Goal: Task Accomplishment & Management: Manage account settings

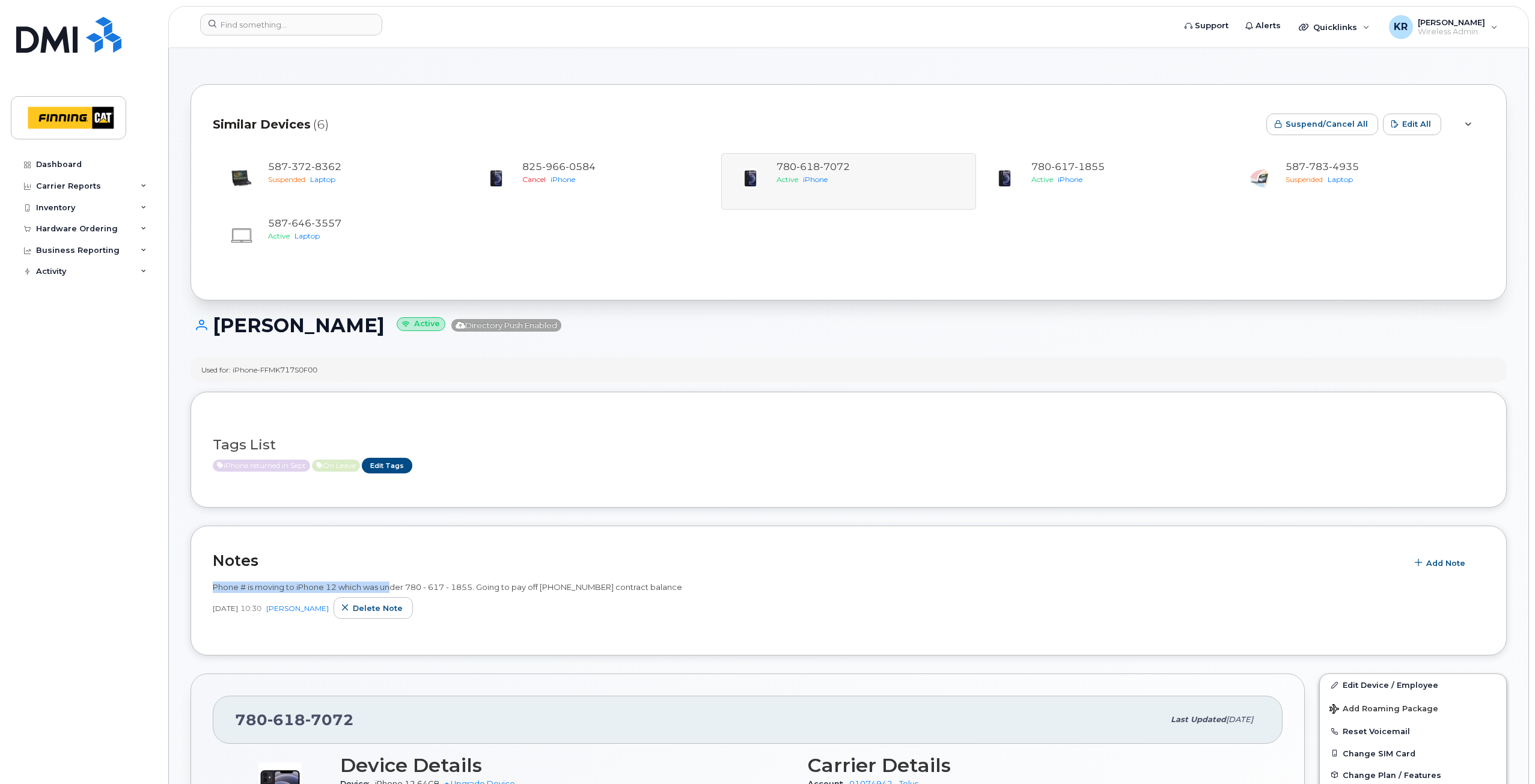
drag, startPoint x: 213, startPoint y: 586, endPoint x: 393, endPoint y: 584, distance: 180.0
click at [393, 584] on span "Phone # is moving to iPhone 12 which was under 780 - 617 - 1855. Going to pay o…" at bounding box center [448, 587] width 469 height 9
drag, startPoint x: 482, startPoint y: 589, endPoint x: 674, endPoint y: 575, distance: 192.5
click at [674, 575] on div "Phone # is moving to iPhone 12 which was under 780 - 617 - 1855. Going to pay o…" at bounding box center [848, 604] width 1271 height 59
copy span "Going to pay off 780-617-1855 contract balance"
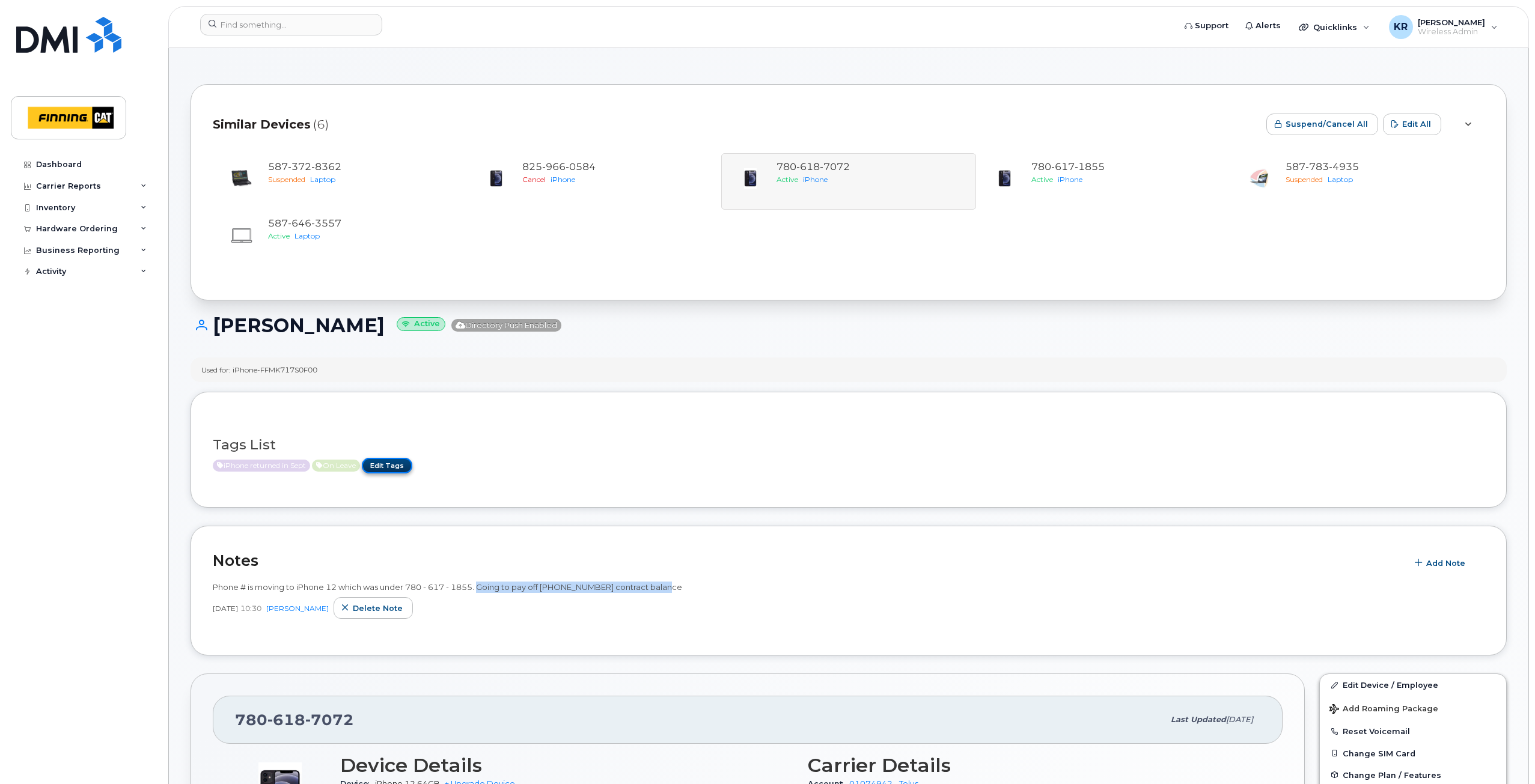
click at [403, 466] on link "Edit Tags" at bounding box center [387, 466] width 51 height 15
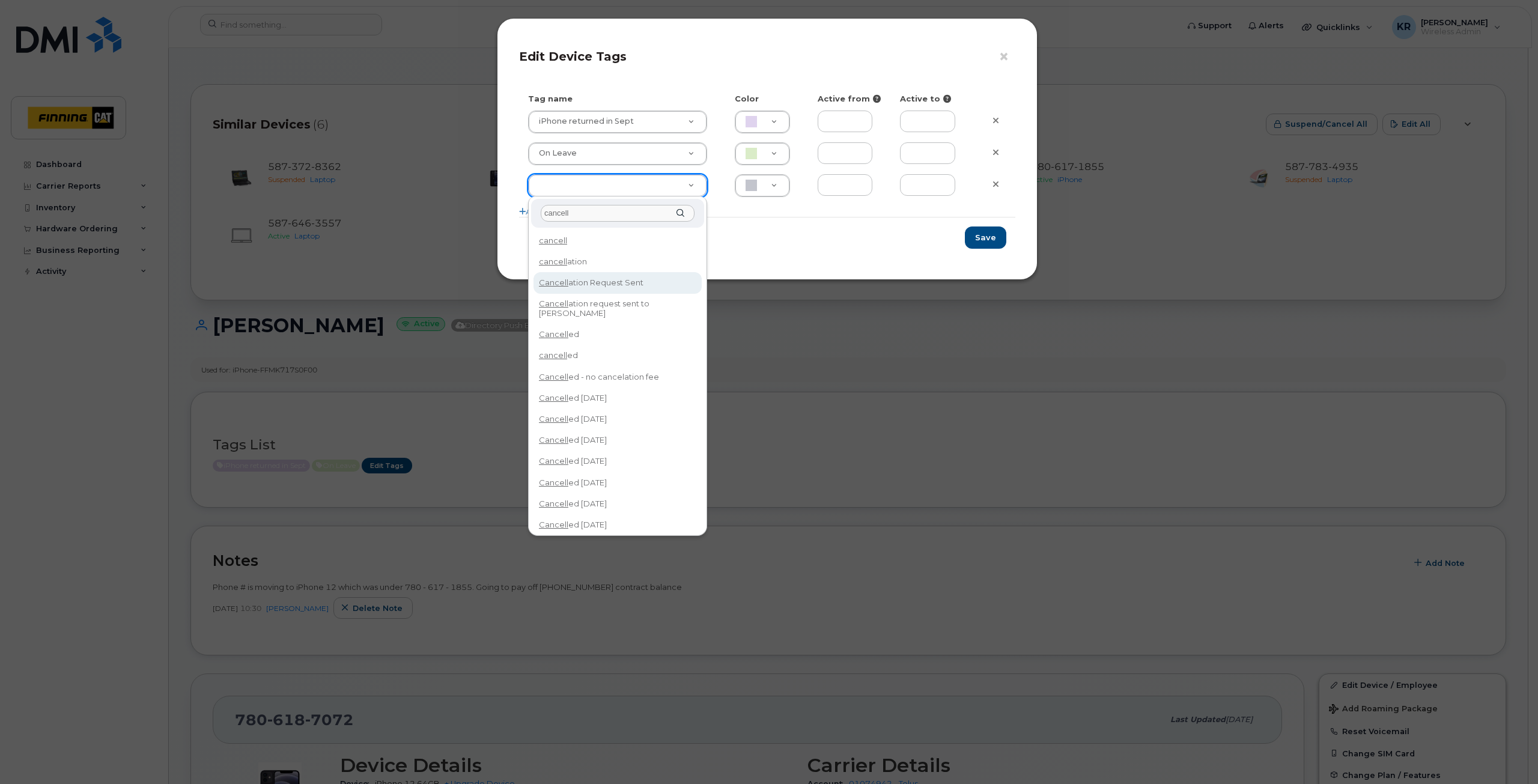
type input "cancell"
type input "Cancellation Request Sent"
type input "FDDCC5"
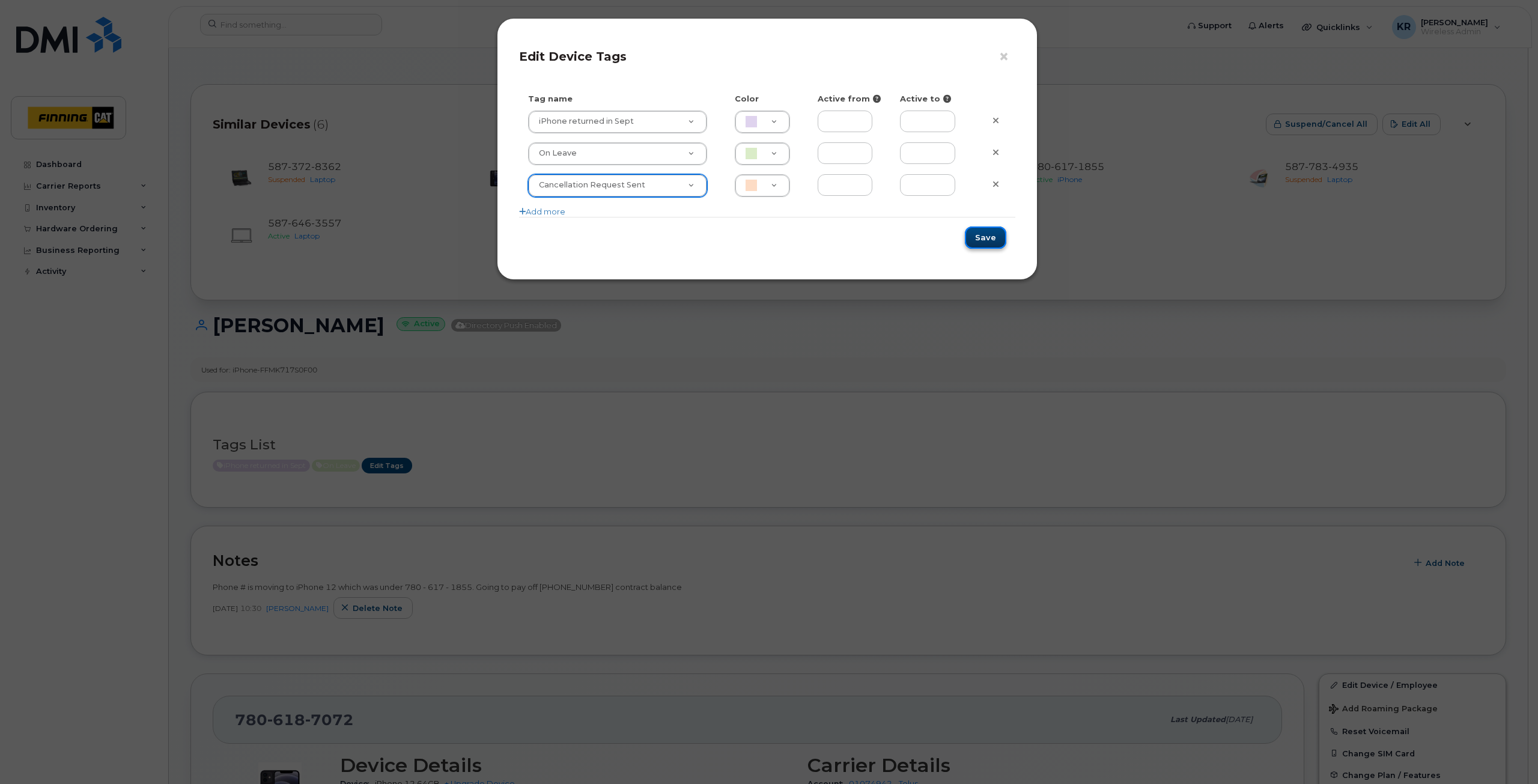
click at [983, 236] on button "Save" at bounding box center [986, 237] width 41 height 23
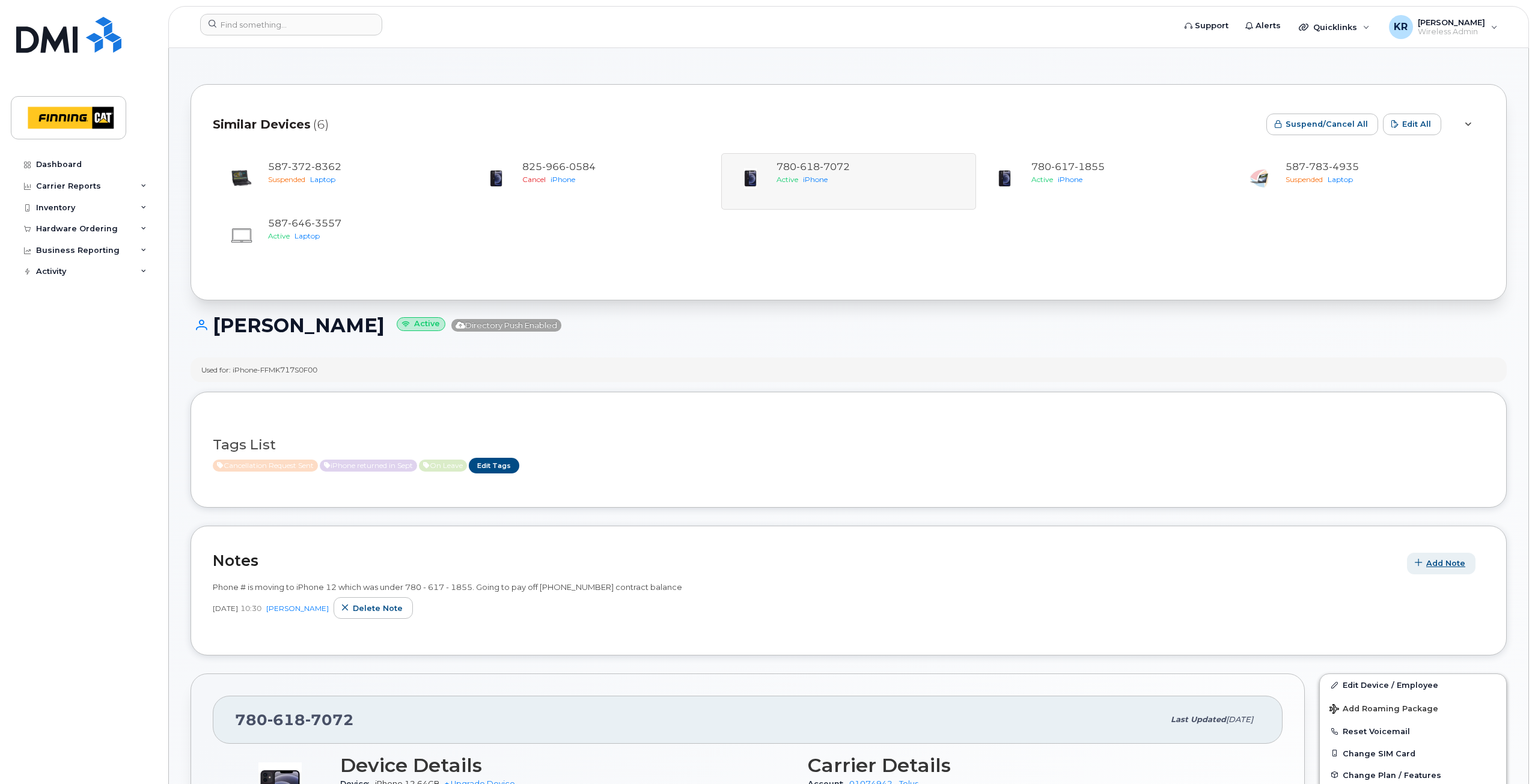
click at [1427, 563] on button "Add Note" at bounding box center [1441, 564] width 69 height 22
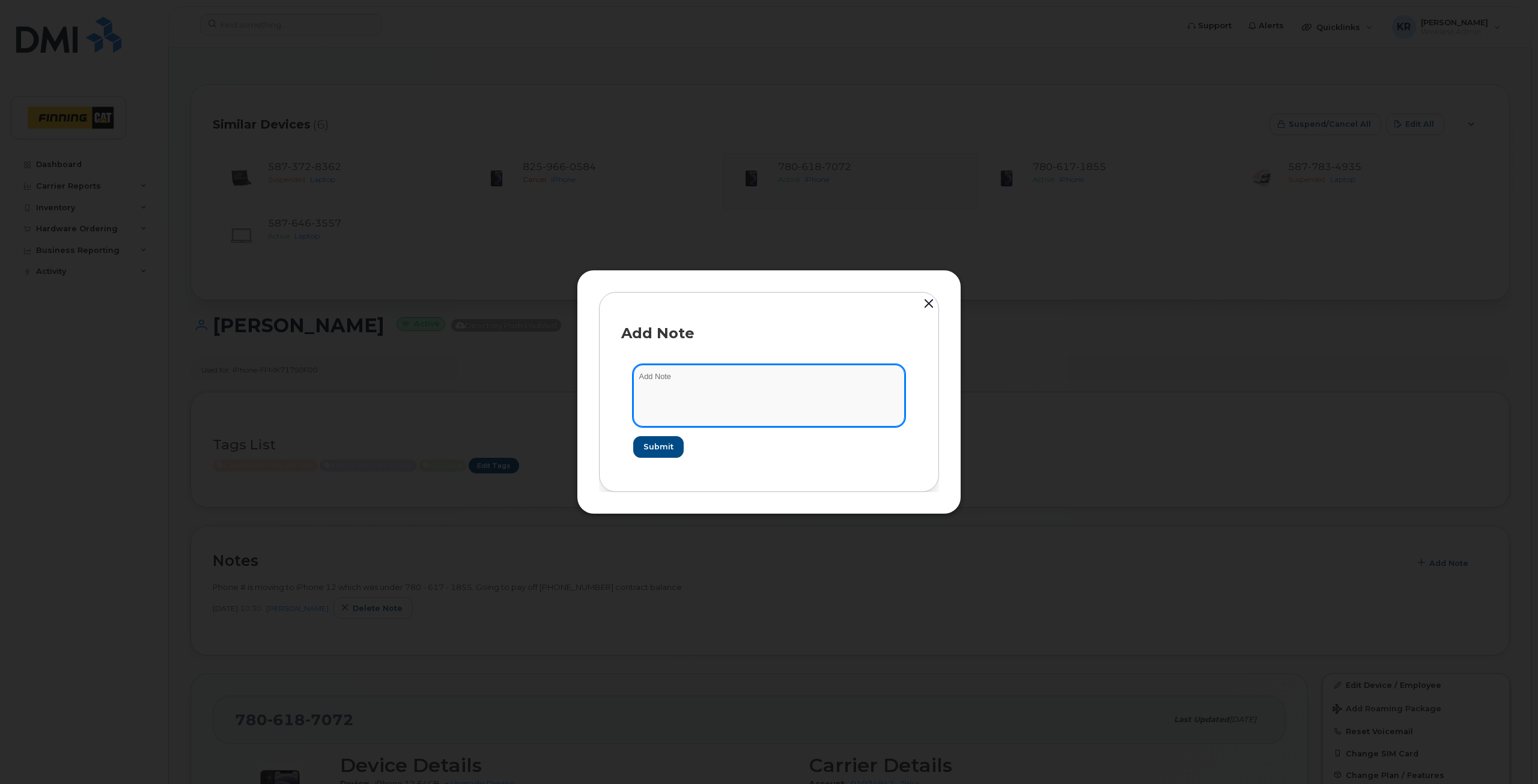
click at [673, 377] on textarea at bounding box center [769, 395] width 271 height 61
click at [669, 377] on textarea "as per" at bounding box center [769, 395] width 271 height 61
type textarea "as per Dan Geisel, line can be released - Sept 17/25"
click at [666, 445] on span "Submit" at bounding box center [658, 447] width 30 height 11
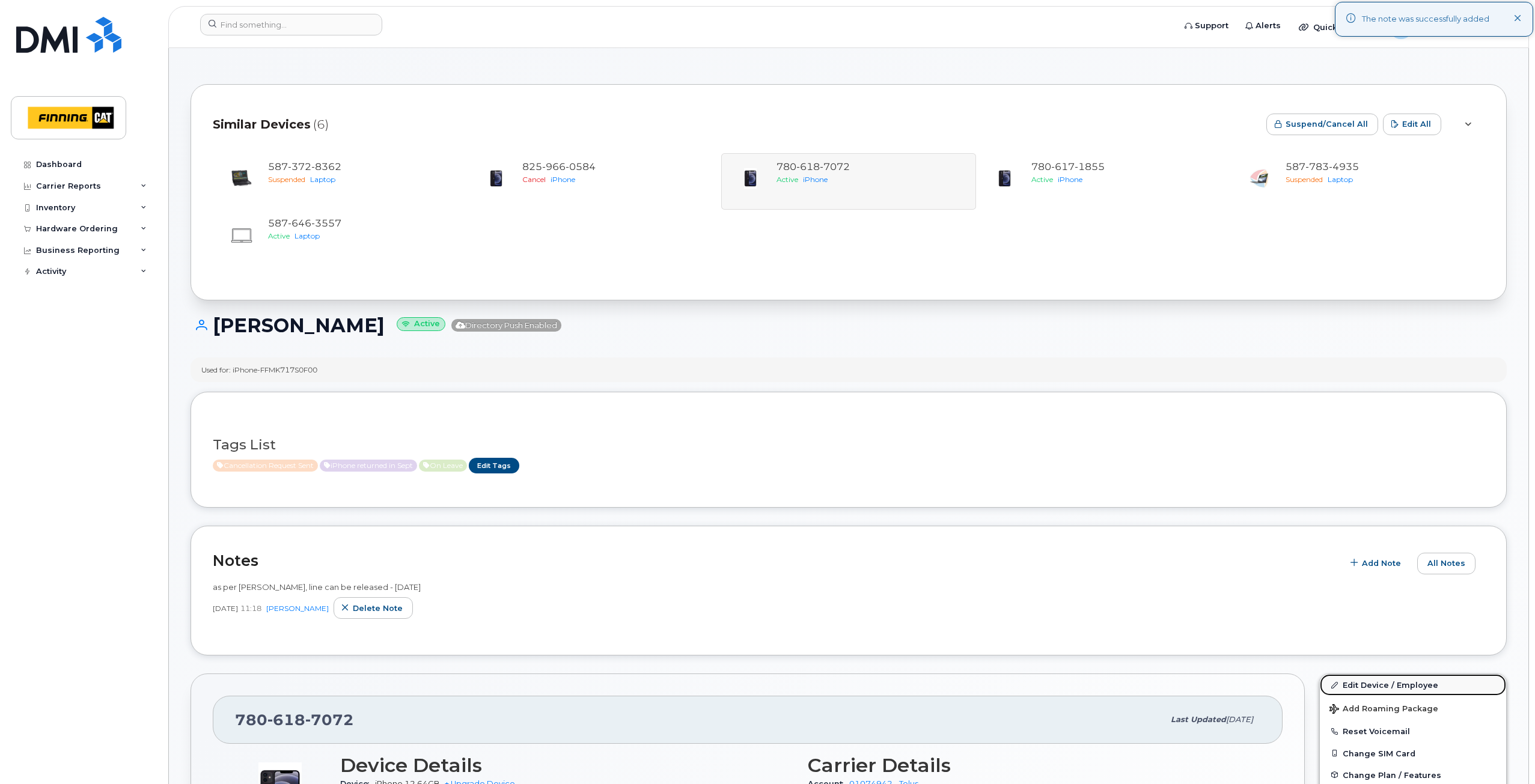
click at [1384, 684] on link "Edit Device / Employee" at bounding box center [1413, 684] width 187 height 22
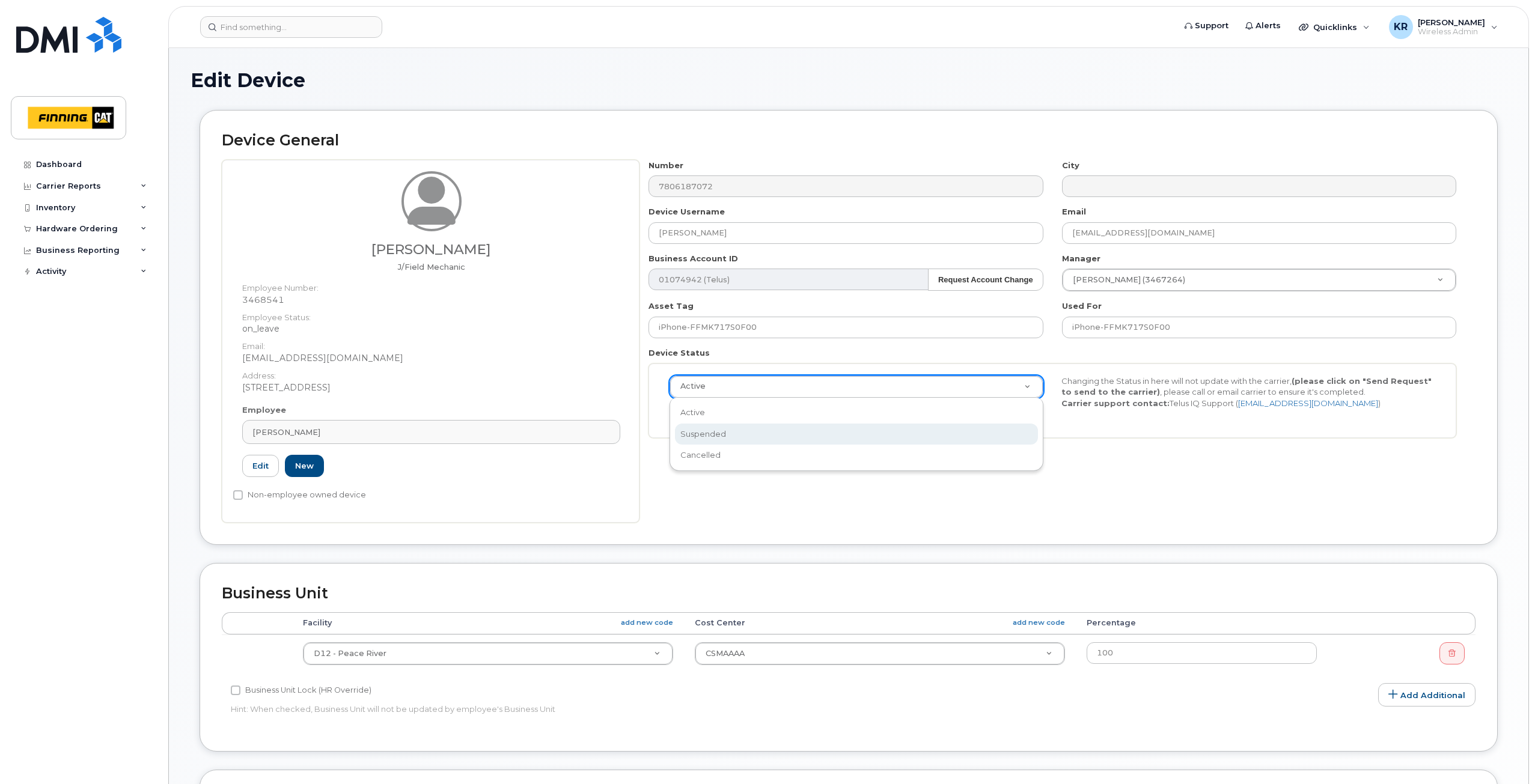
select select "suspended"
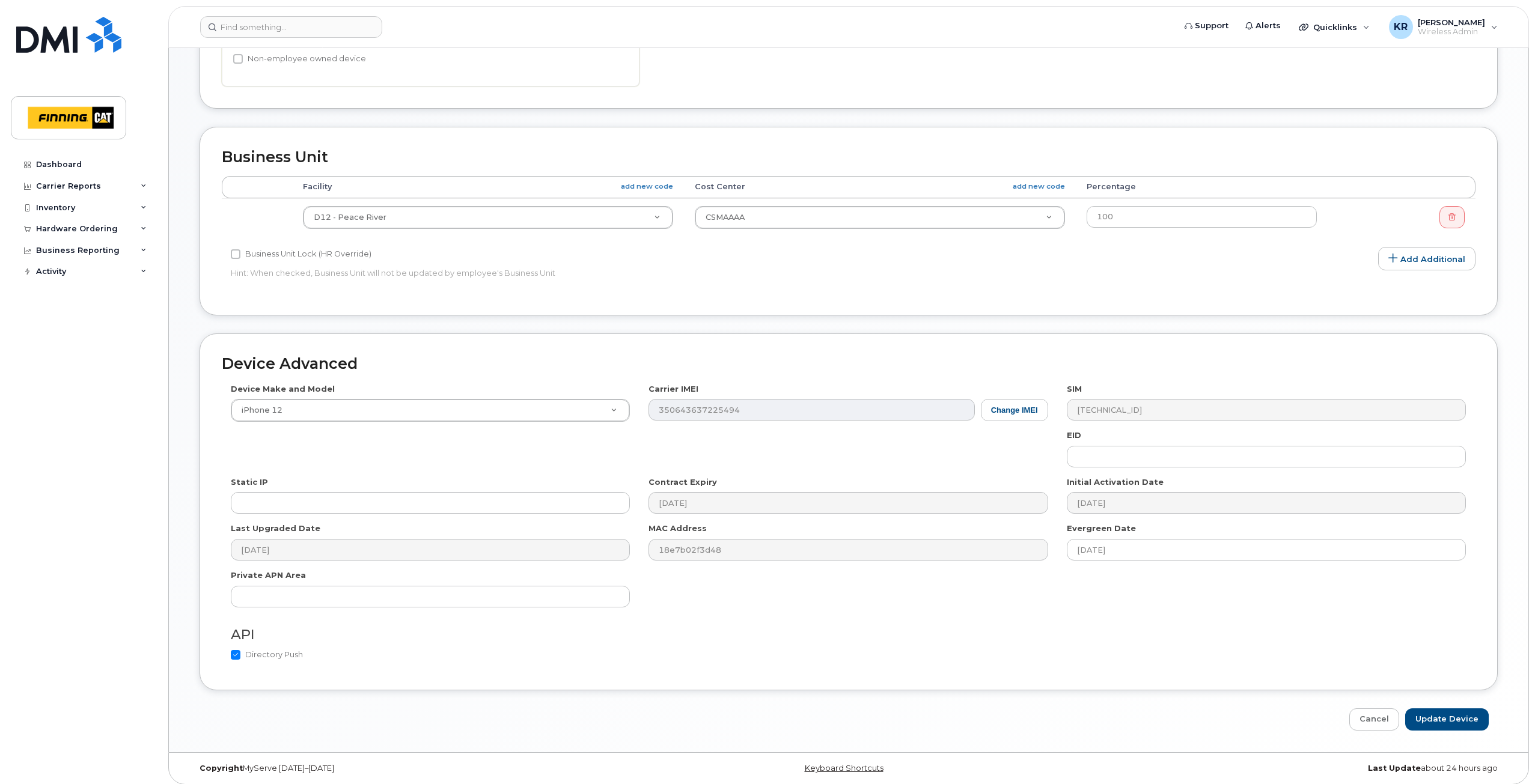
scroll to position [443, 0]
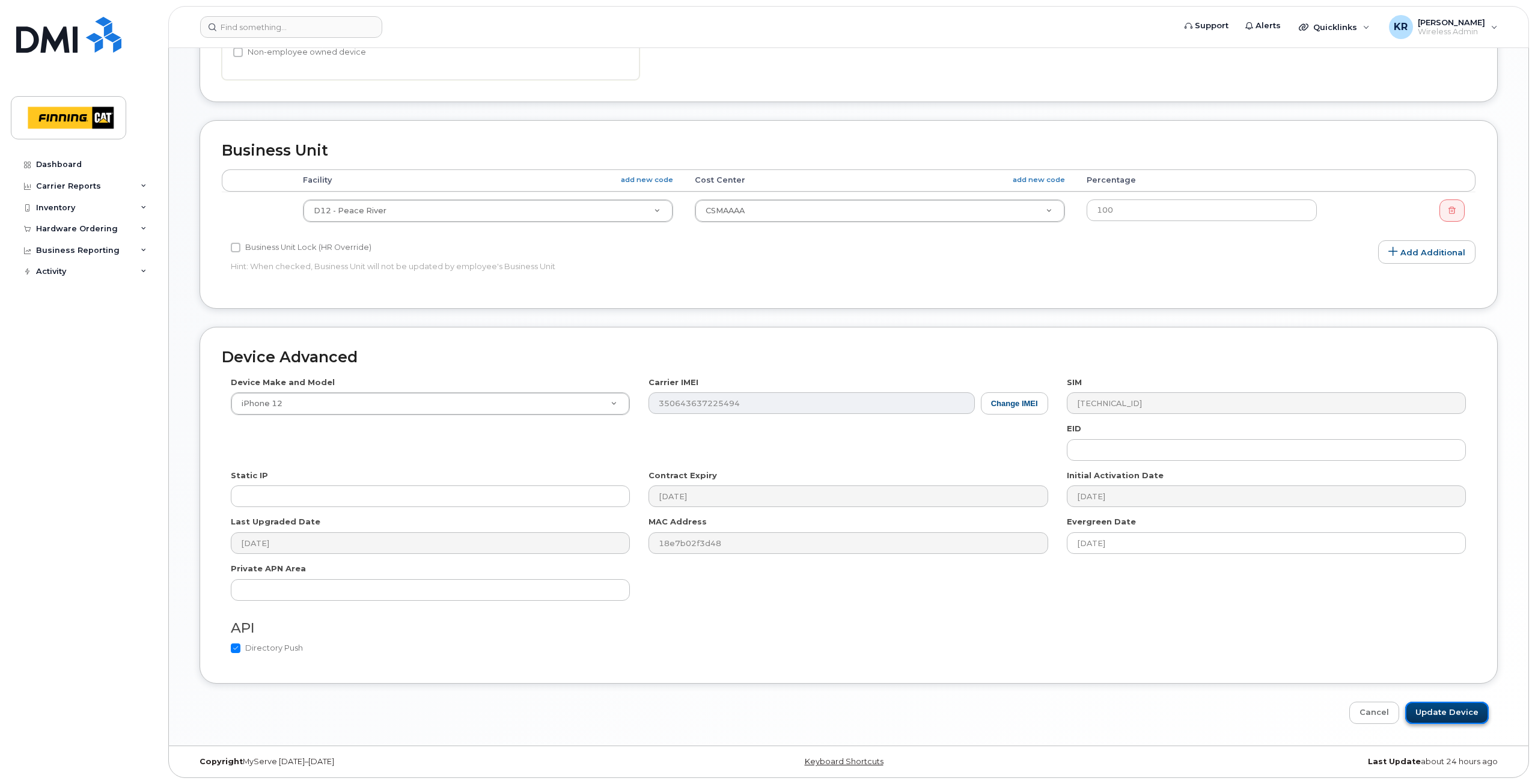
click at [1453, 715] on input "Update Device" at bounding box center [1446, 713] width 84 height 23
type input "Saving..."
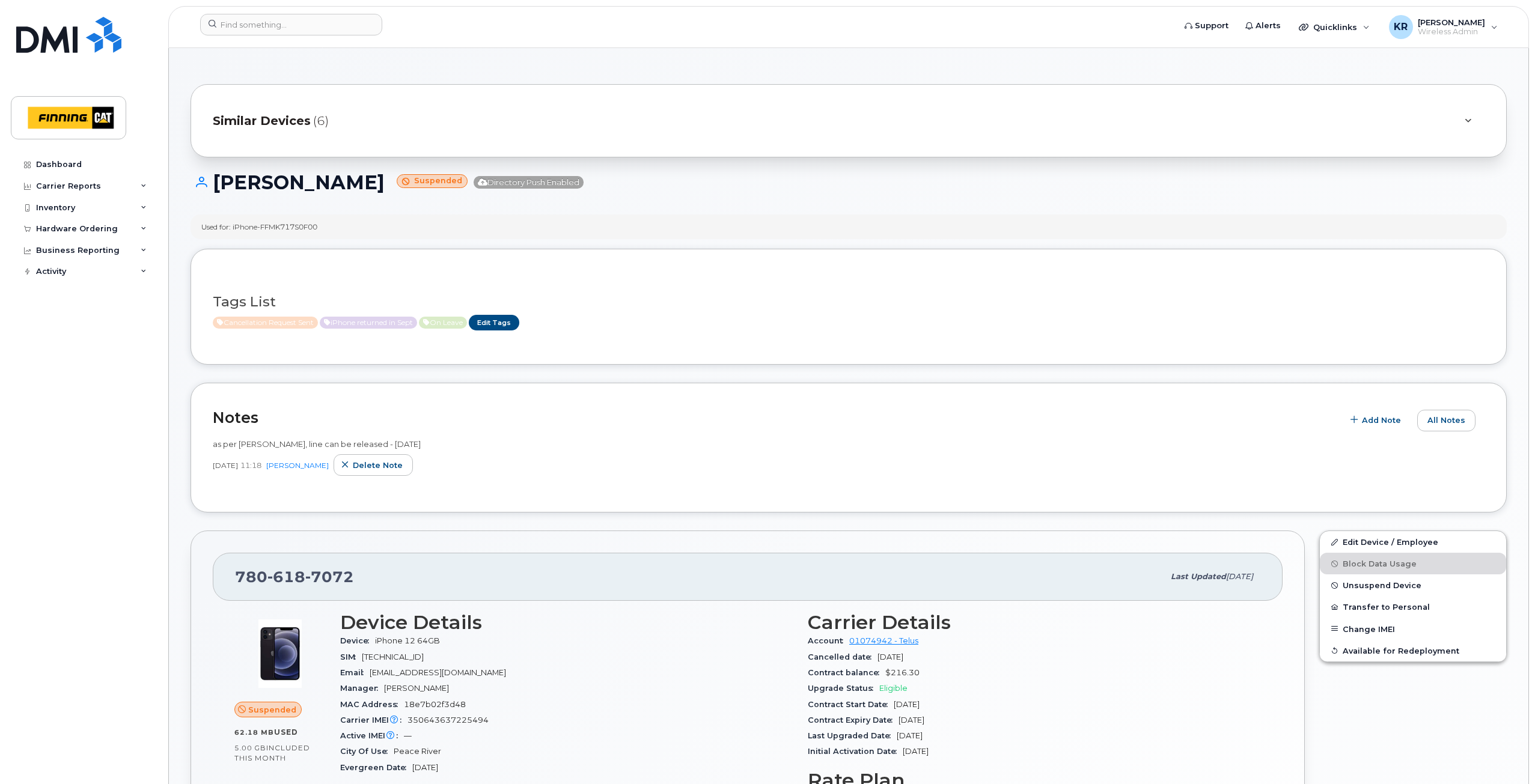
click at [259, 120] on span "Similar Devices" at bounding box center [262, 121] width 98 height 17
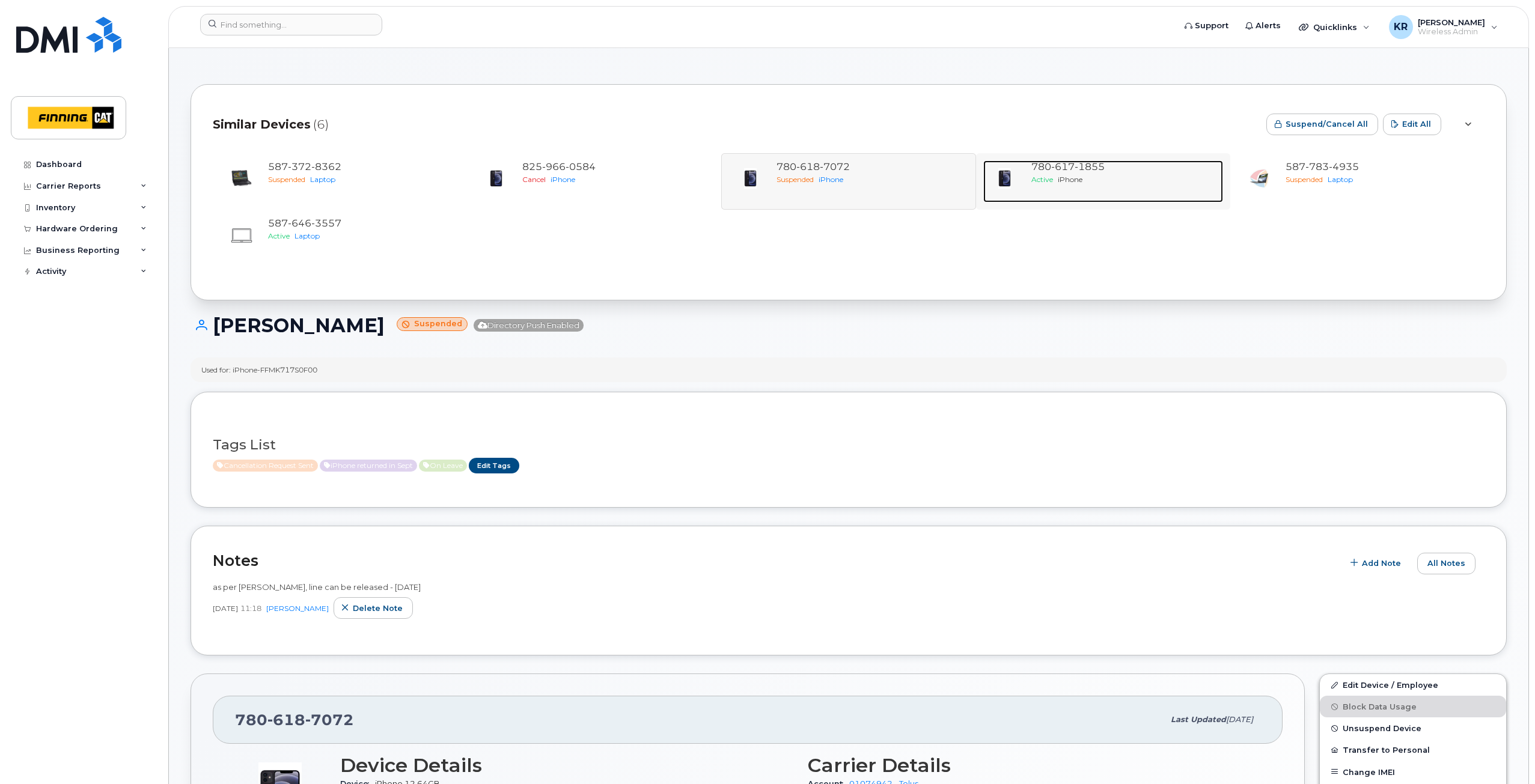
click at [1067, 177] on span "iPhone" at bounding box center [1070, 180] width 24 height 9
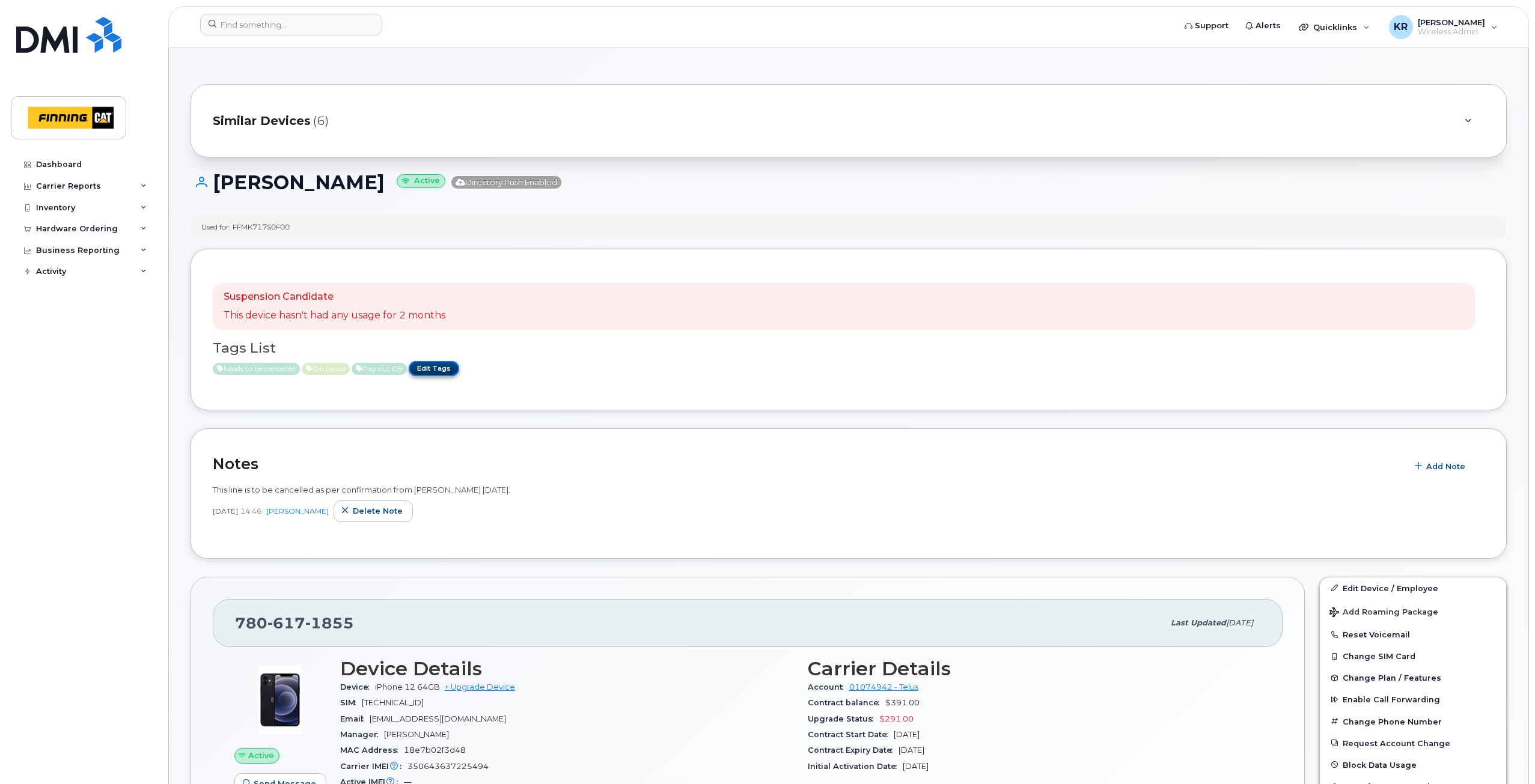
click at [449, 366] on link "Edit Tags" at bounding box center [434, 368] width 51 height 15
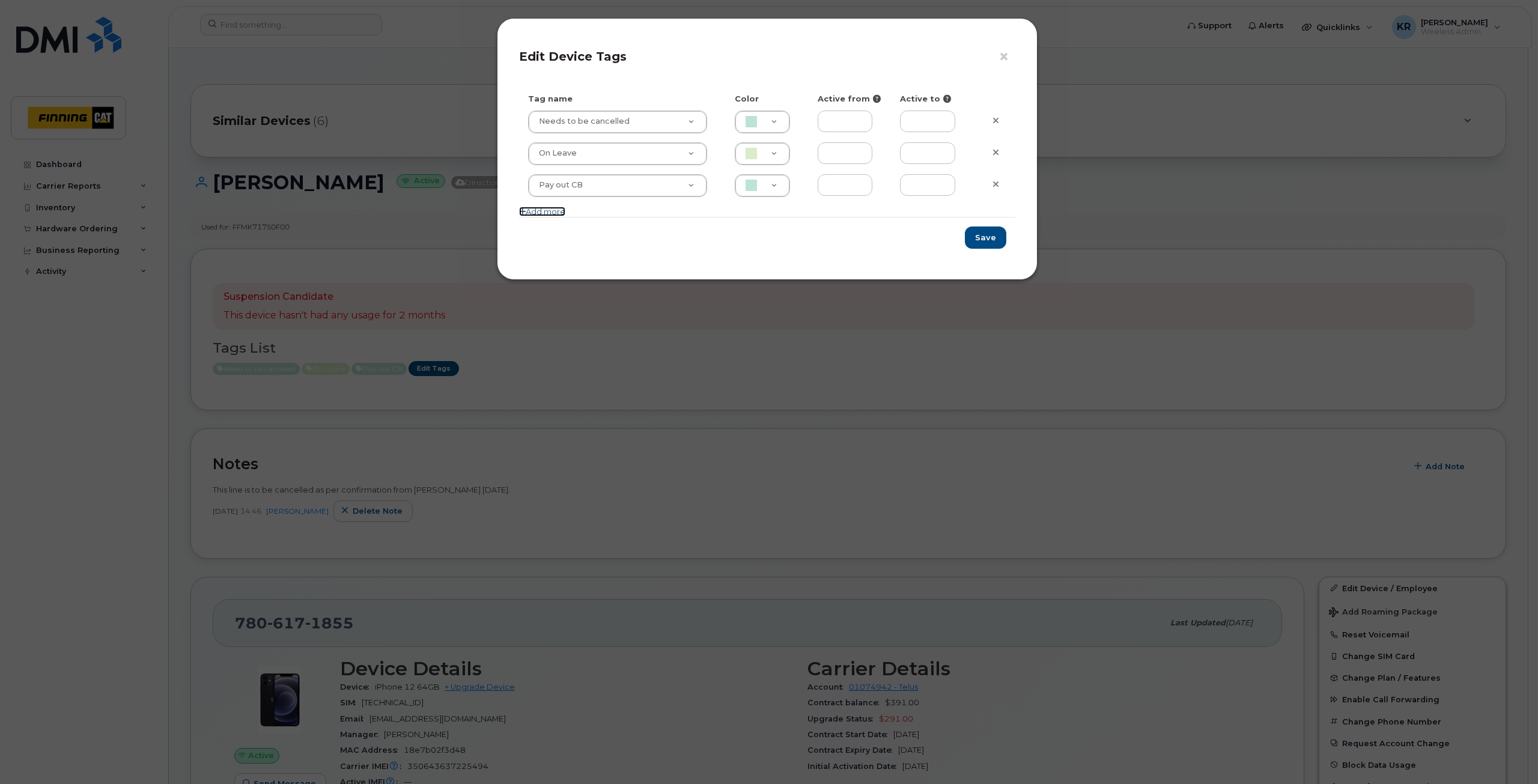
click at [560, 214] on link "Add more" at bounding box center [542, 211] width 46 height 9
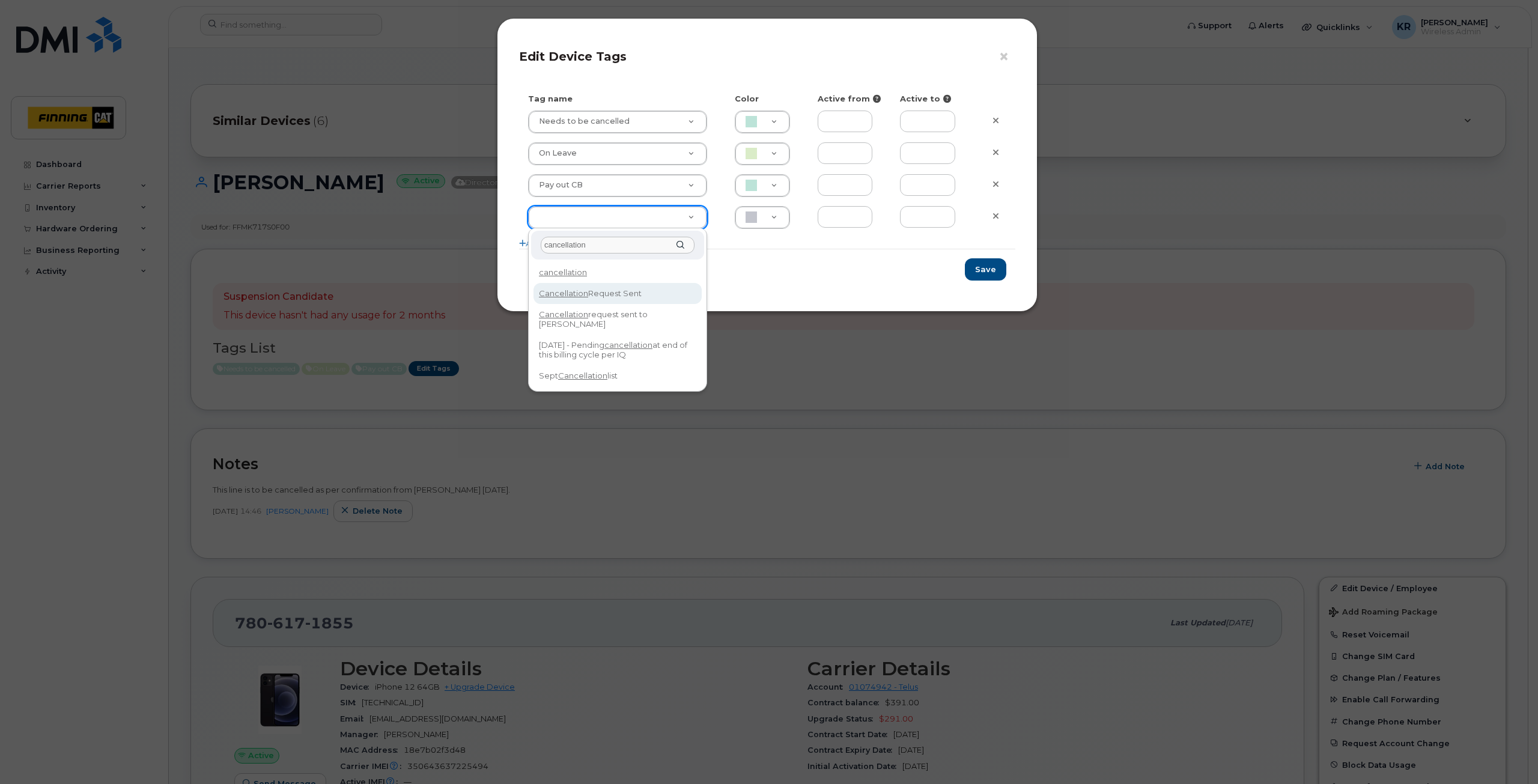
type input "cancellation"
type input "Cancellation Request Sent"
type input "FDDCC5"
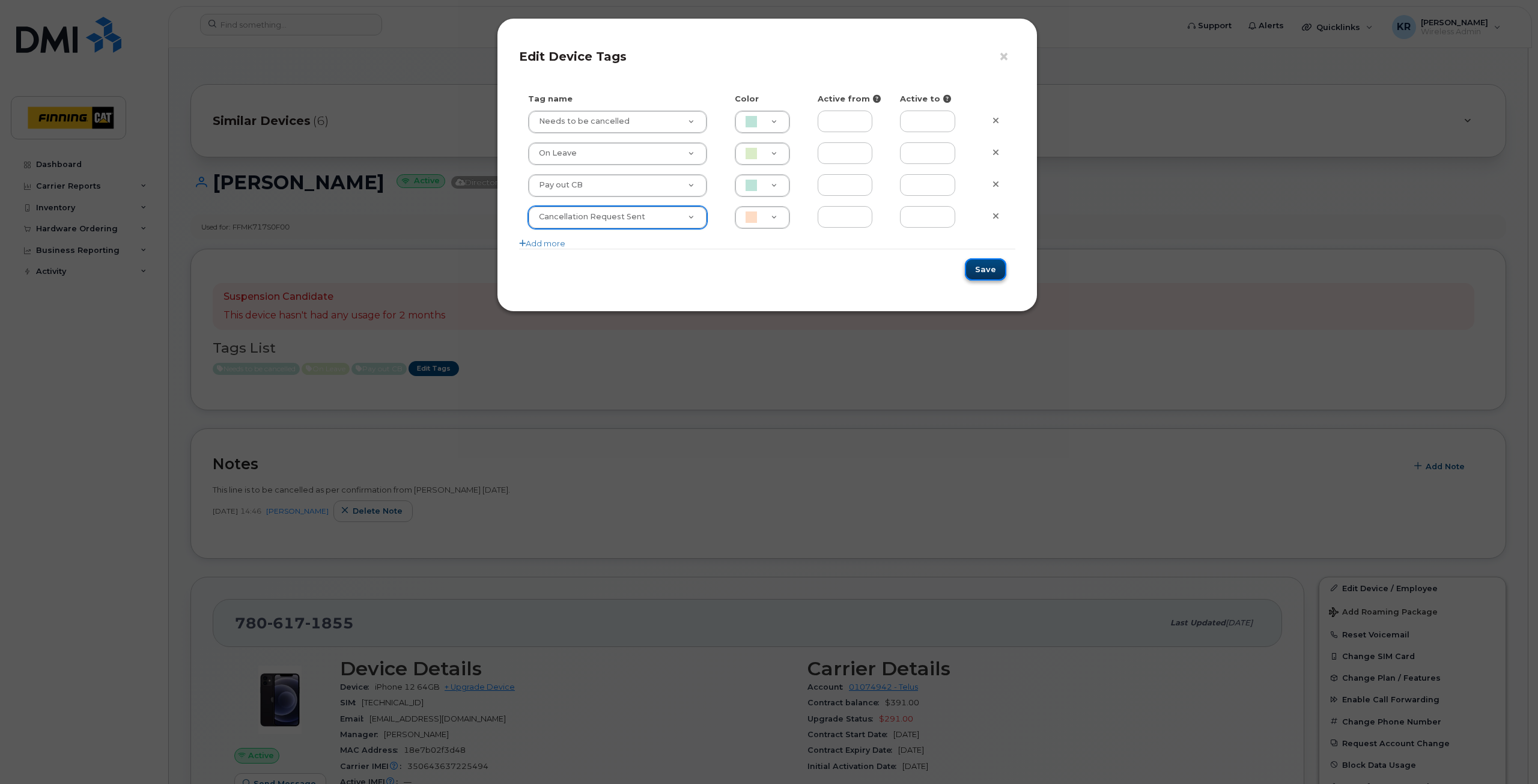
click at [981, 270] on button "Save" at bounding box center [986, 270] width 41 height 23
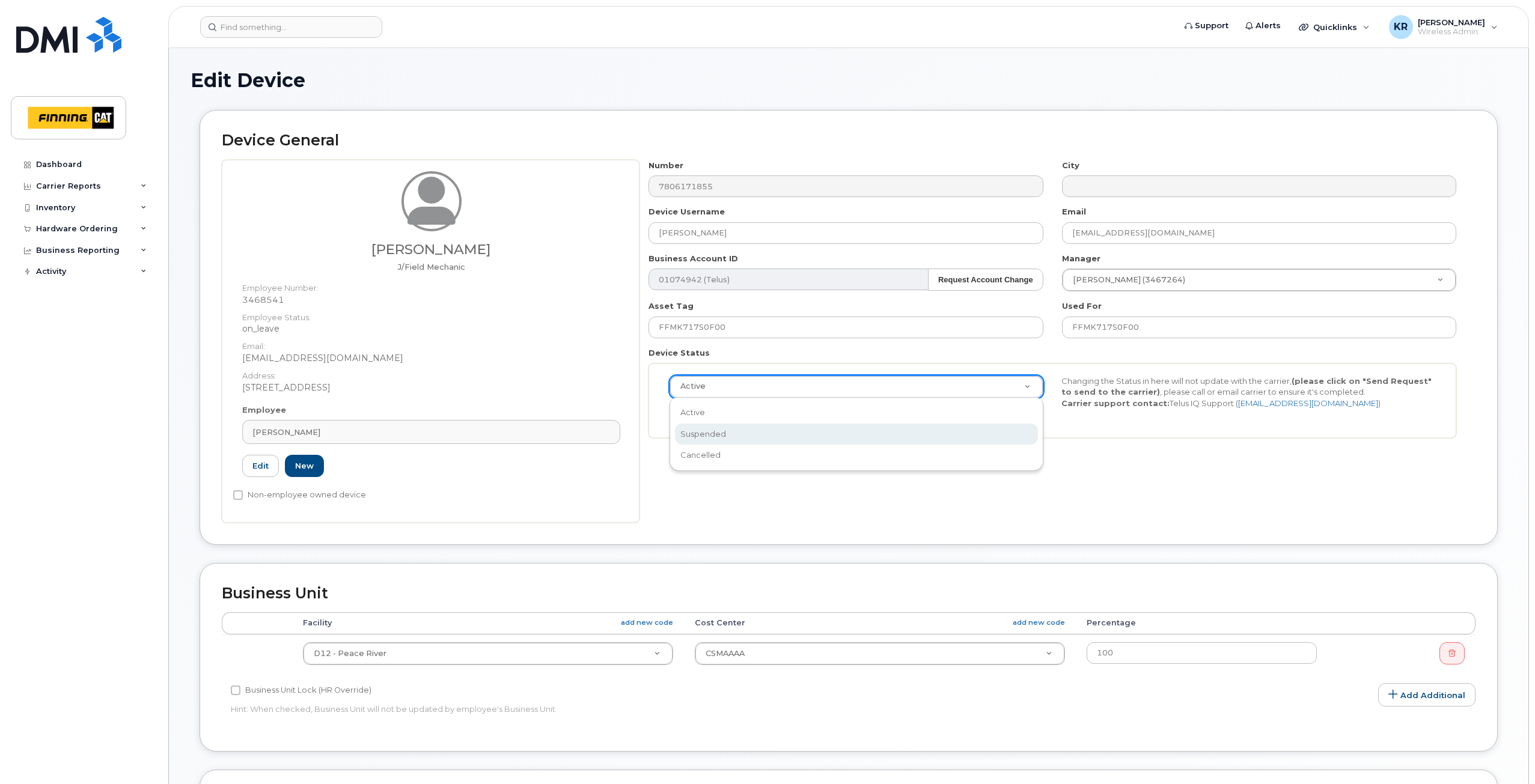
select select "suspended"
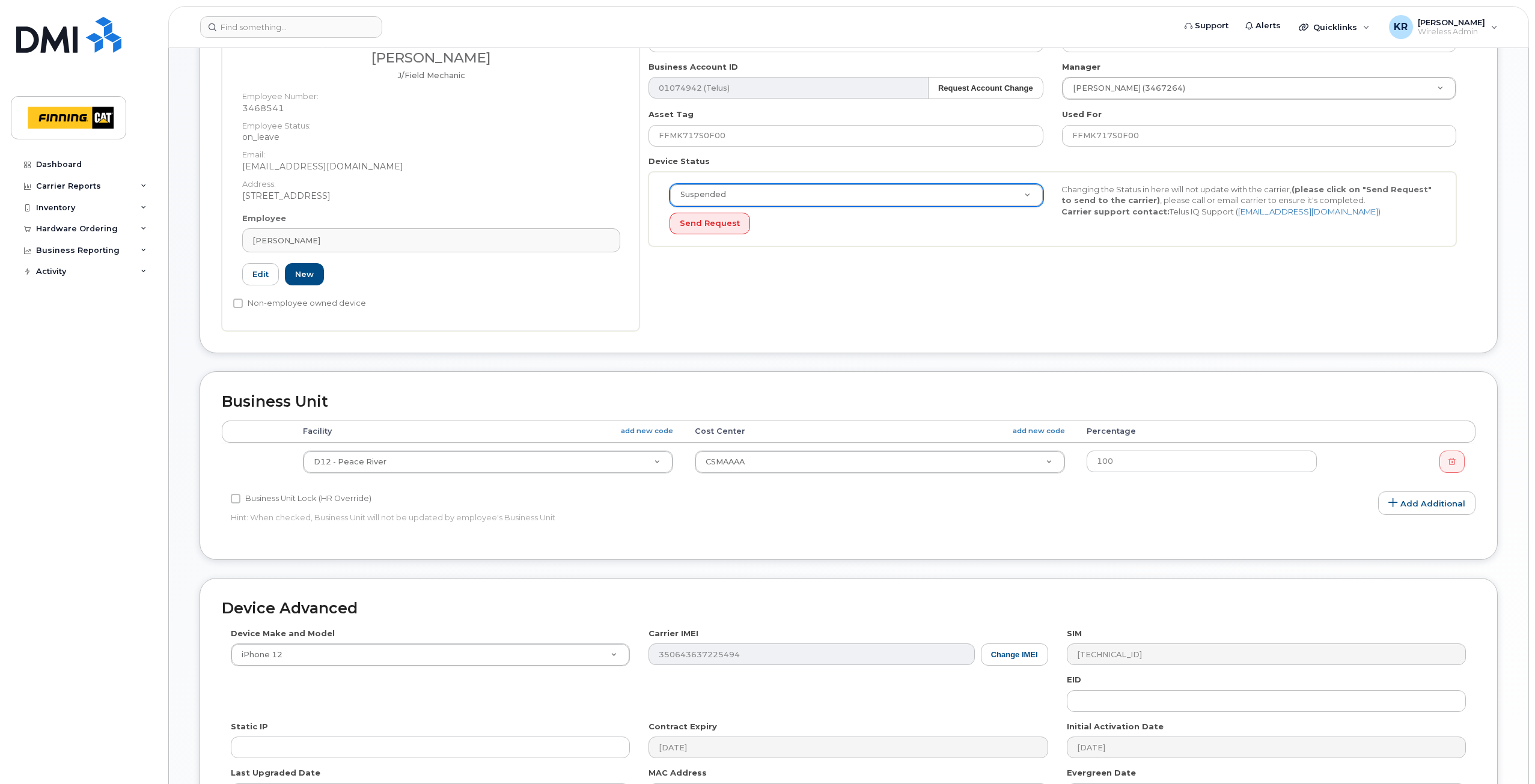
scroll to position [443, 0]
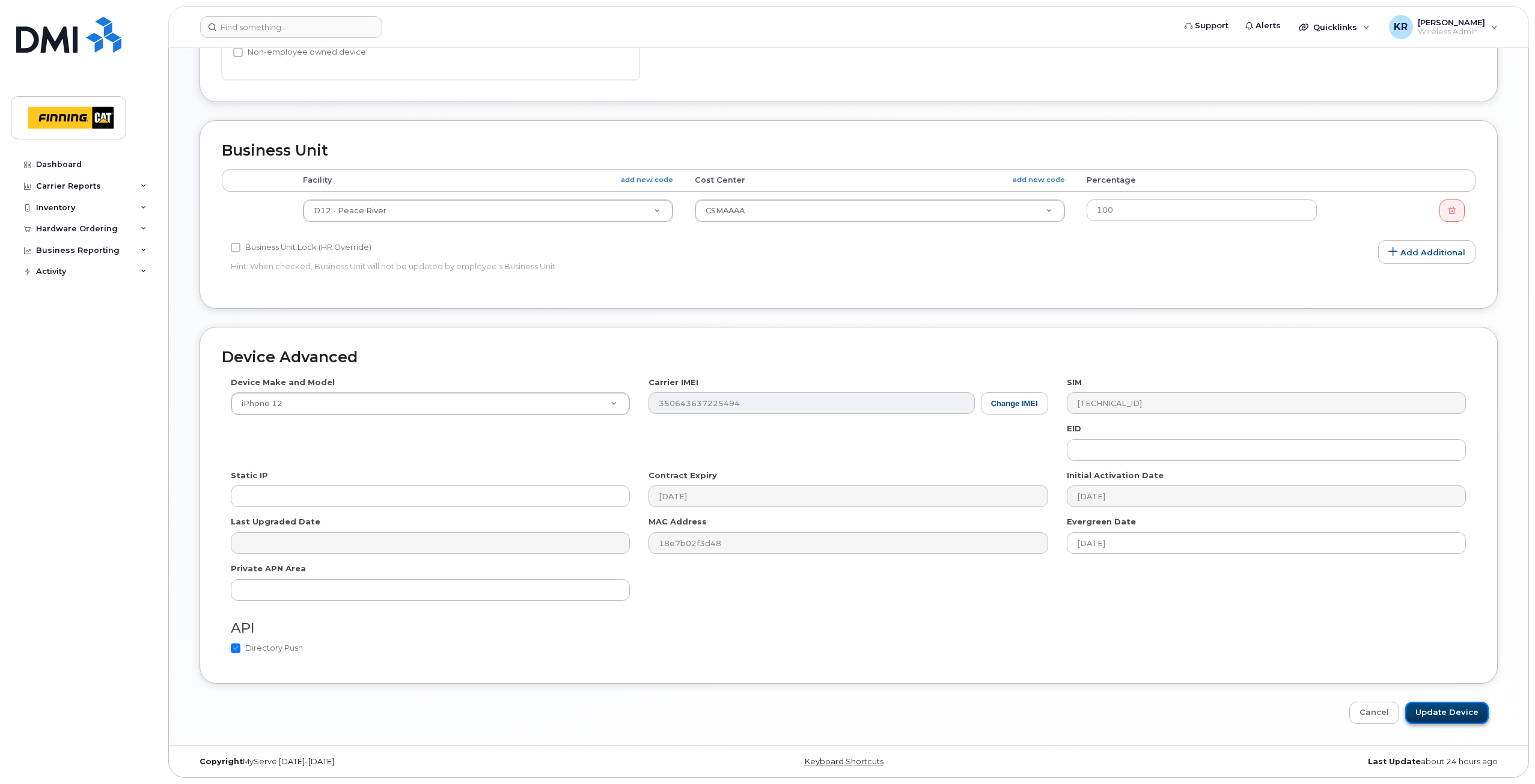
click at [1445, 717] on input "Update Device" at bounding box center [1446, 713] width 84 height 23
type input "Saving..."
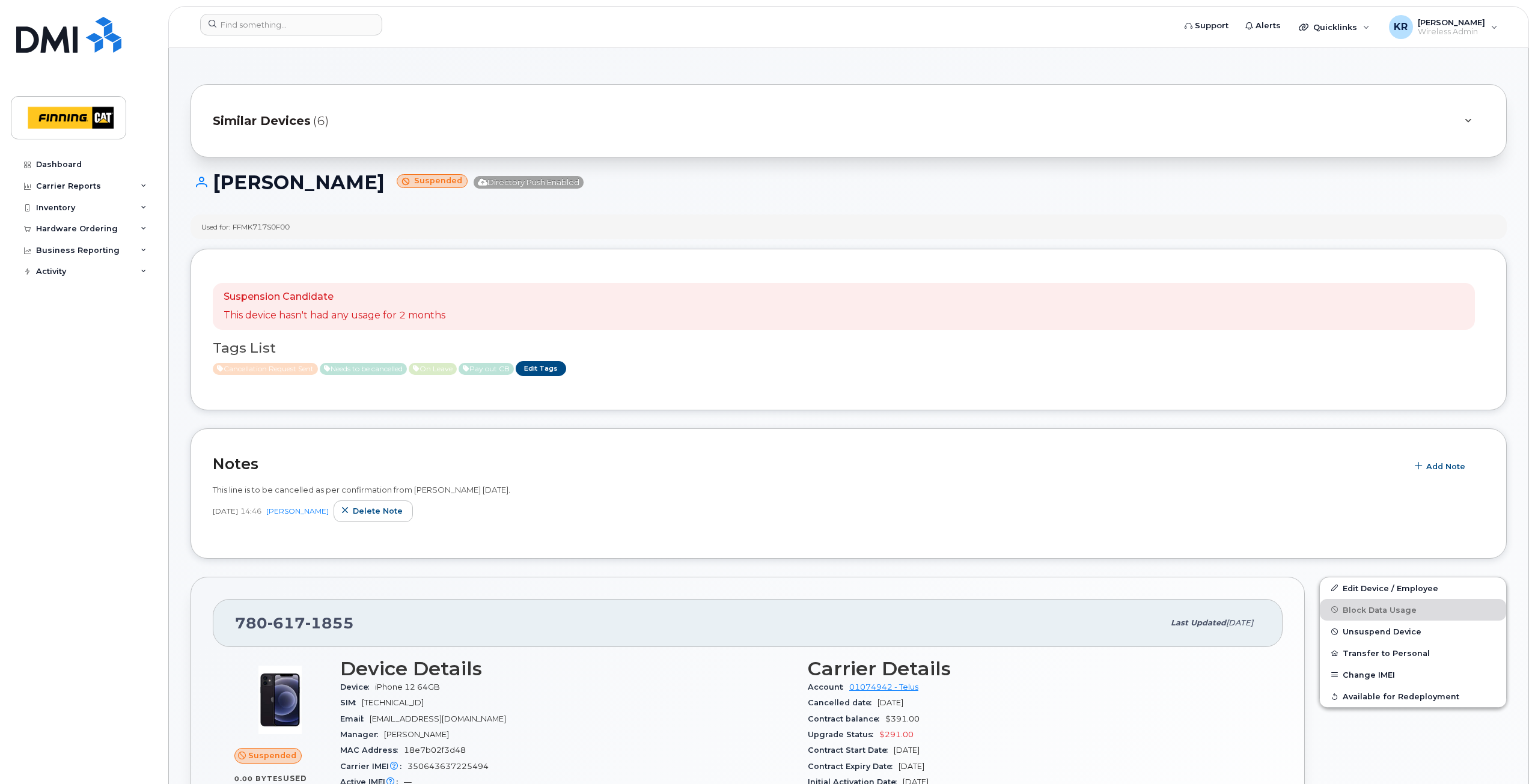
click at [289, 119] on span "Similar Devices" at bounding box center [262, 121] width 98 height 17
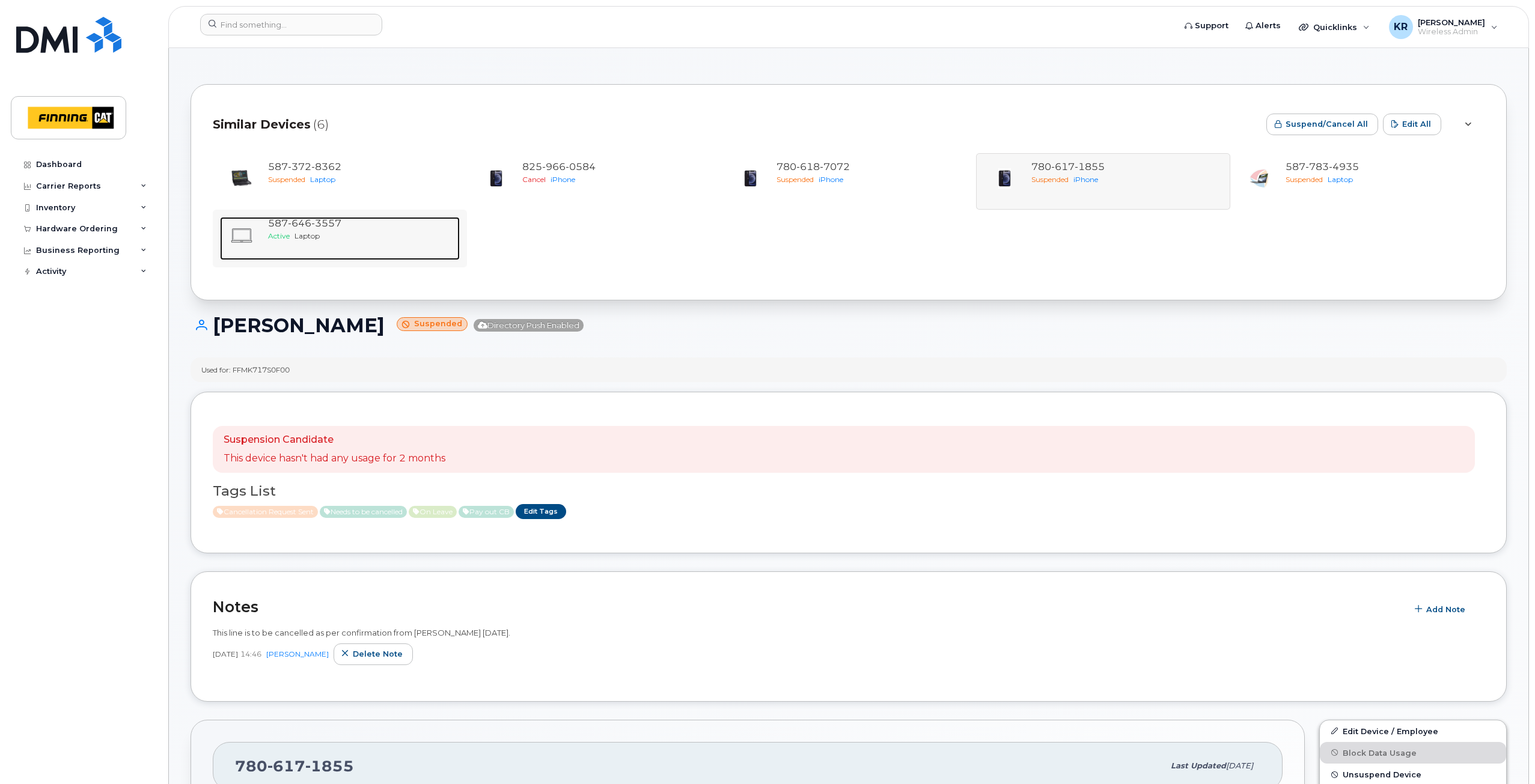
click at [310, 231] on div "Active Laptop" at bounding box center [361, 236] width 187 height 10
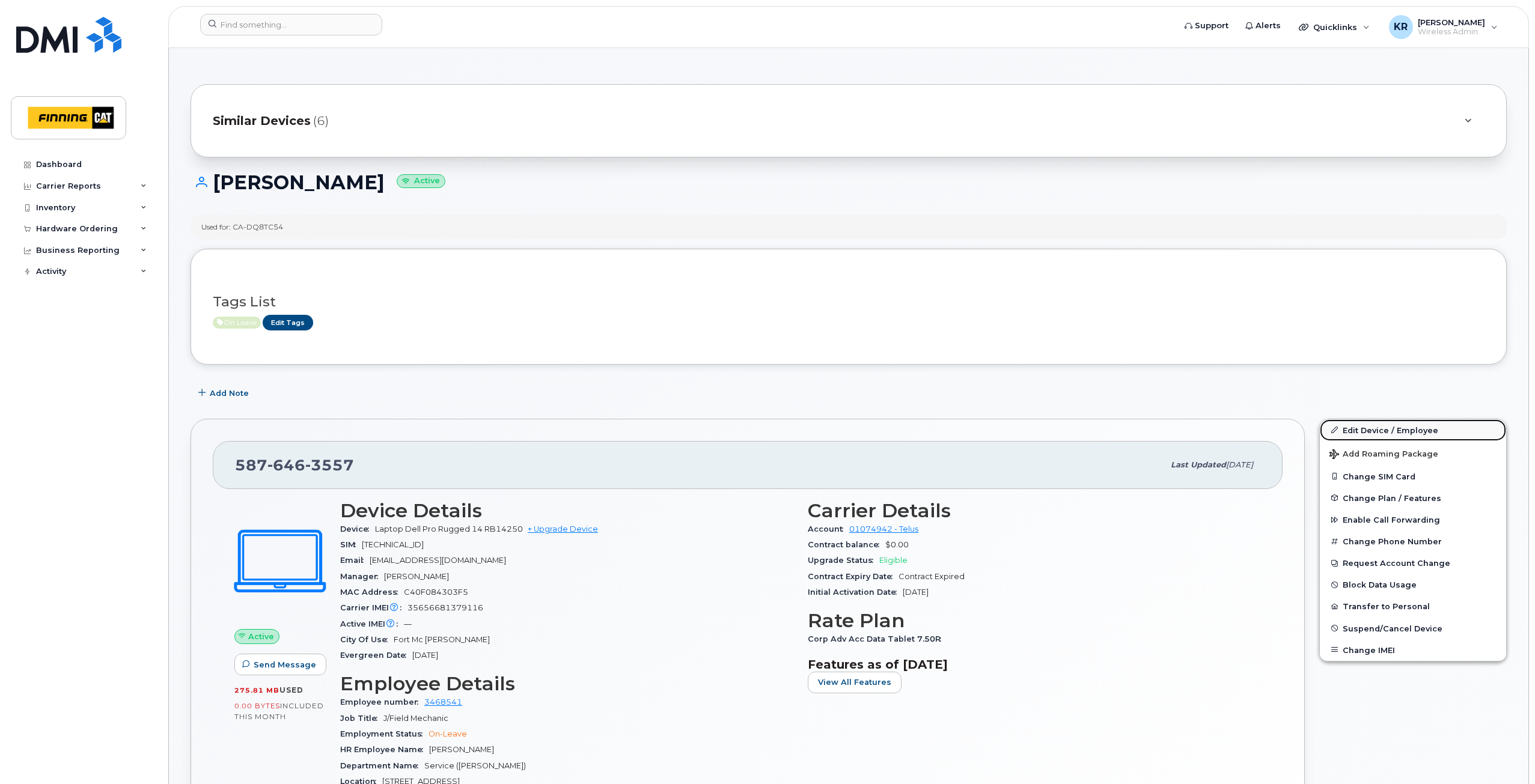
click at [1348, 433] on link "Edit Device / Employee" at bounding box center [1413, 430] width 187 height 22
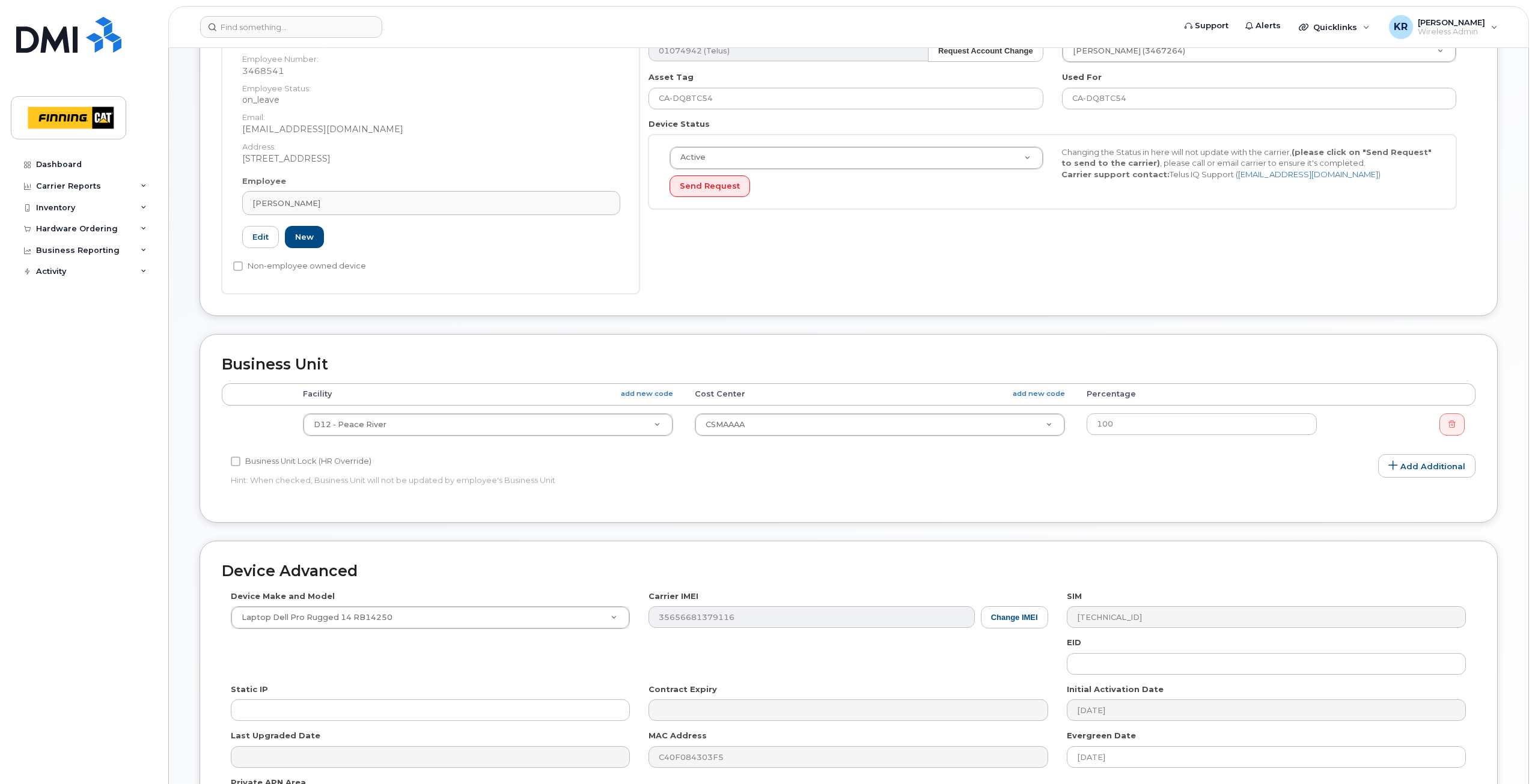
scroll to position [180, 0]
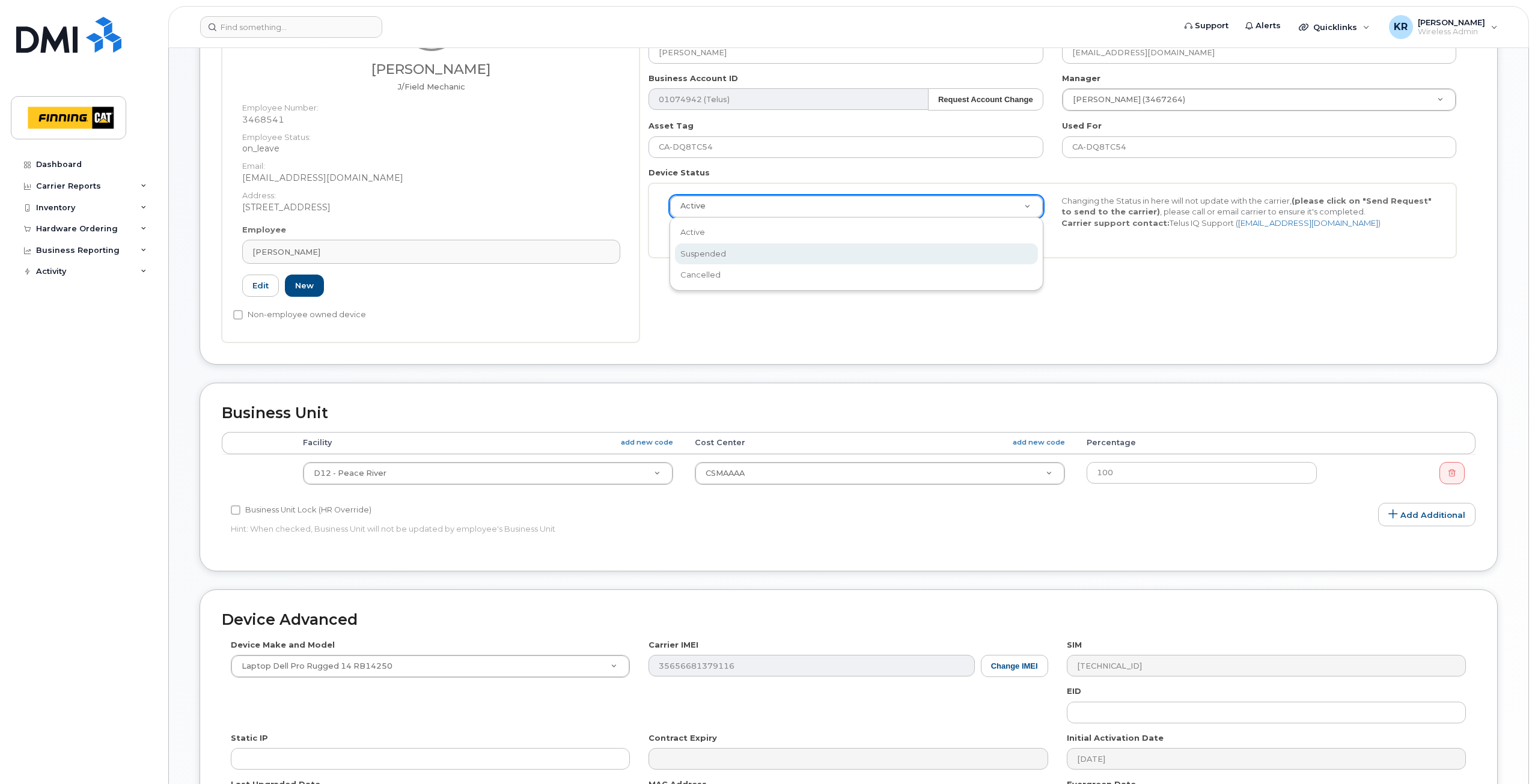
select select "suspended"
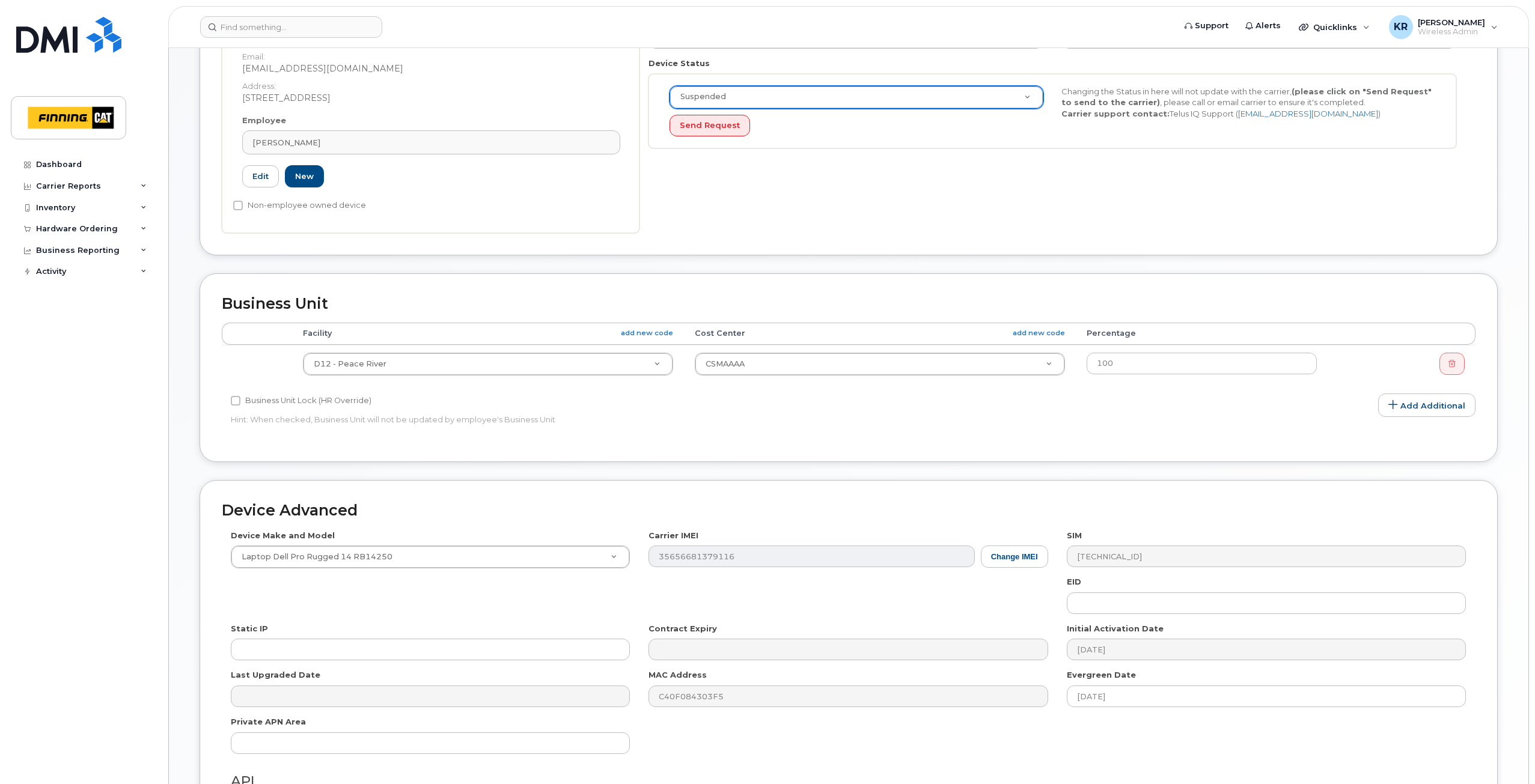
scroll to position [443, 0]
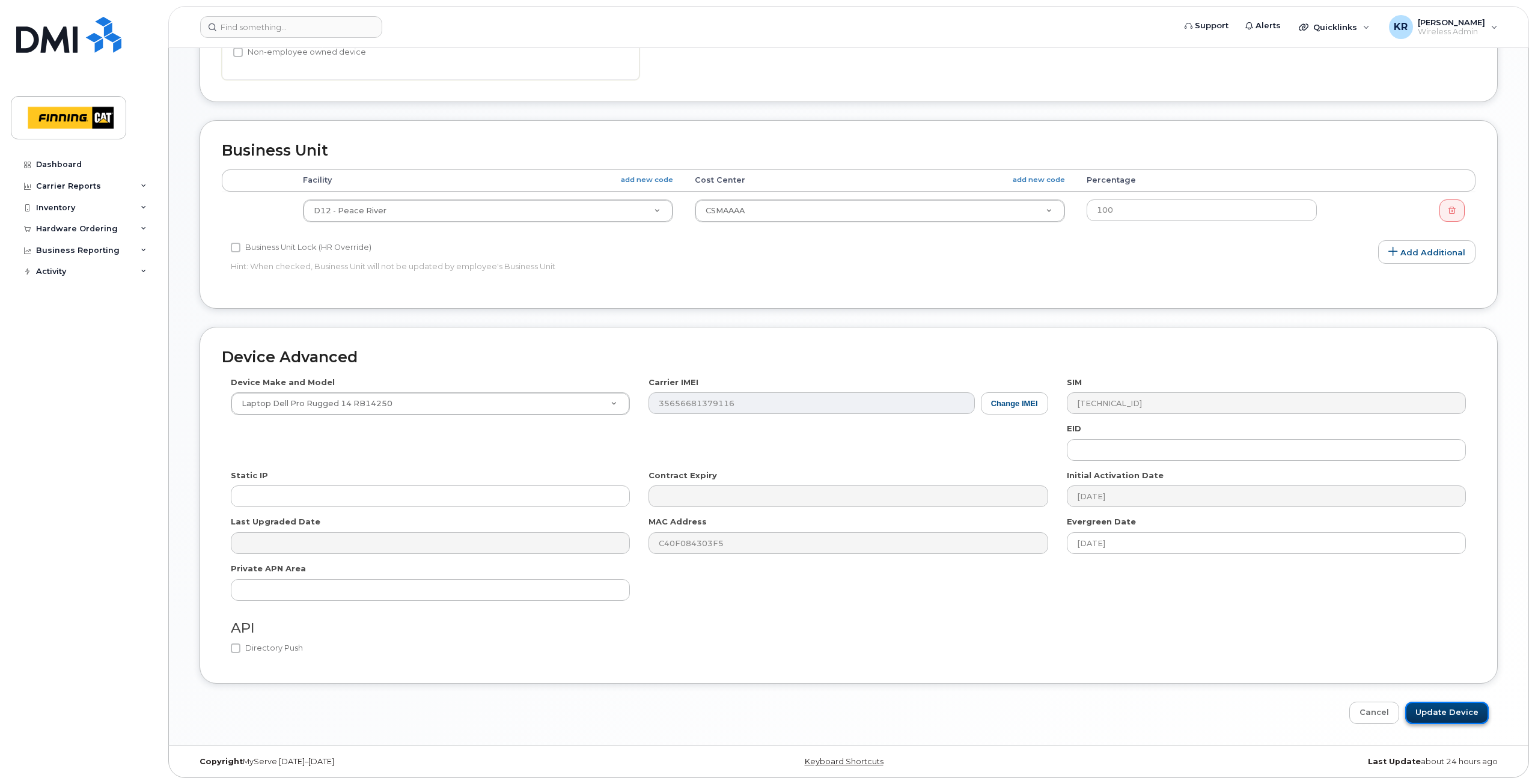
click at [1435, 711] on input "Update Device" at bounding box center [1446, 713] width 84 height 23
type input "Saving..."
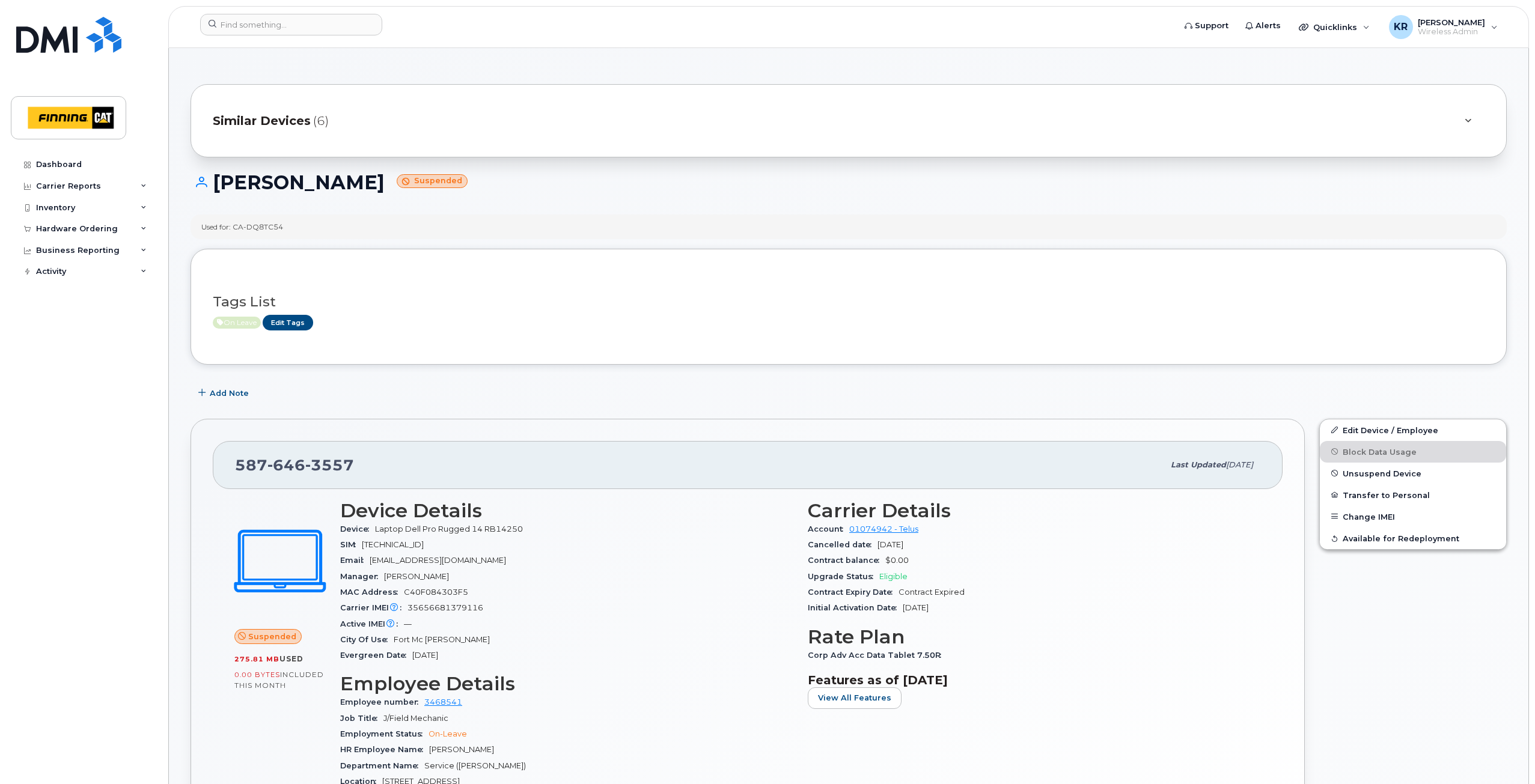
click at [271, 117] on span "Similar Devices" at bounding box center [262, 121] width 98 height 17
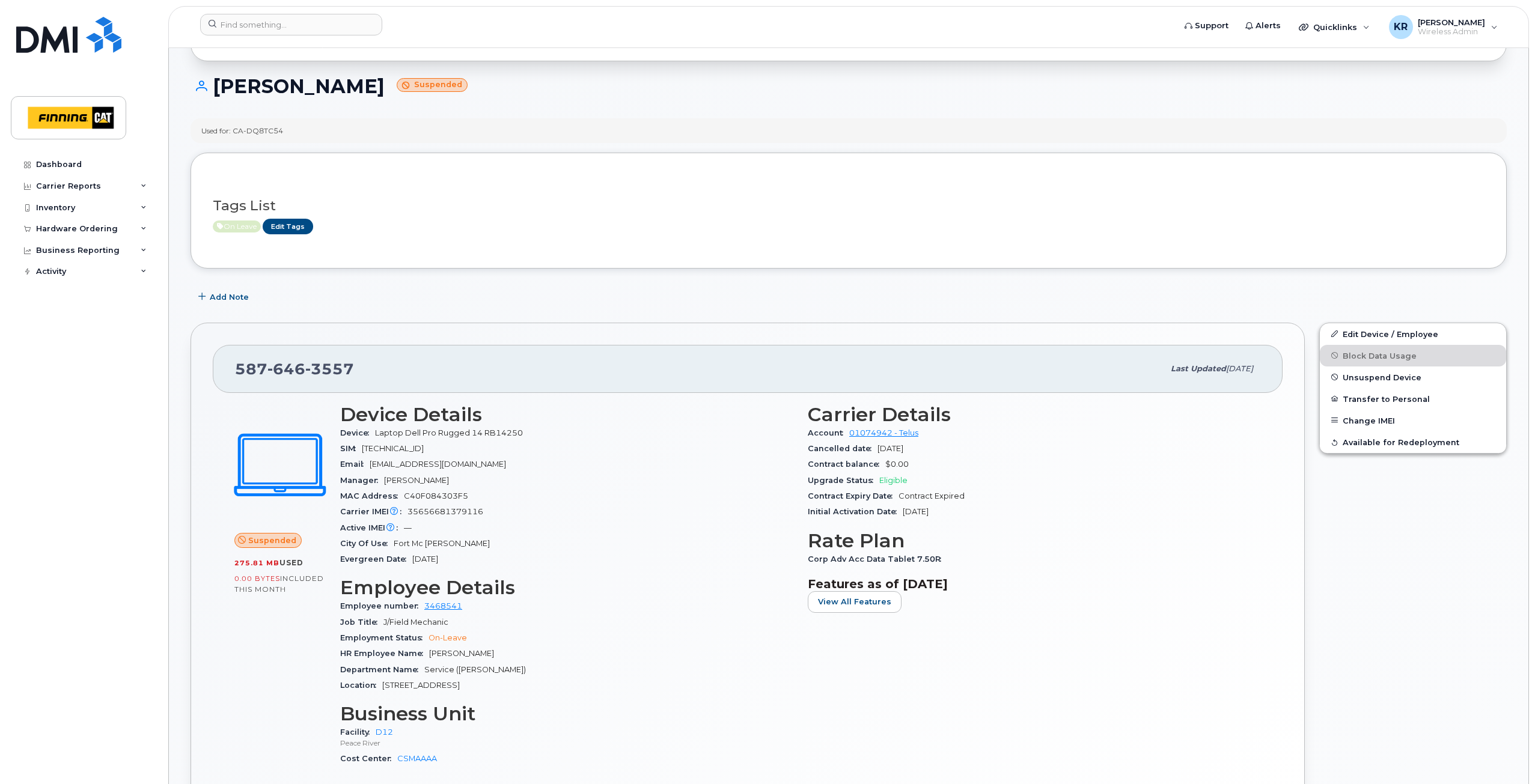
scroll to position [240, 0]
click at [1376, 332] on link "Edit Device / Employee" at bounding box center [1413, 333] width 187 height 22
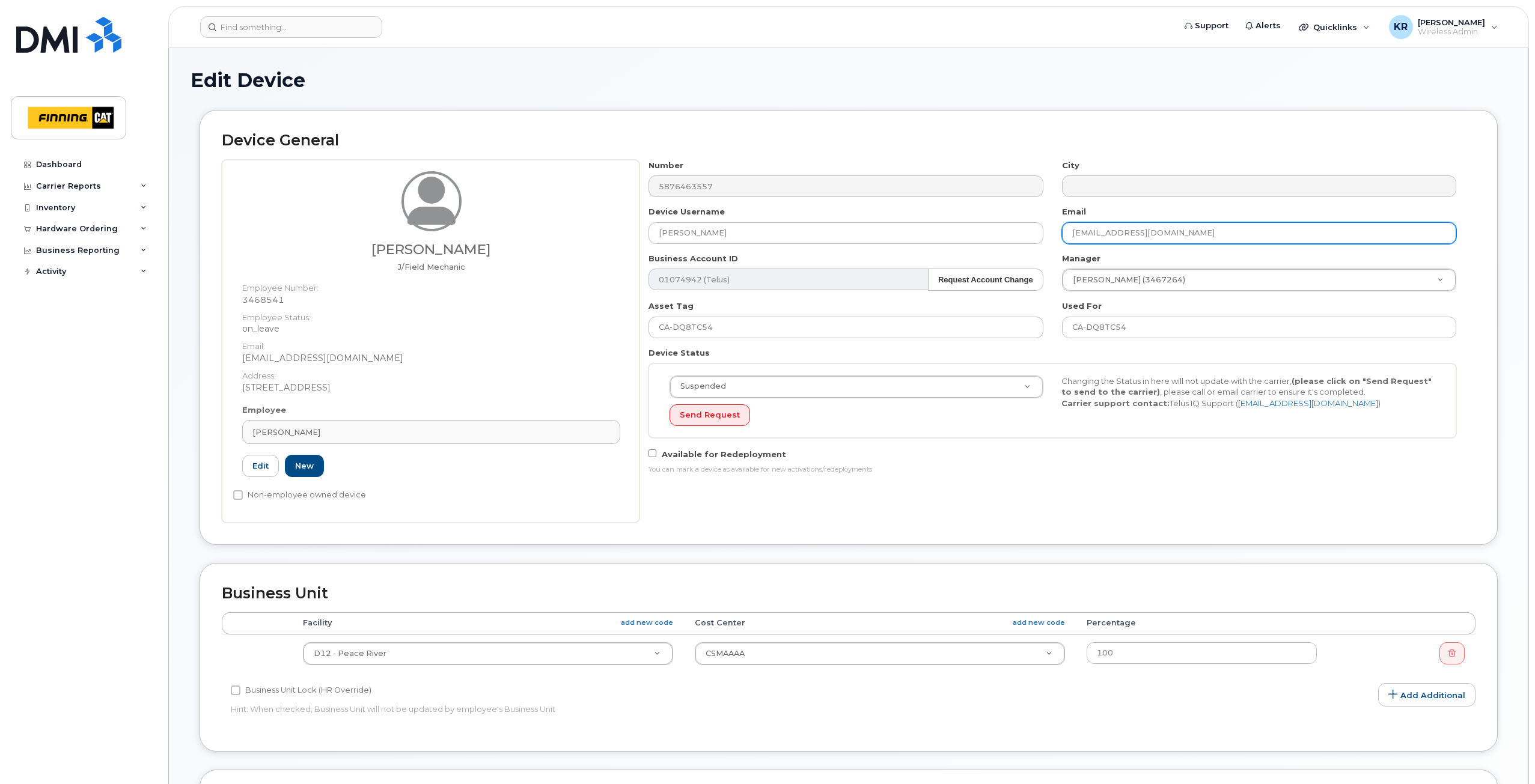
click at [1175, 237] on input "jlaliberte@finning.com" at bounding box center [1259, 233] width 394 height 22
click at [1038, 247] on div "Number 5876463557 City Device Username Robert NORRISH Email jlaliberte@finning.…" at bounding box center [1052, 322] width 826 height 324
paste input "Robert.Norrish"
type input "[PERSON_NAME][EMAIL_ADDRESS][PERSON_NAME][DOMAIN_NAME]"
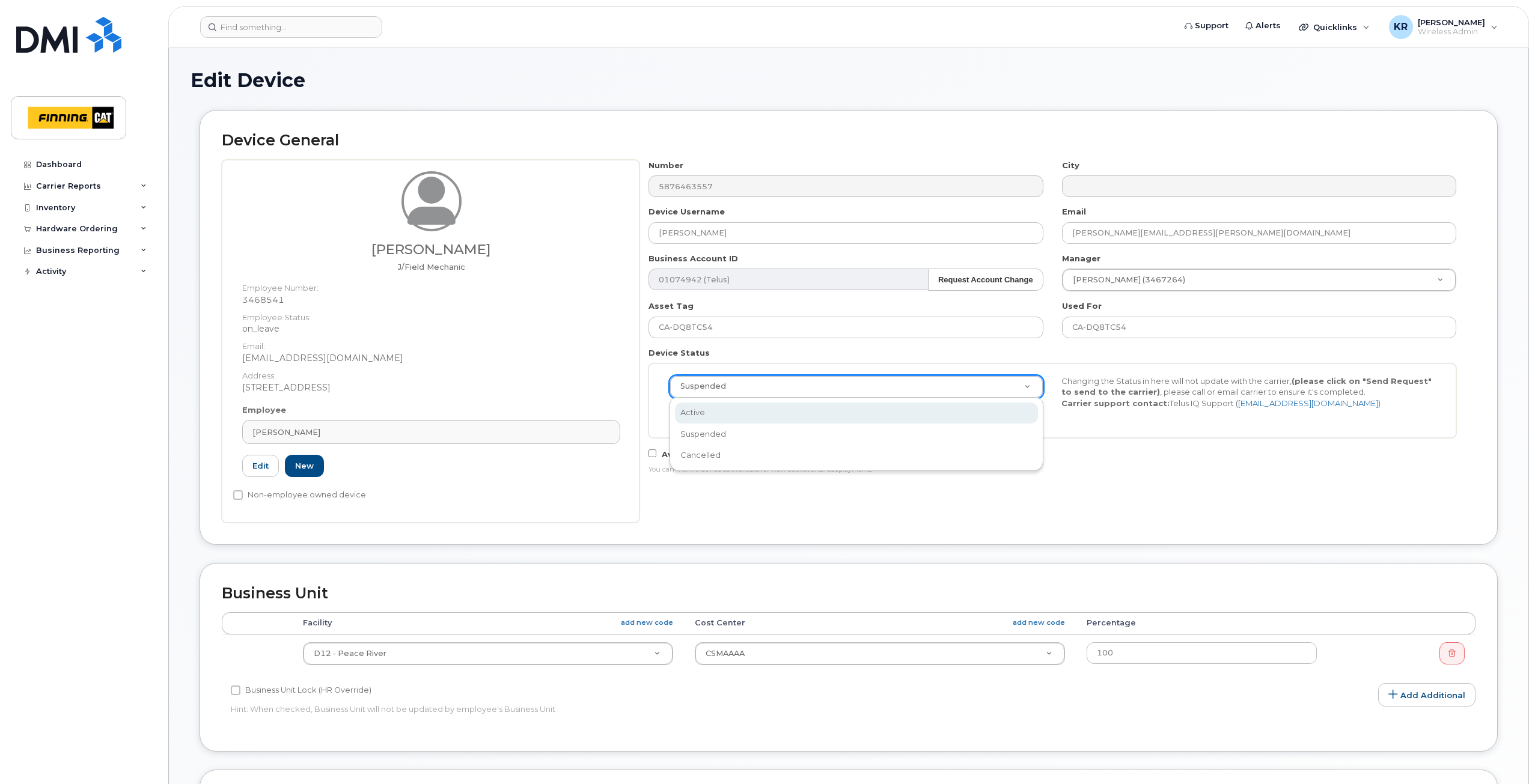
select select "active"
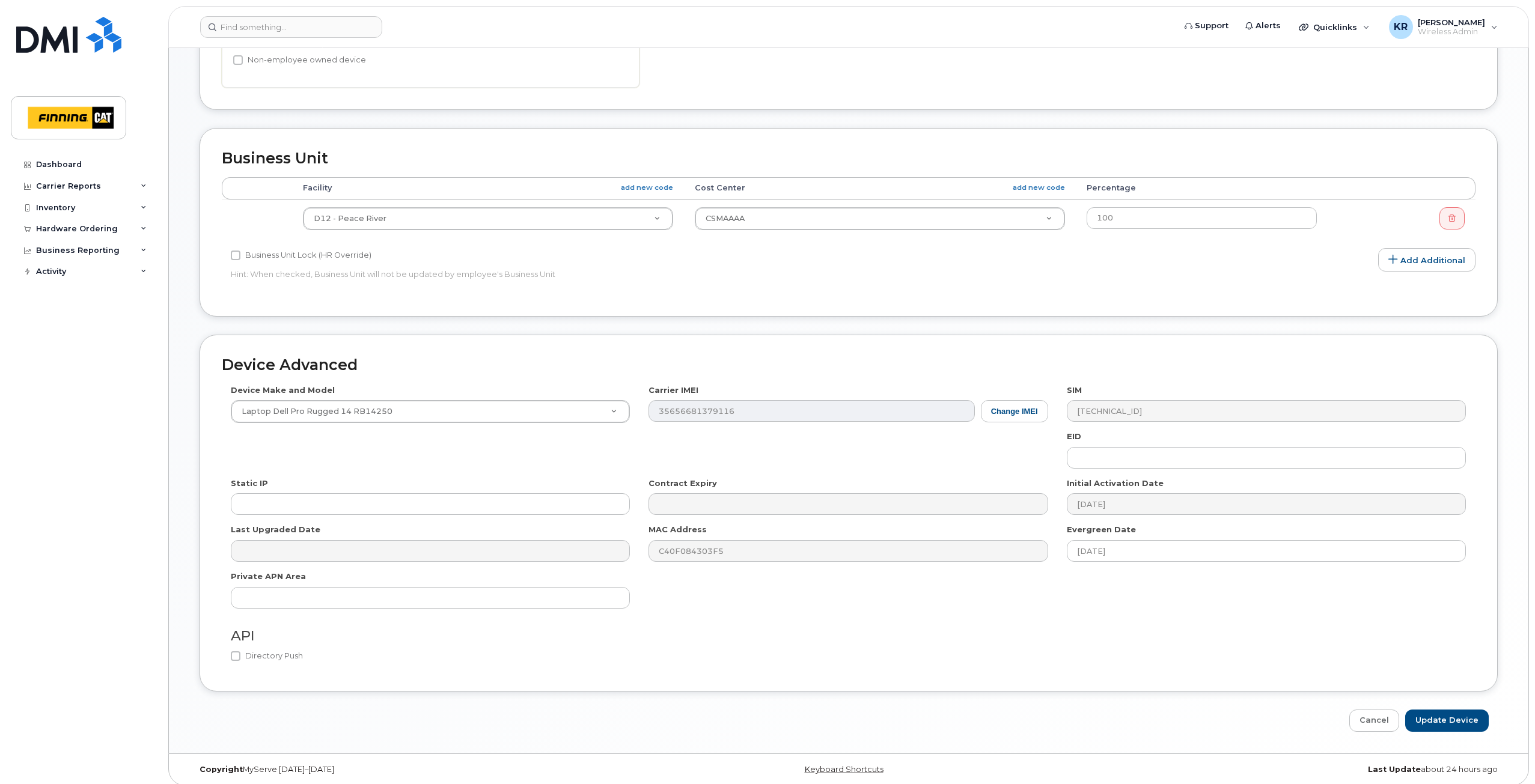
scroll to position [443, 0]
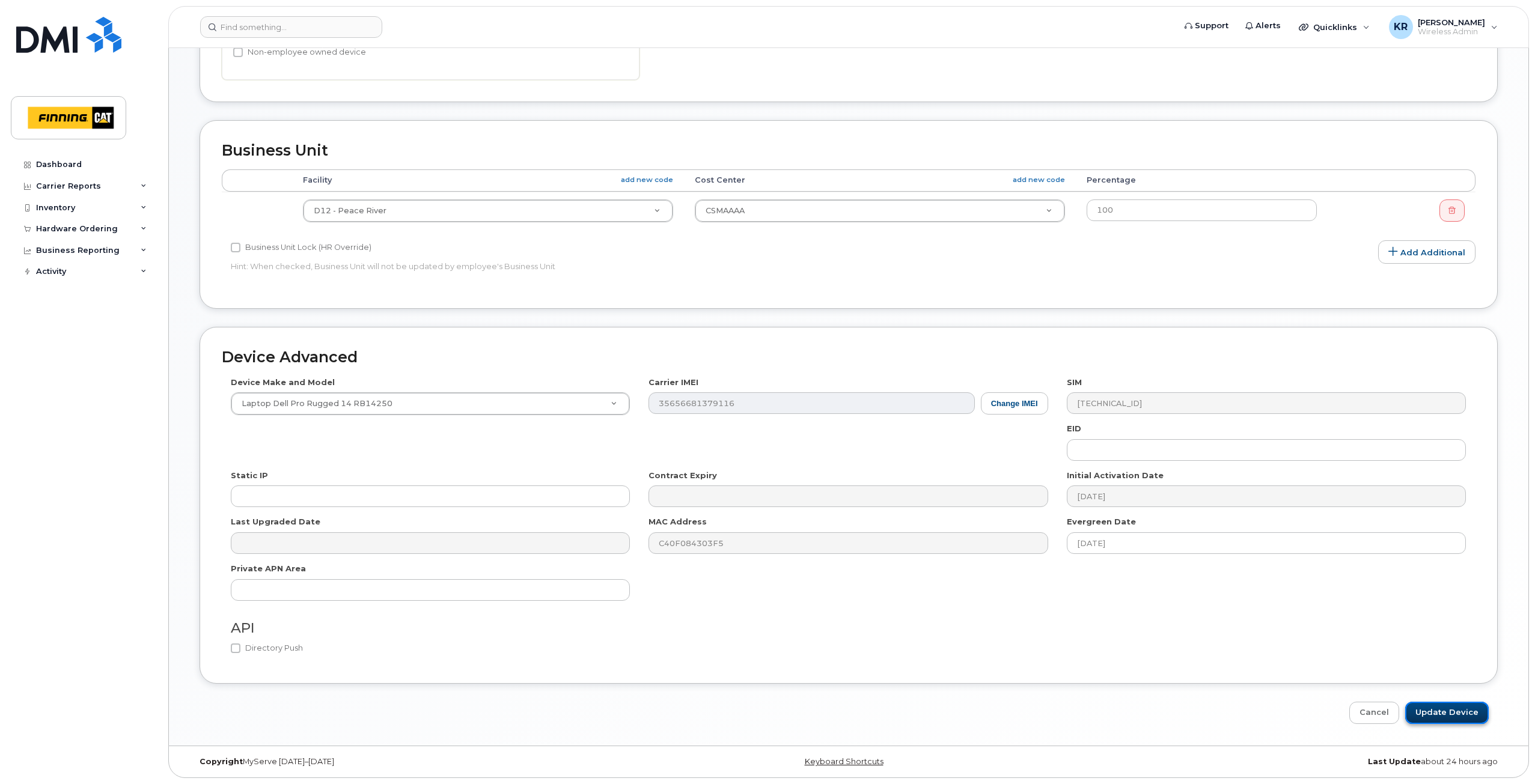
click at [1438, 717] on input "Update Device" at bounding box center [1446, 713] width 84 height 23
type input "Saving..."
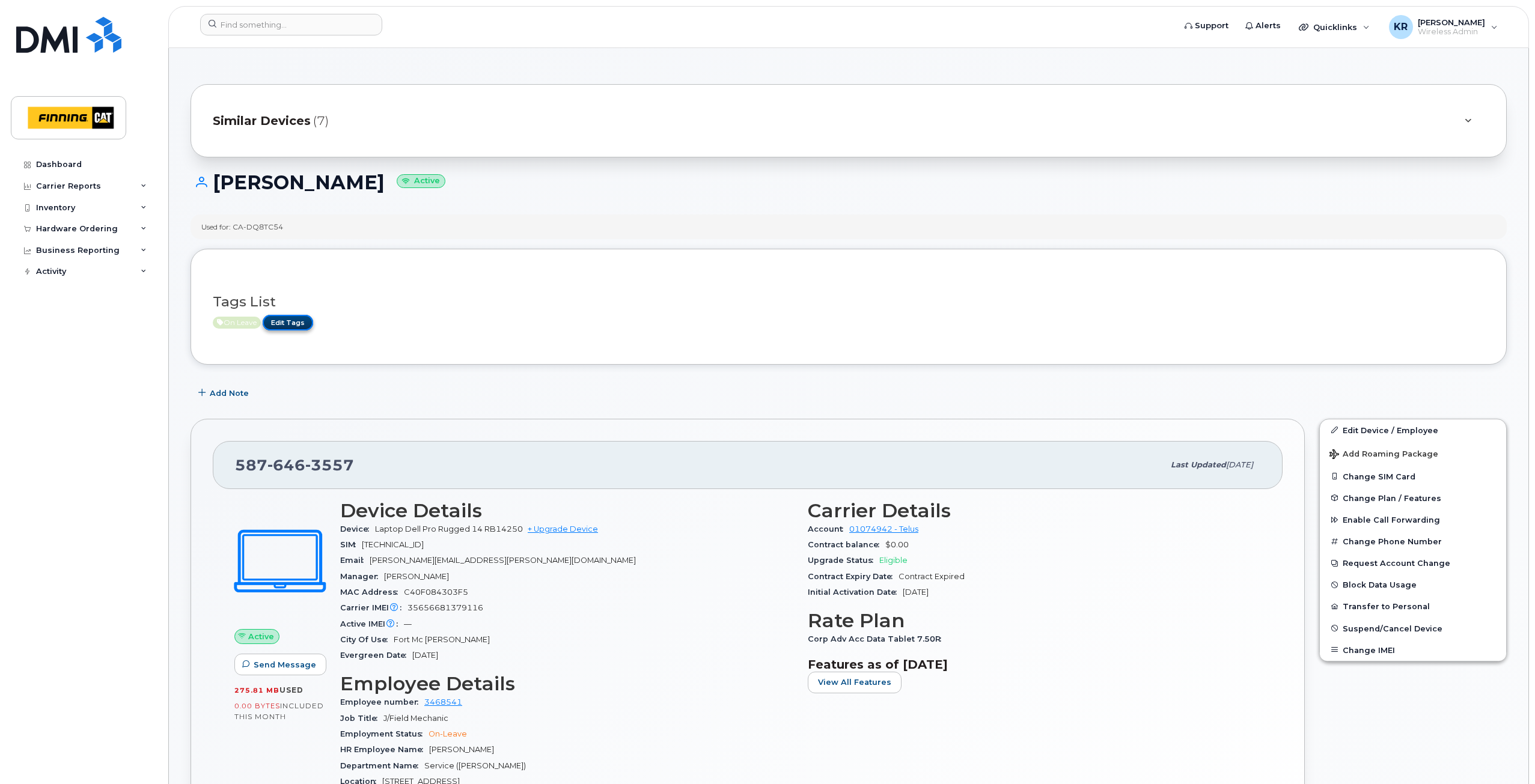
click at [289, 320] on link "Edit Tags" at bounding box center [288, 322] width 51 height 15
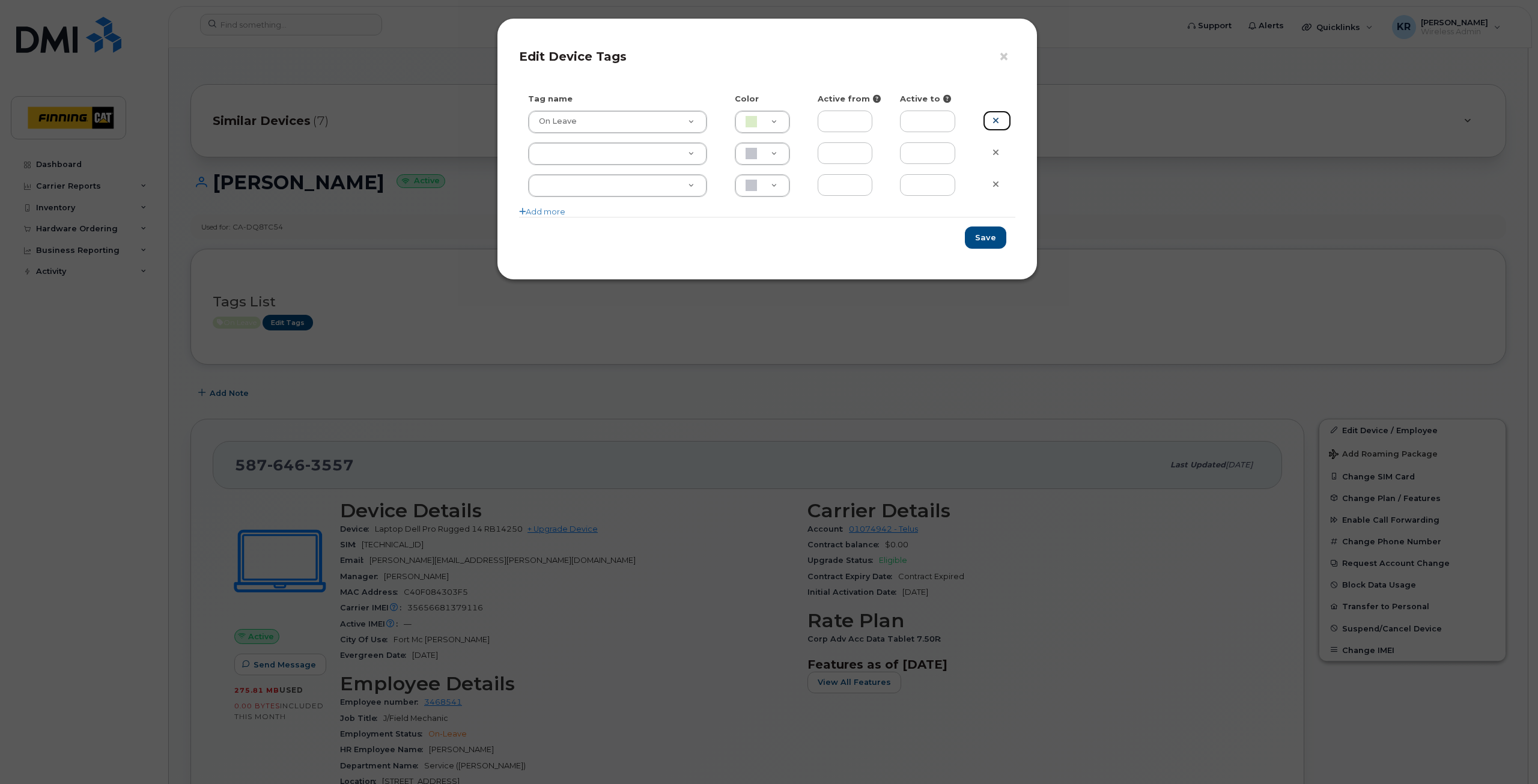
click at [994, 117] on icon at bounding box center [995, 121] width 7 height 9
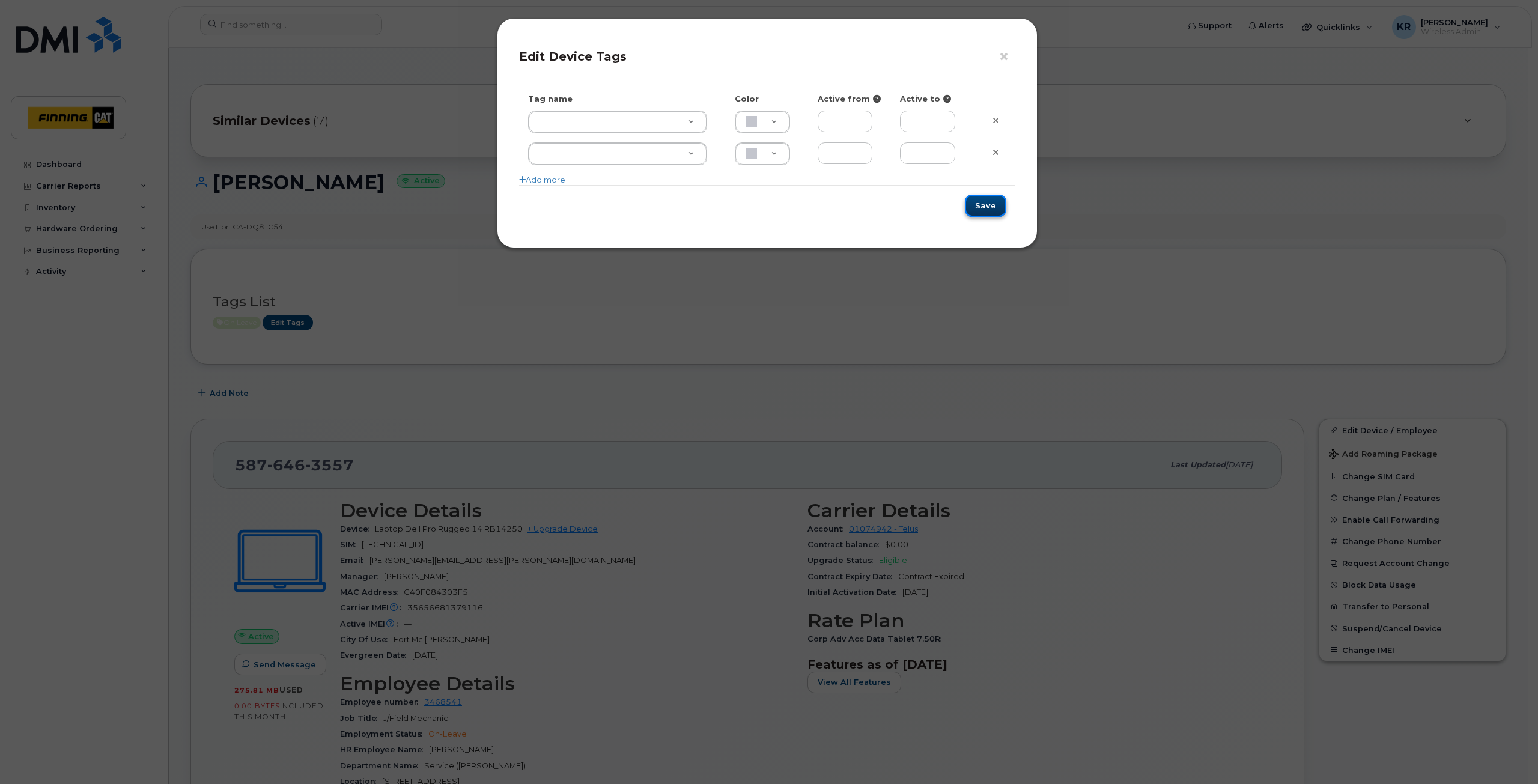
click at [982, 208] on button "Save" at bounding box center [986, 206] width 41 height 23
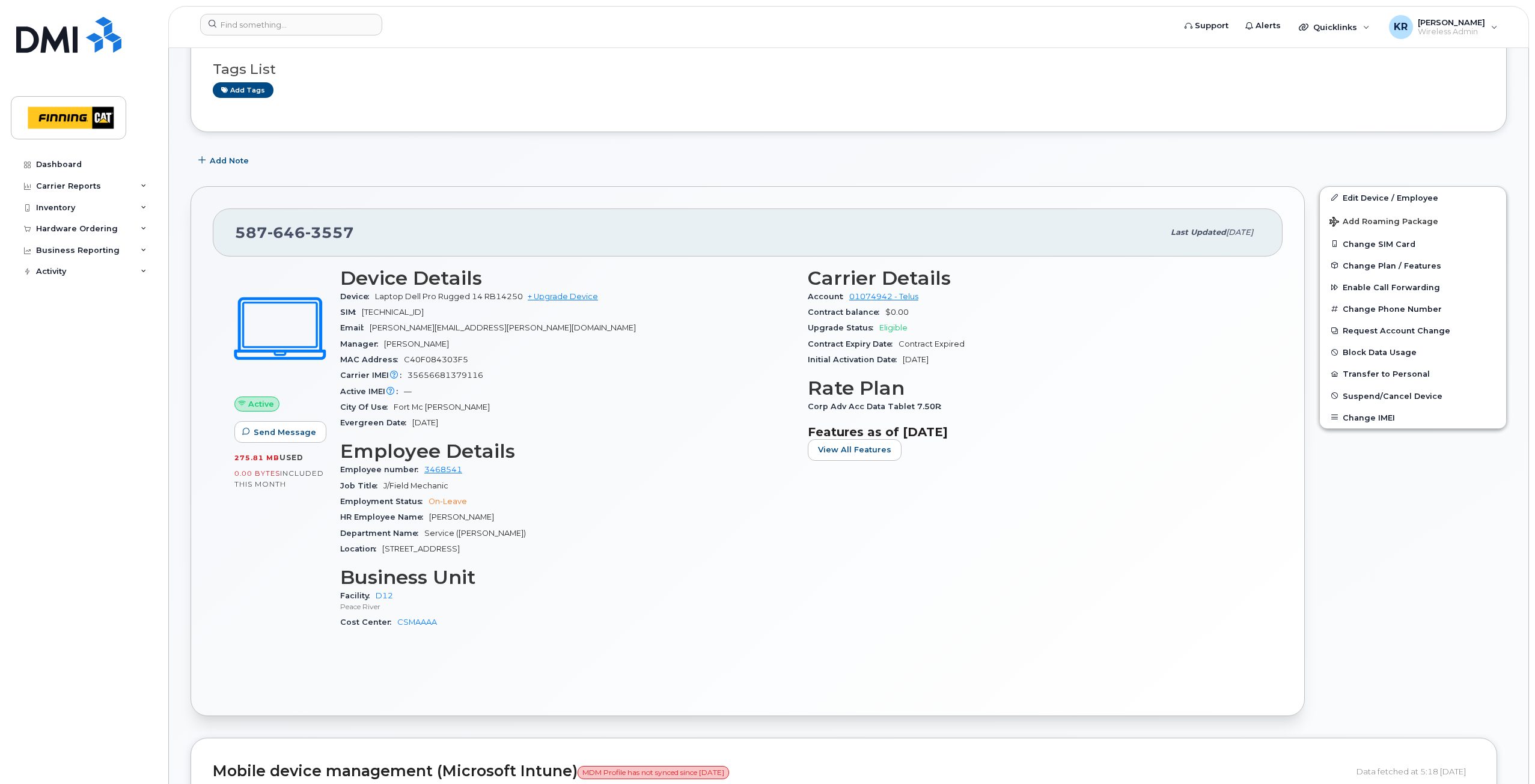
scroll to position [240, 0]
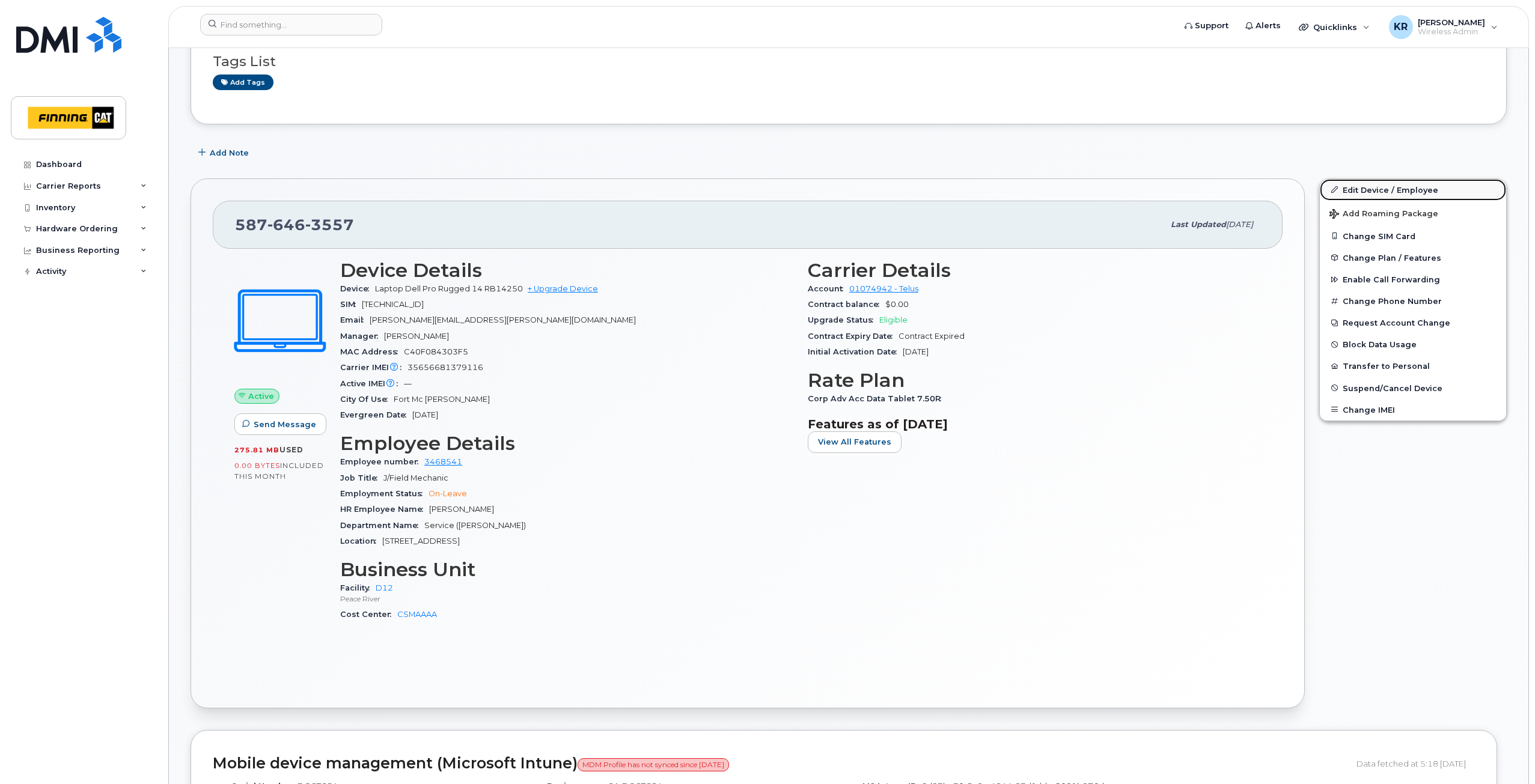
click at [1352, 193] on link "Edit Device / Employee" at bounding box center [1413, 189] width 187 height 22
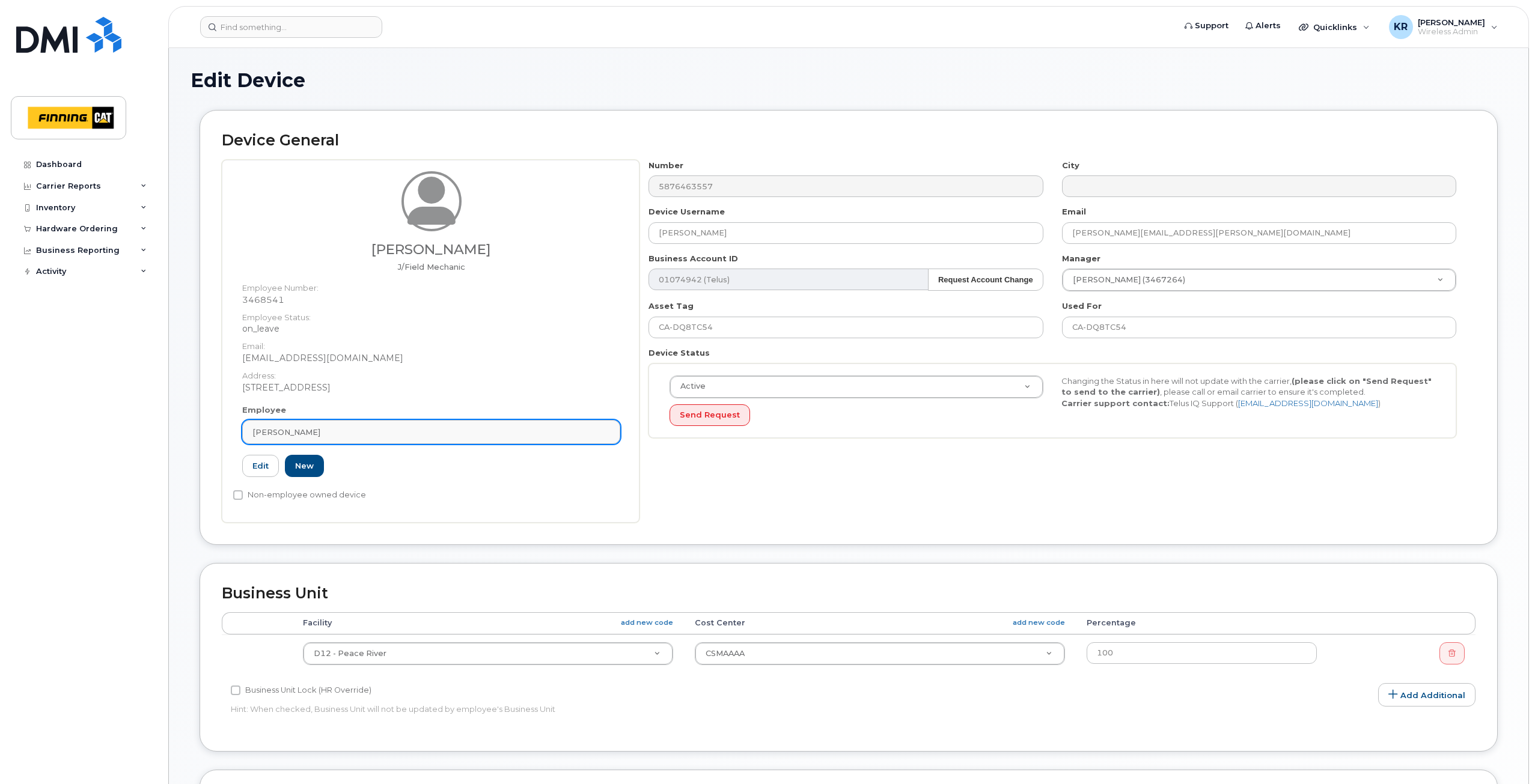
click at [323, 434] on div "[PERSON_NAME]" at bounding box center [431, 433] width 357 height 11
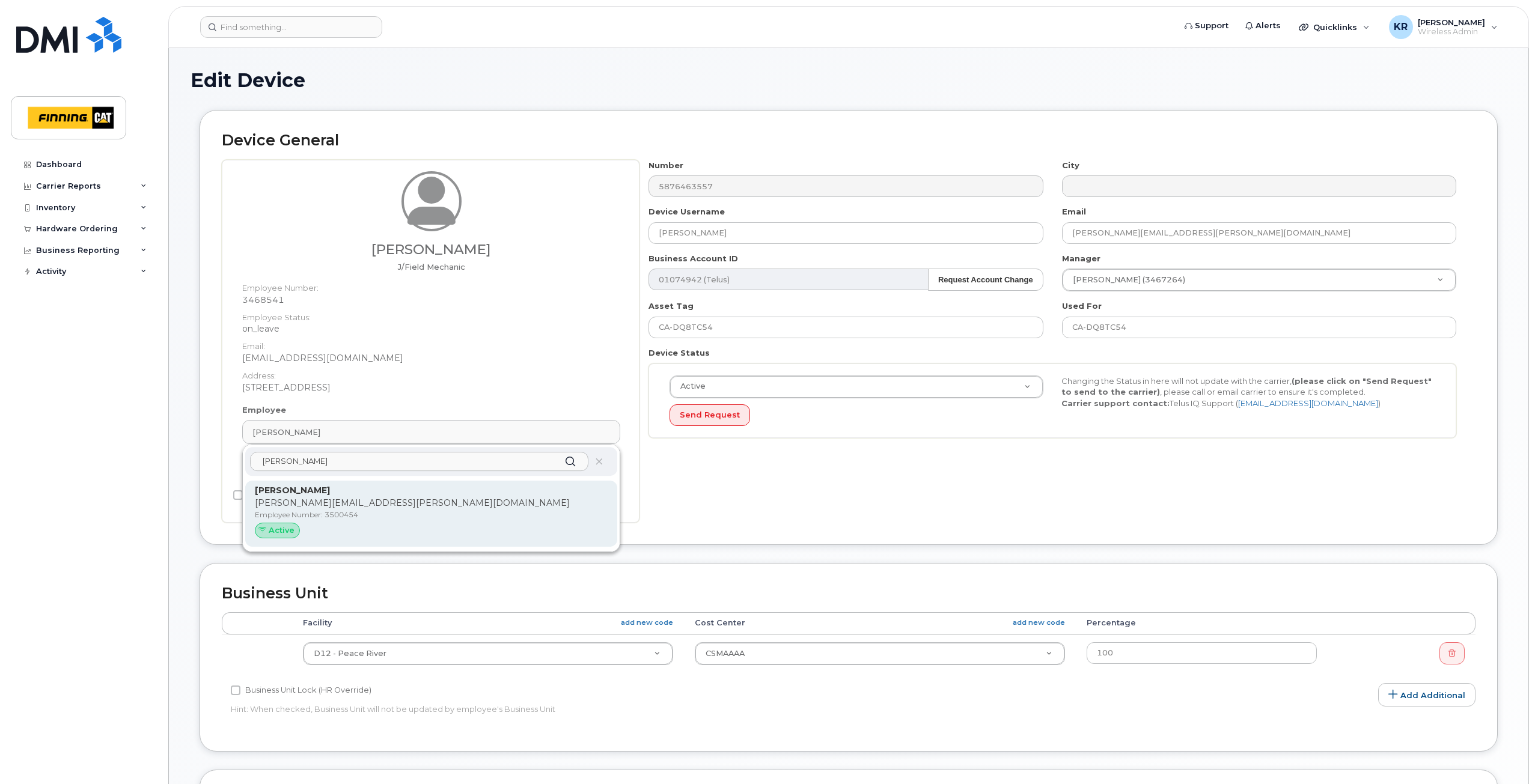
type input "robert nor"
click at [339, 494] on p "[PERSON_NAME]" at bounding box center [431, 490] width 352 height 12
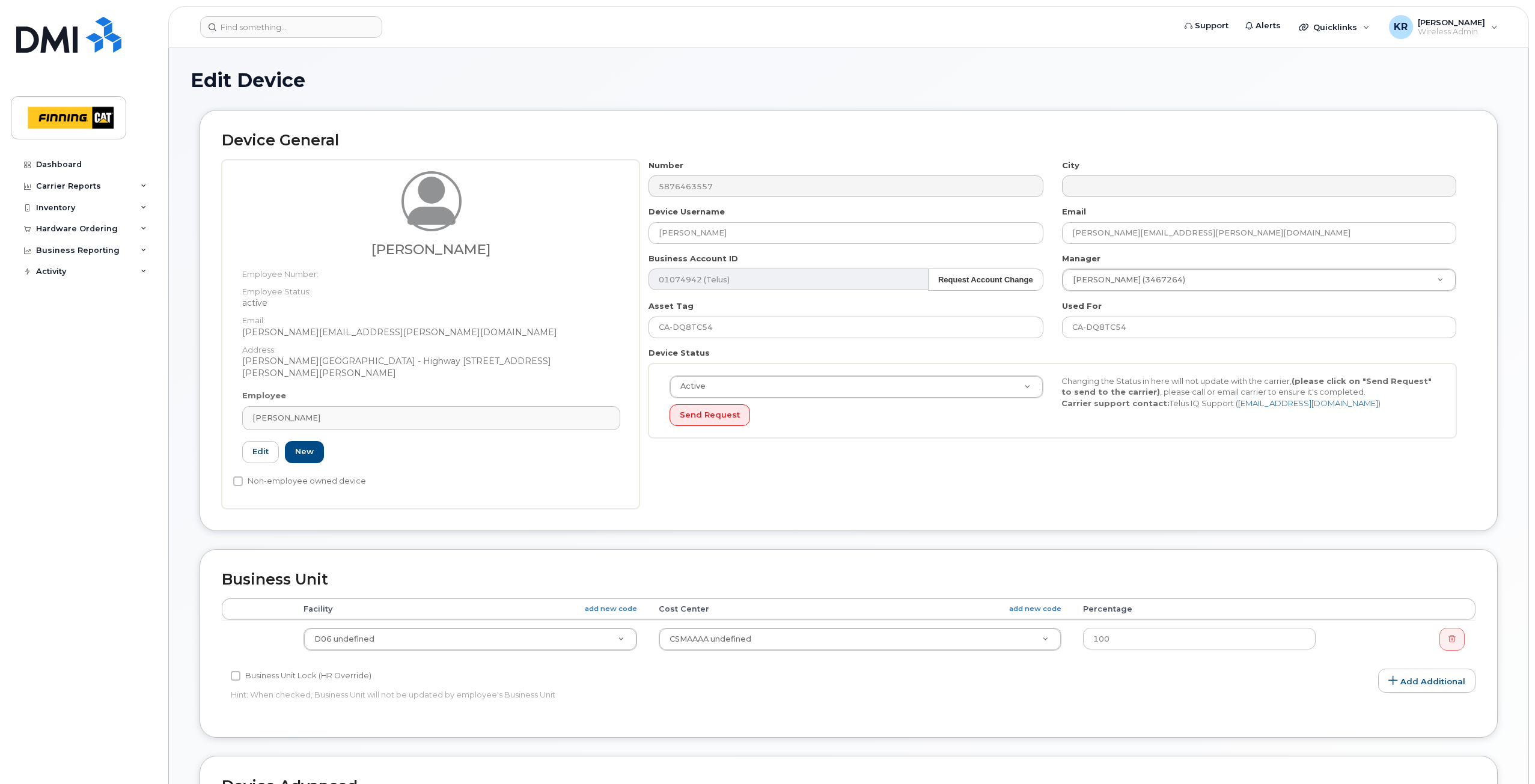
type input "3500454"
type input "[PERSON_NAME]"
type input "[PERSON_NAME][EMAIL_ADDRESS][PERSON_NAME][DOMAIN_NAME]"
type input "34171"
type input "34293"
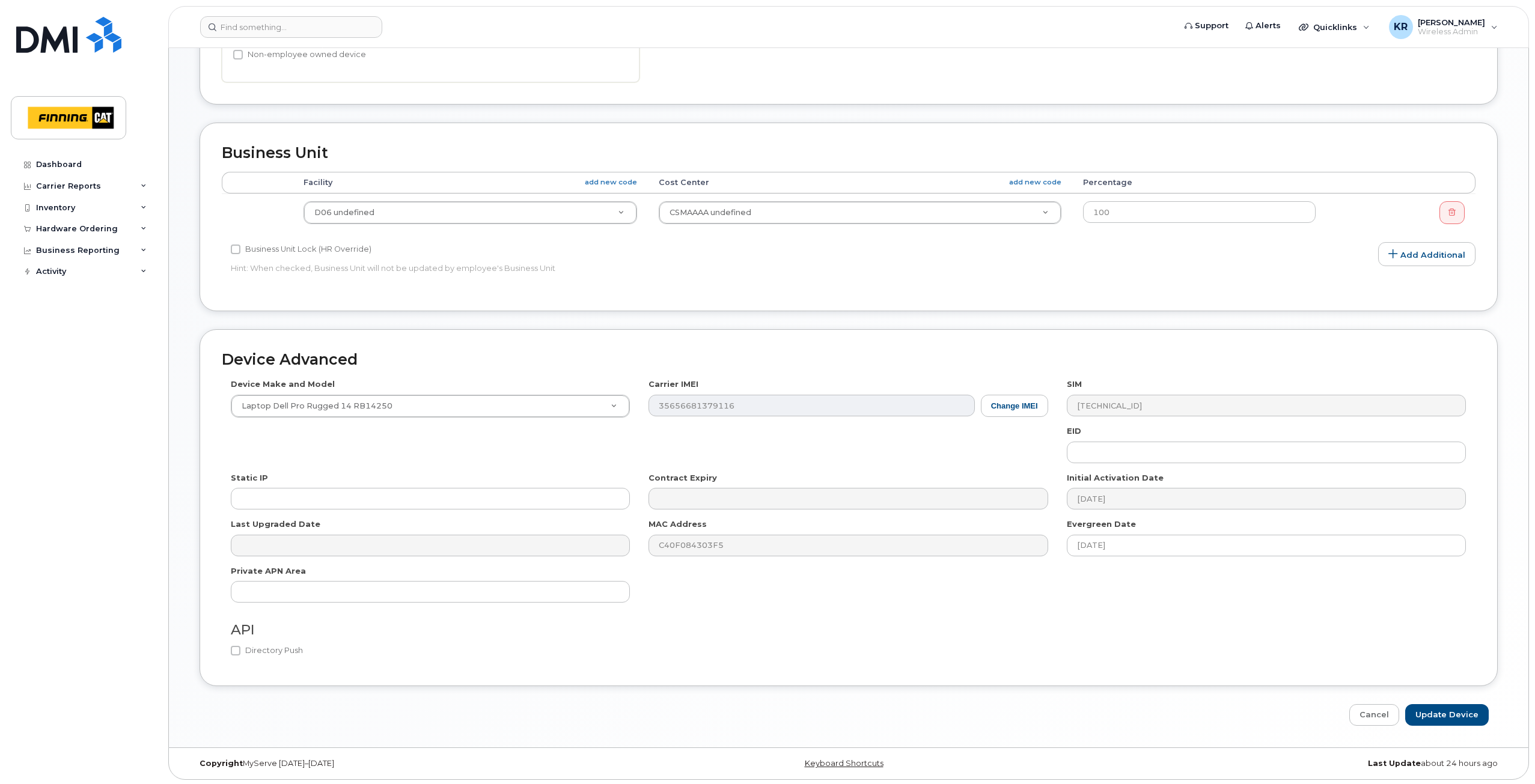
scroll to position [429, 0]
click at [1448, 716] on input "Update Device" at bounding box center [1446, 713] width 84 height 23
type input "Saving..."
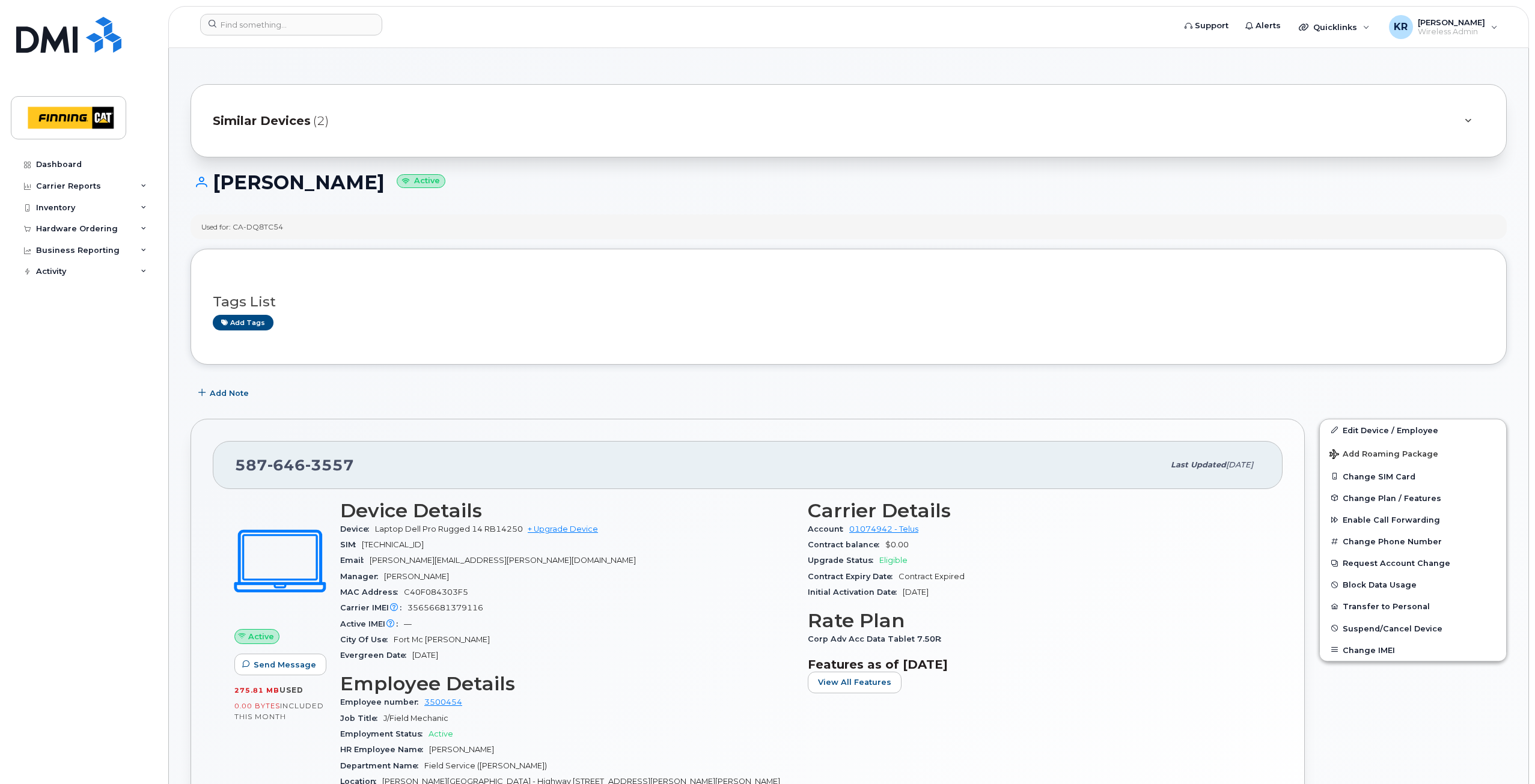
click at [245, 119] on span "Similar Devices" at bounding box center [262, 121] width 98 height 17
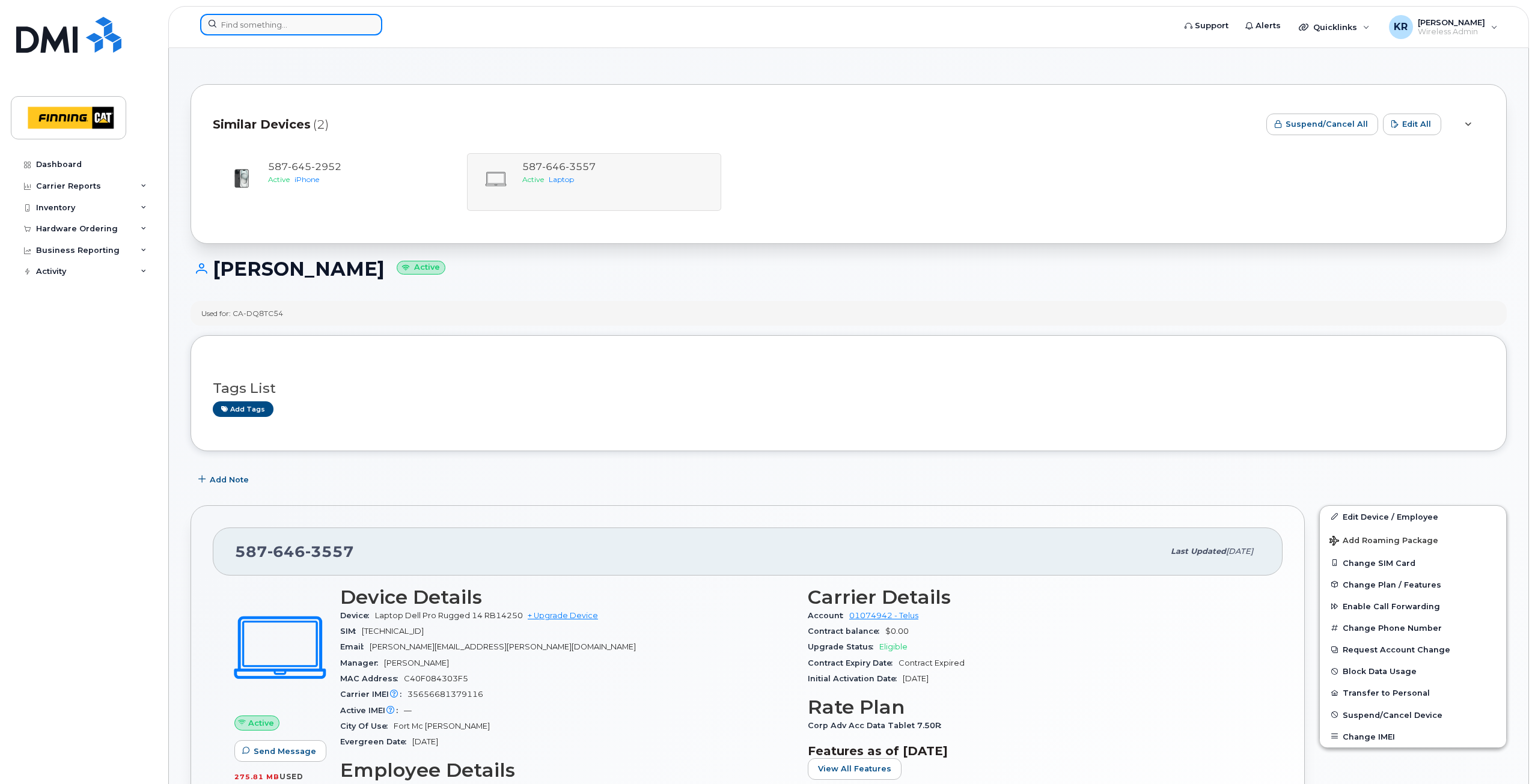
click at [254, 24] on input at bounding box center [290, 24] width 182 height 22
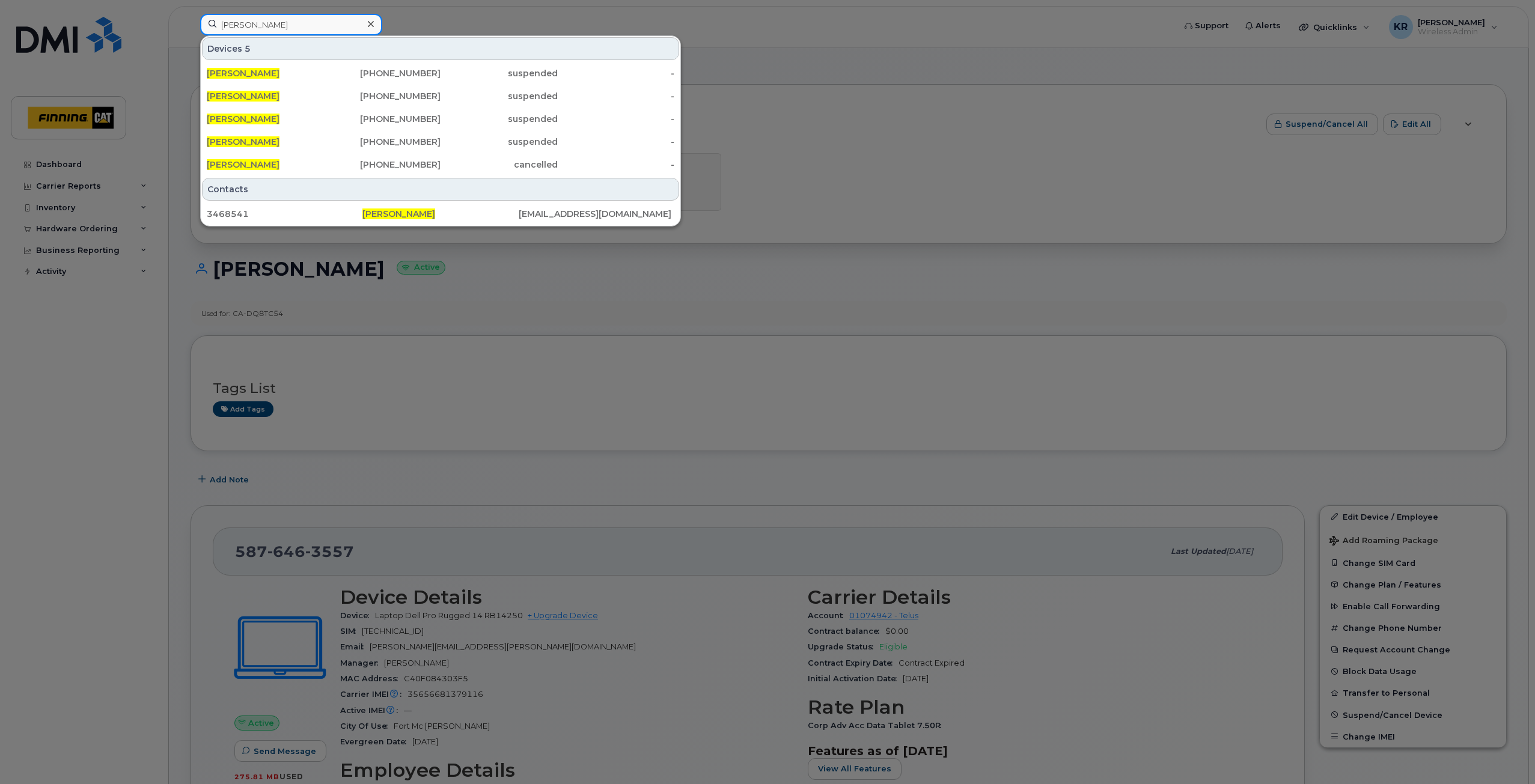
type input "[PERSON_NAME]"
click at [285, 70] on div "[PERSON_NAME]" at bounding box center [265, 73] width 117 height 12
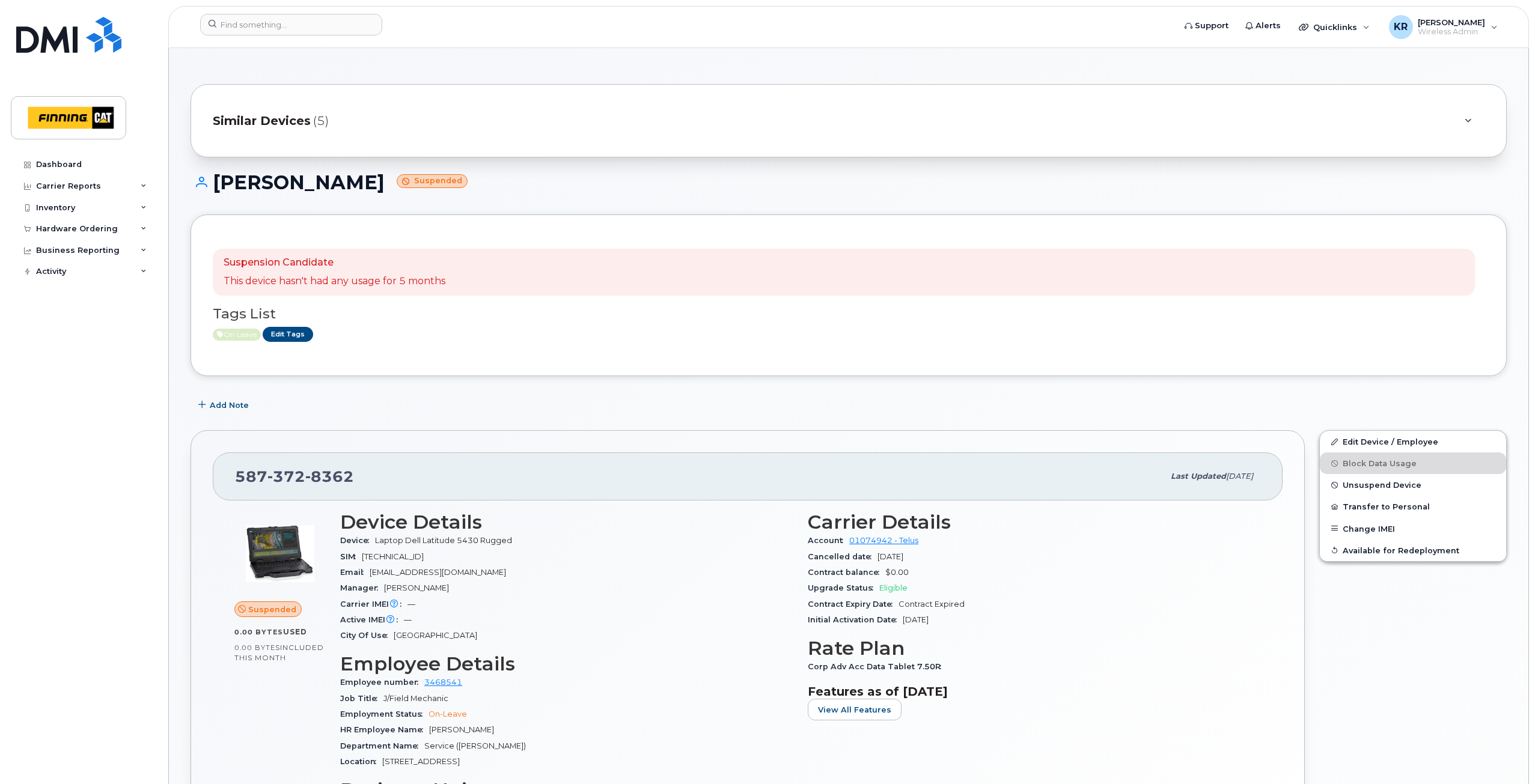
click at [278, 117] on span "Similar Devices" at bounding box center [262, 121] width 98 height 17
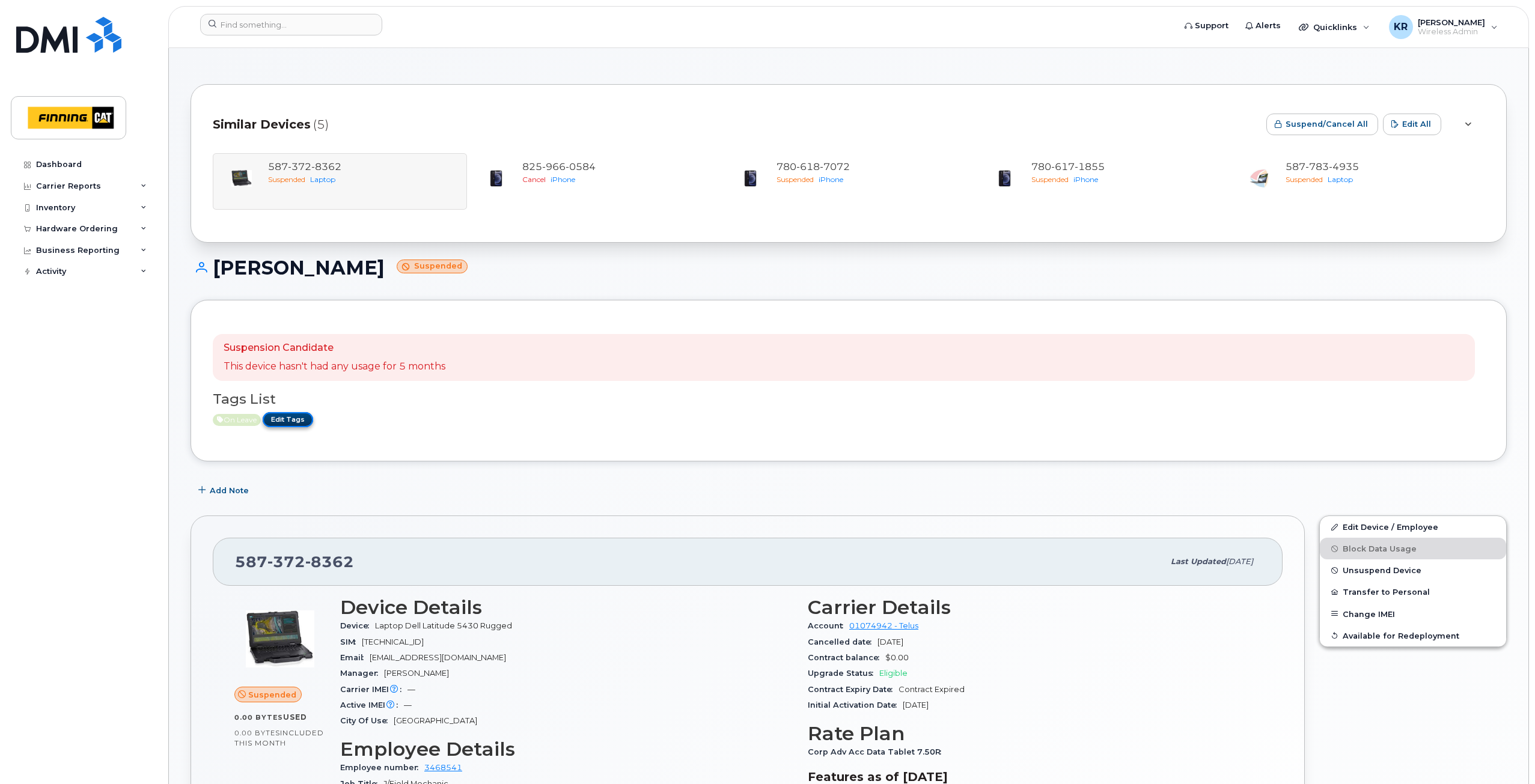
click at [294, 419] on link "Edit Tags" at bounding box center [288, 419] width 51 height 15
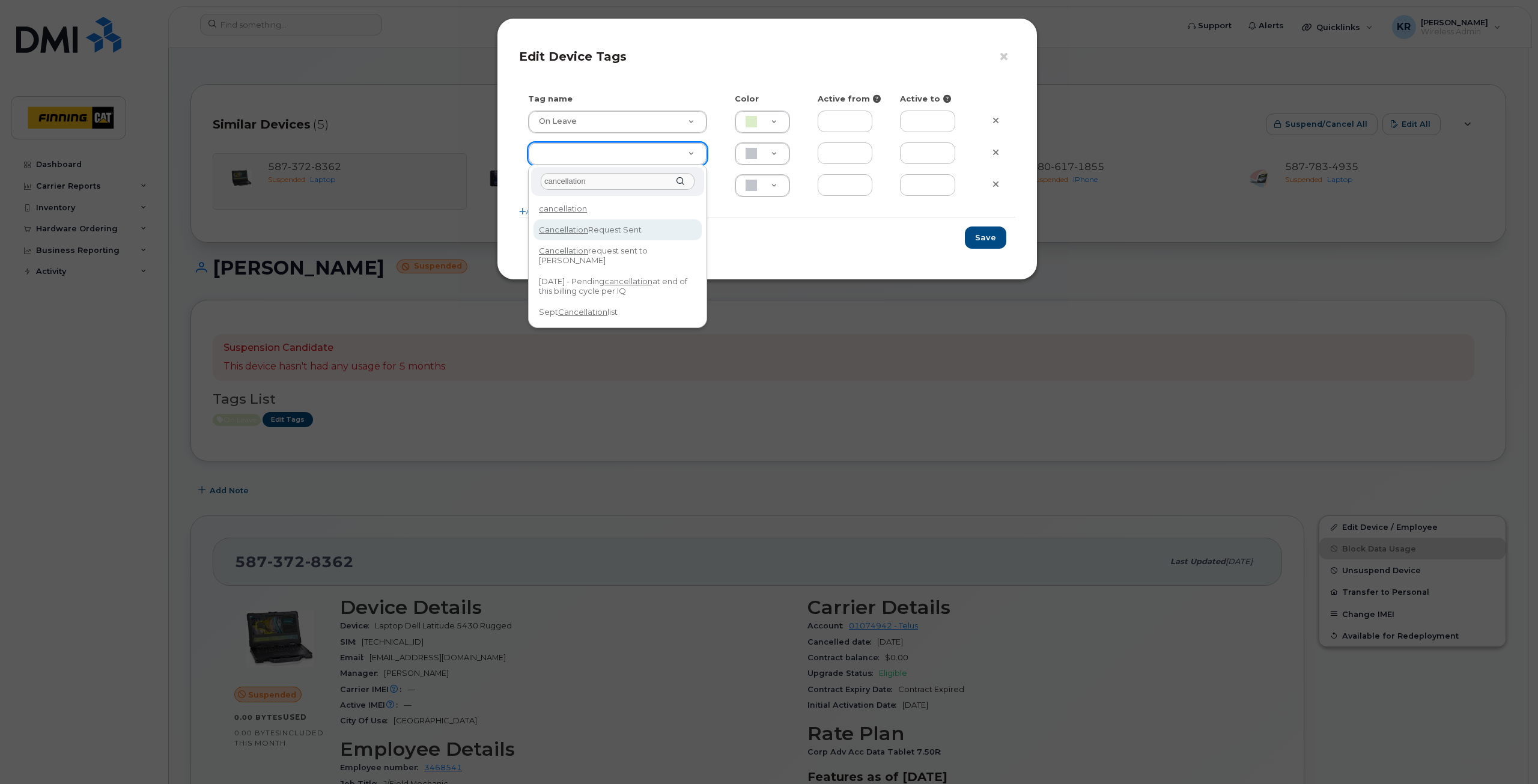
type input "cancellation"
type input "Cancellation Request Sent"
type input "FDDCC5"
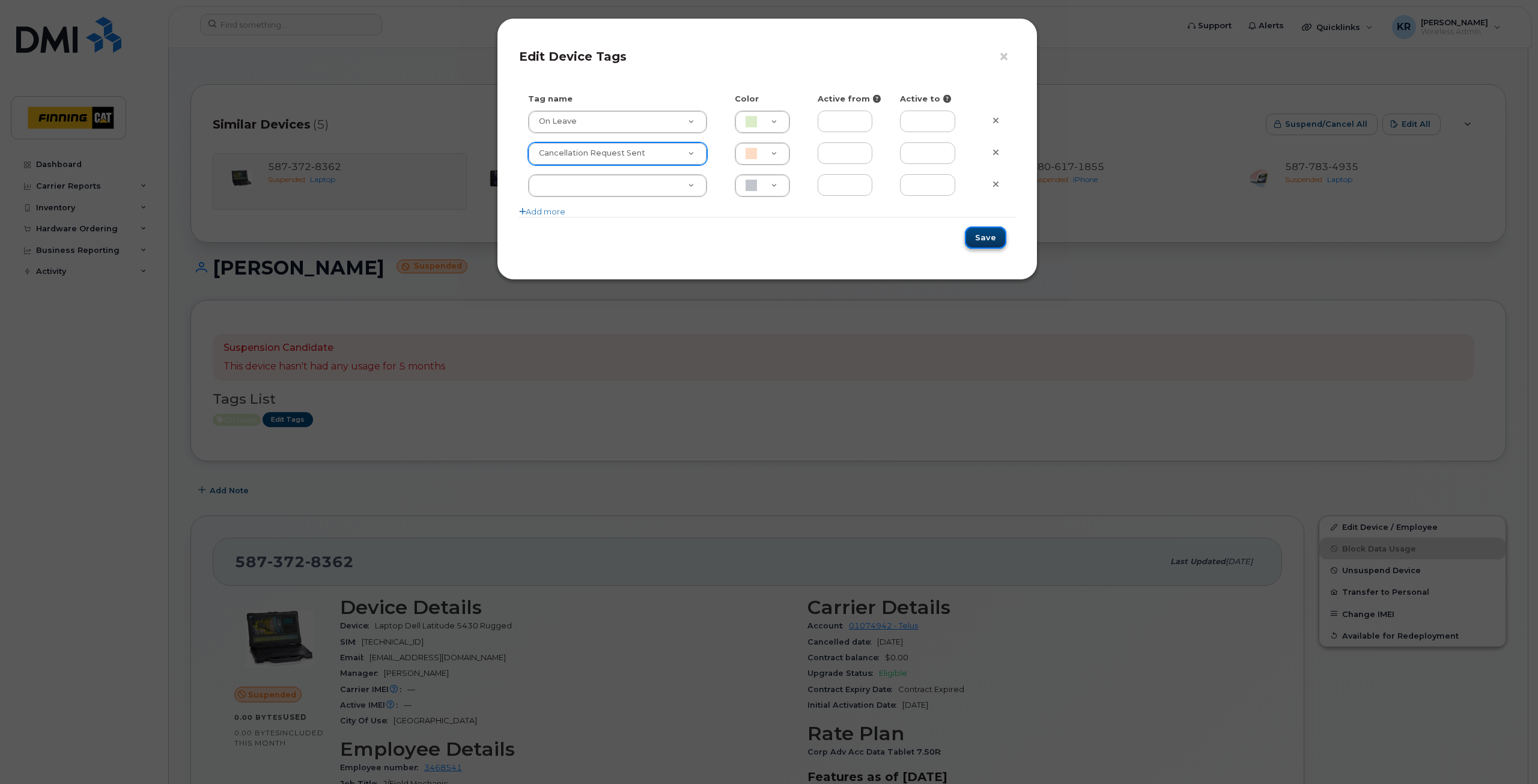
click at [979, 240] on button "Save" at bounding box center [986, 237] width 41 height 23
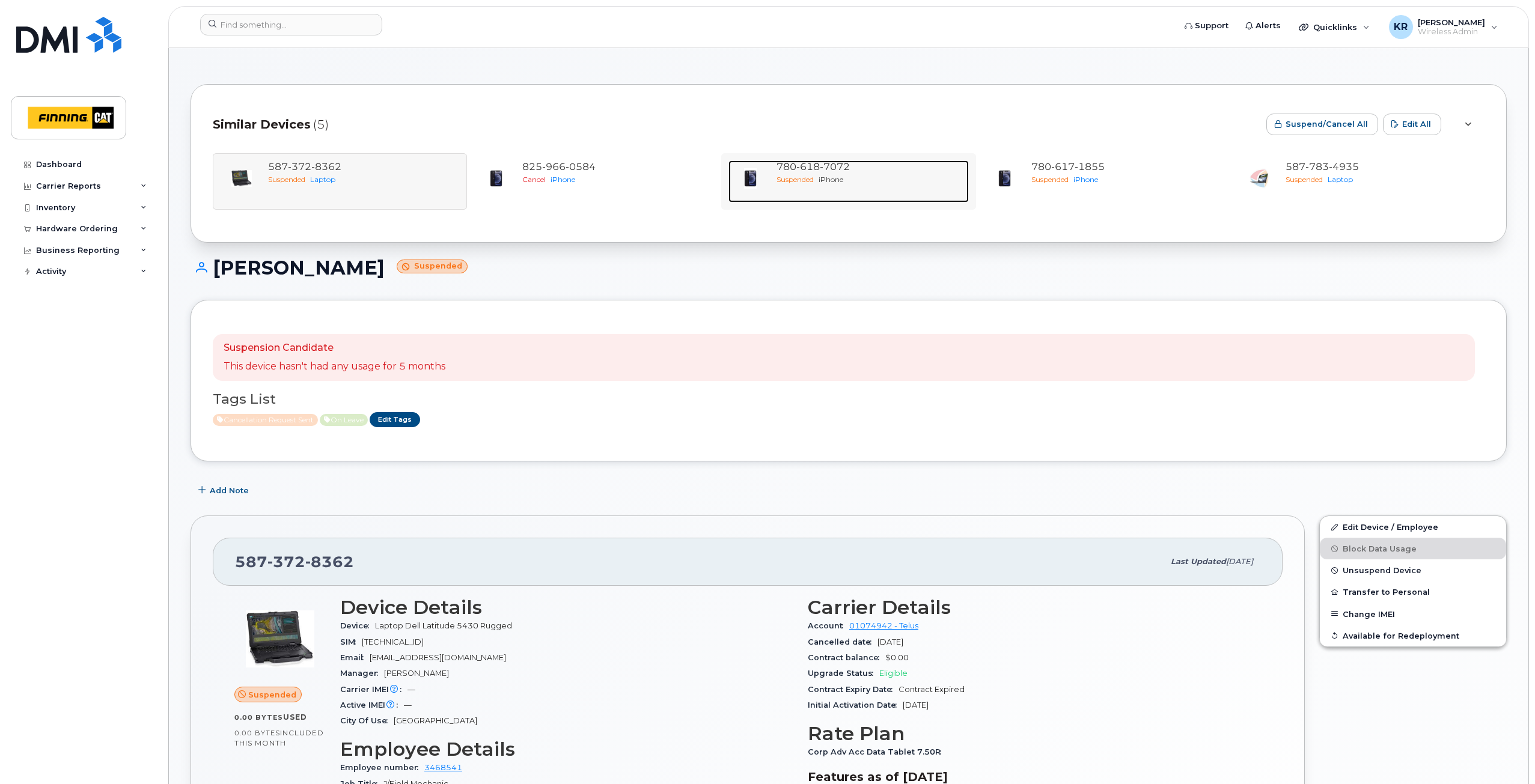
click at [840, 170] on span "7072" at bounding box center [835, 167] width 30 height 11
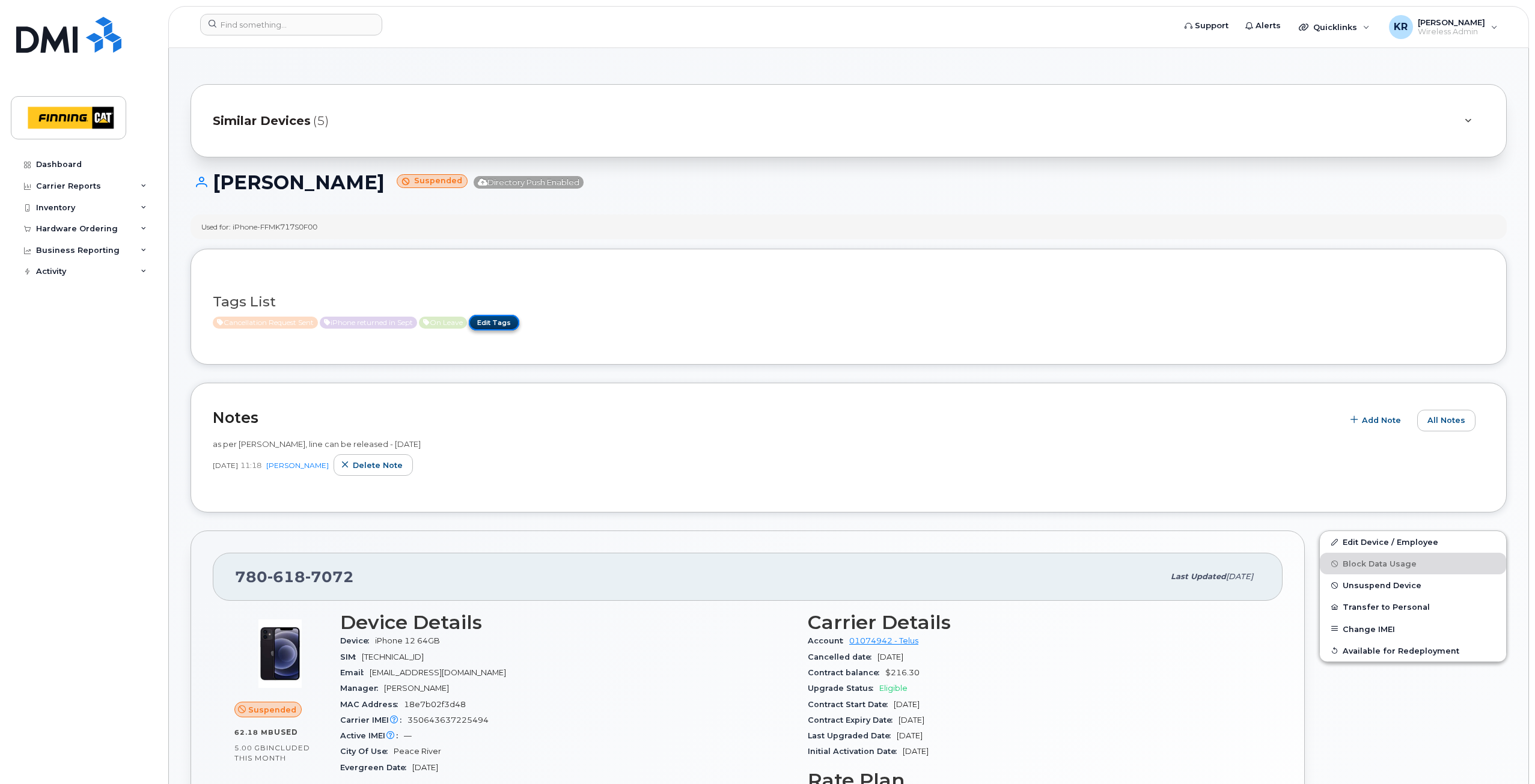
click at [508, 322] on link "Edit Tags" at bounding box center [494, 322] width 51 height 15
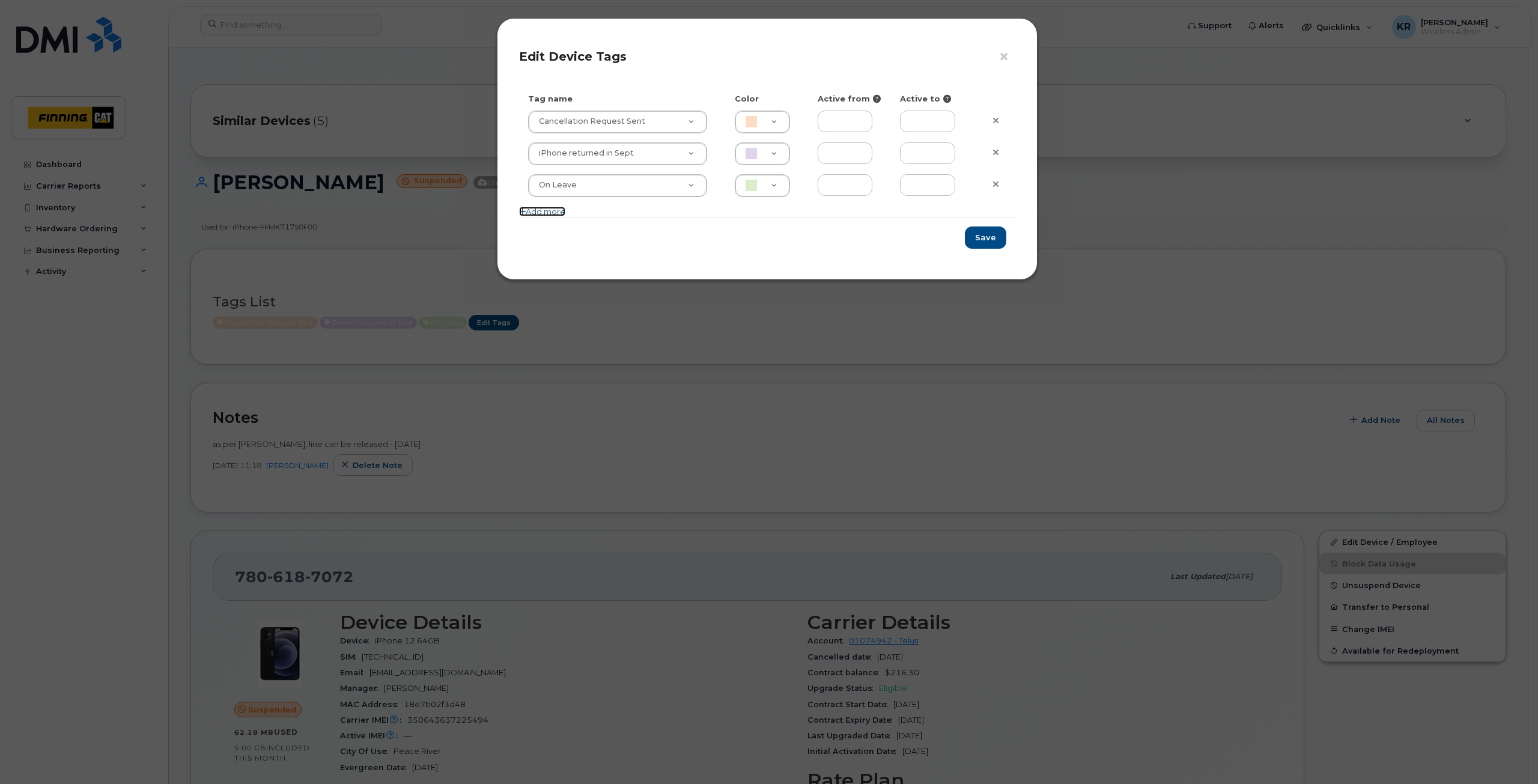
click at [564, 210] on link "Add more" at bounding box center [542, 211] width 46 height 9
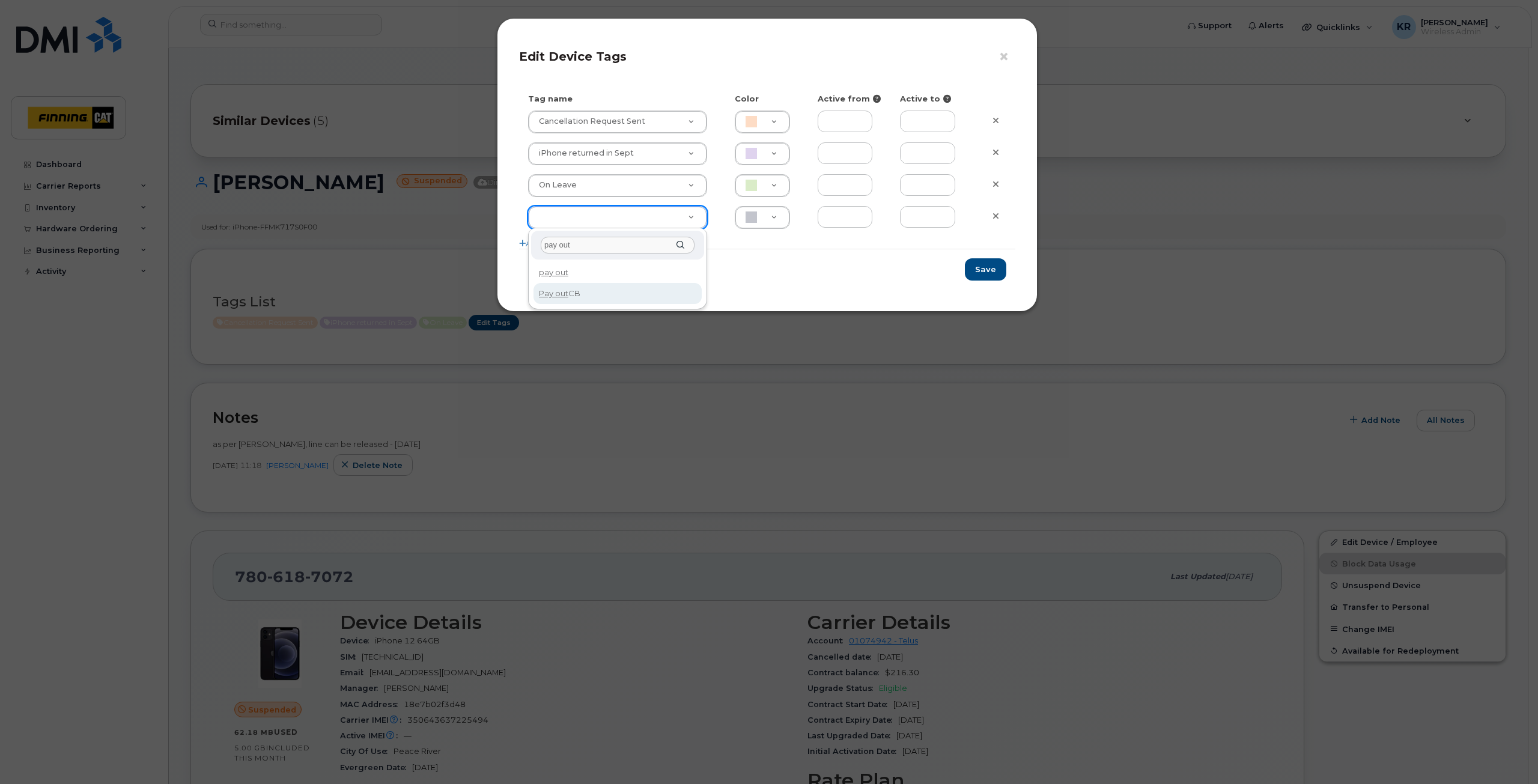
type input "pay out"
type input "Pay out CB"
type input "BCE3D8"
click at [986, 263] on button "Save" at bounding box center [986, 270] width 41 height 23
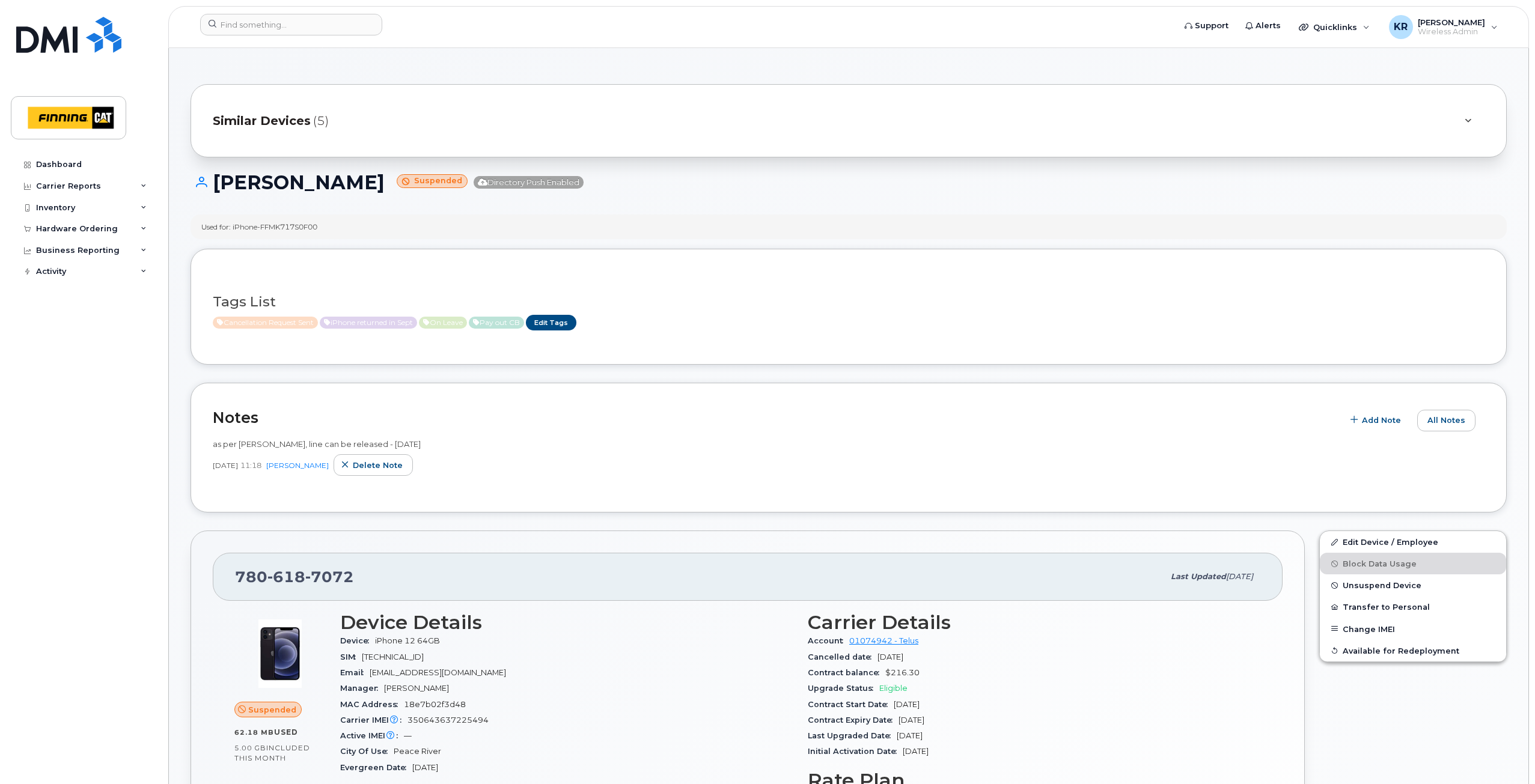
click at [268, 115] on span "Similar Devices" at bounding box center [262, 121] width 98 height 17
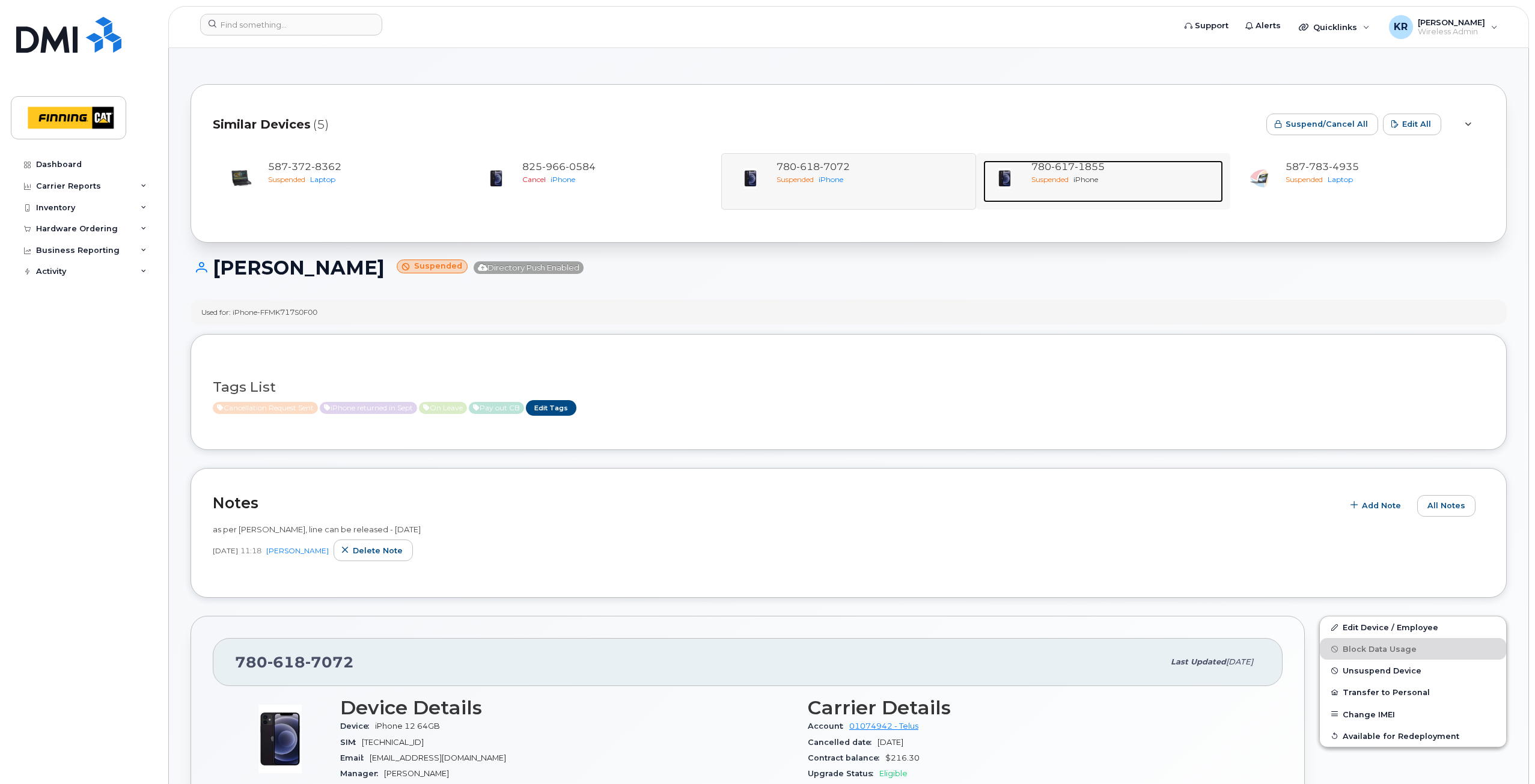
click at [1098, 171] on span "1855" at bounding box center [1089, 167] width 30 height 11
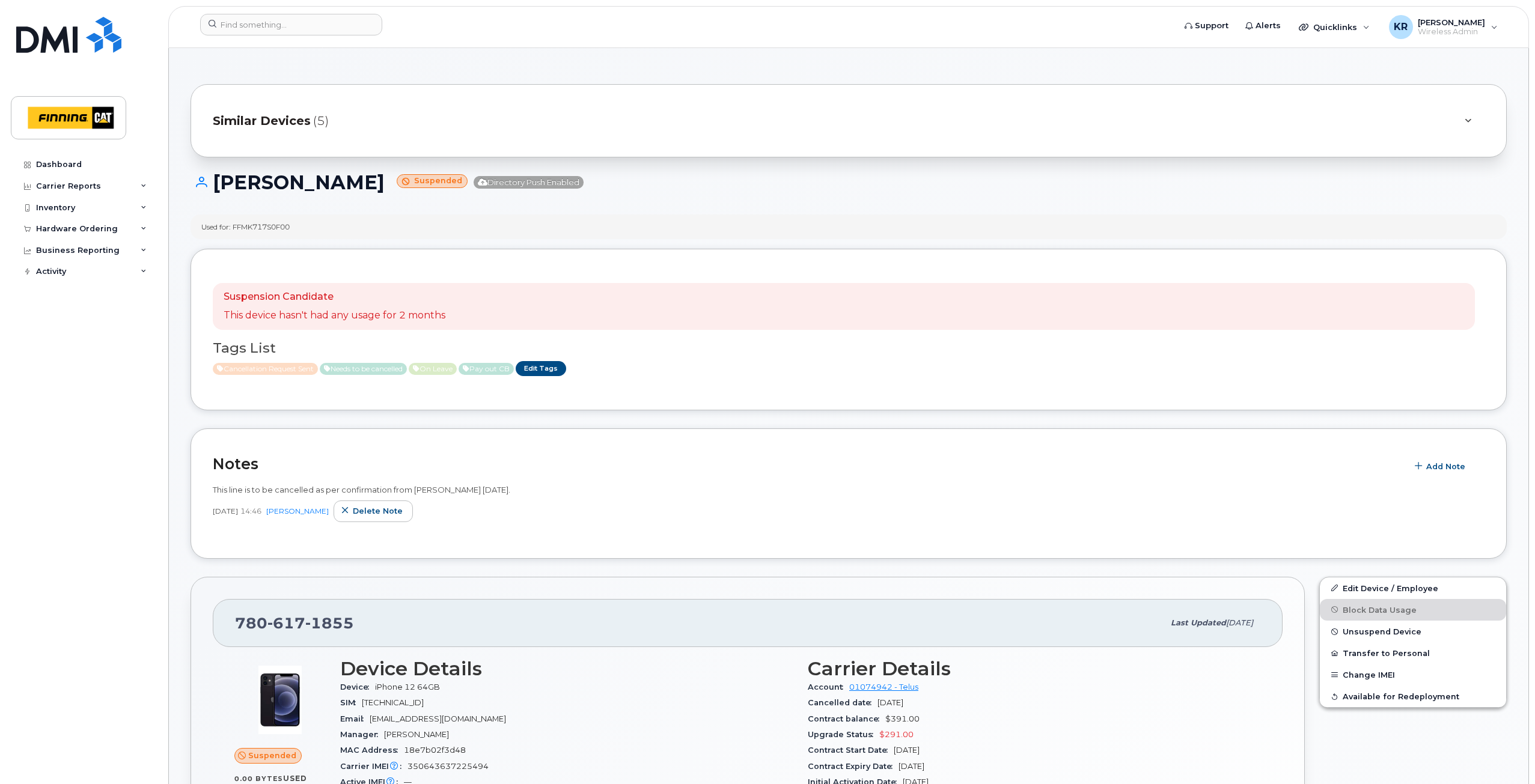
click at [260, 121] on span "Similar Devices" at bounding box center [262, 121] width 98 height 17
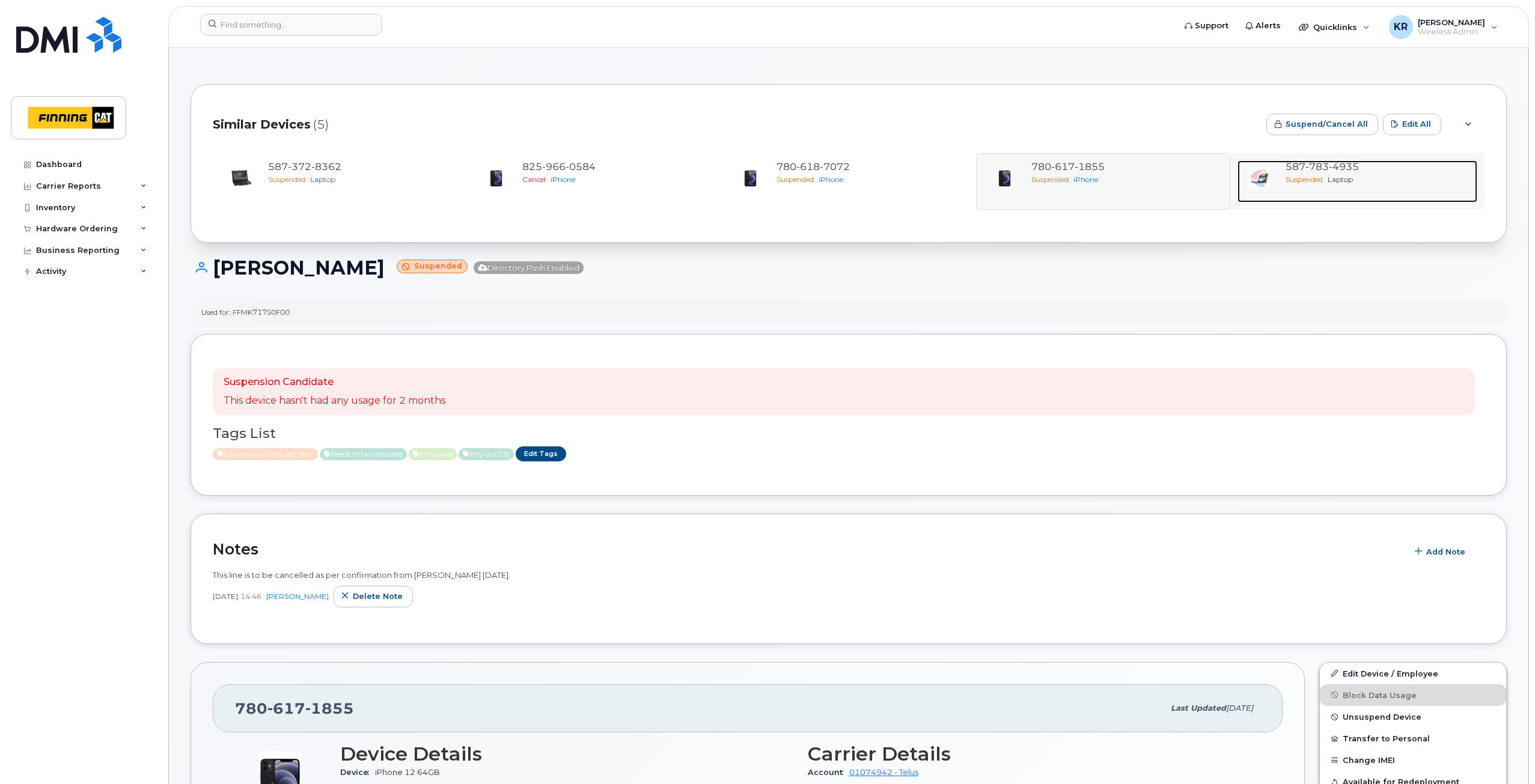
click at [1311, 176] on span "Suspended" at bounding box center [1304, 180] width 38 height 9
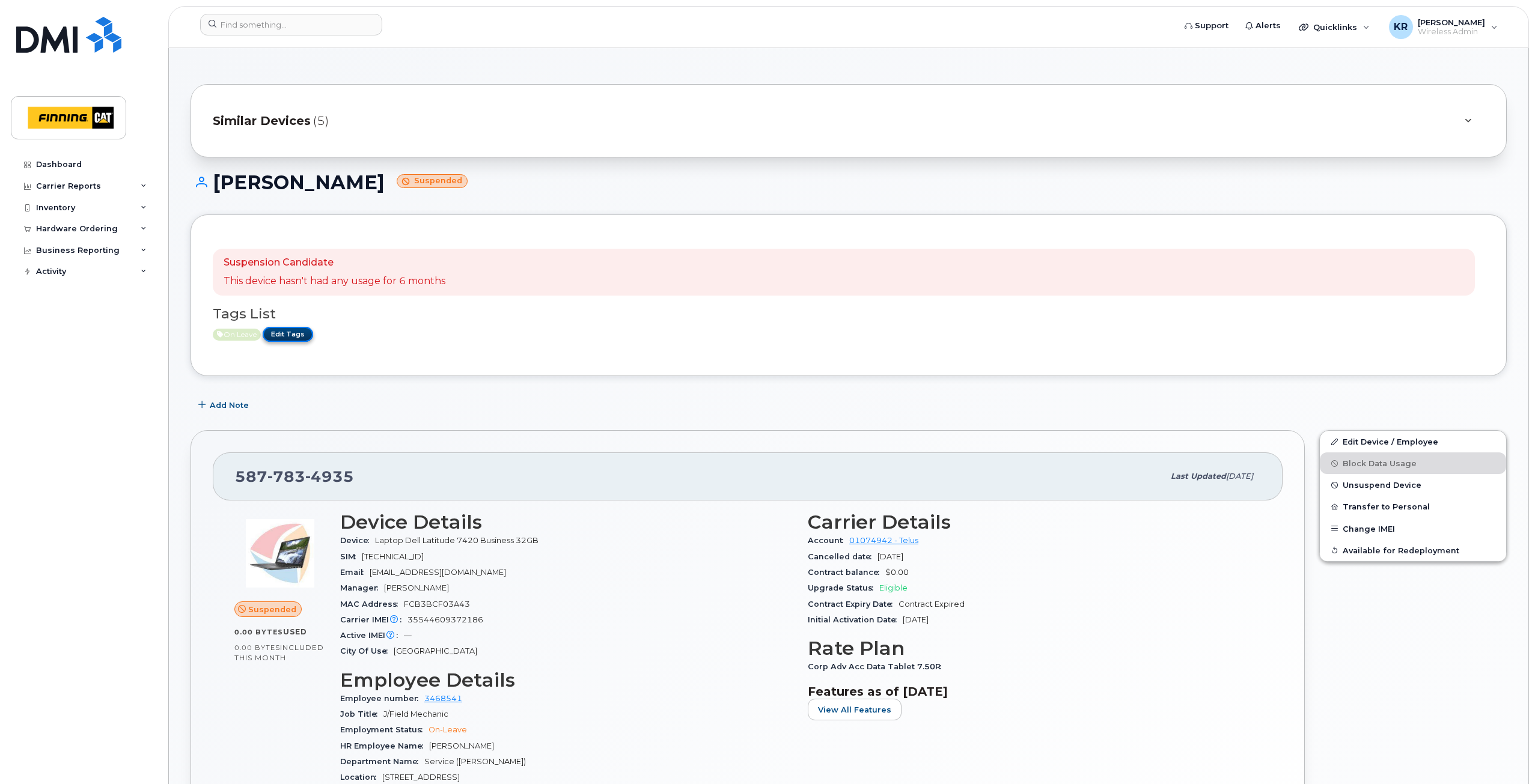
click at [302, 335] on link "Edit Tags" at bounding box center [288, 335] width 51 height 15
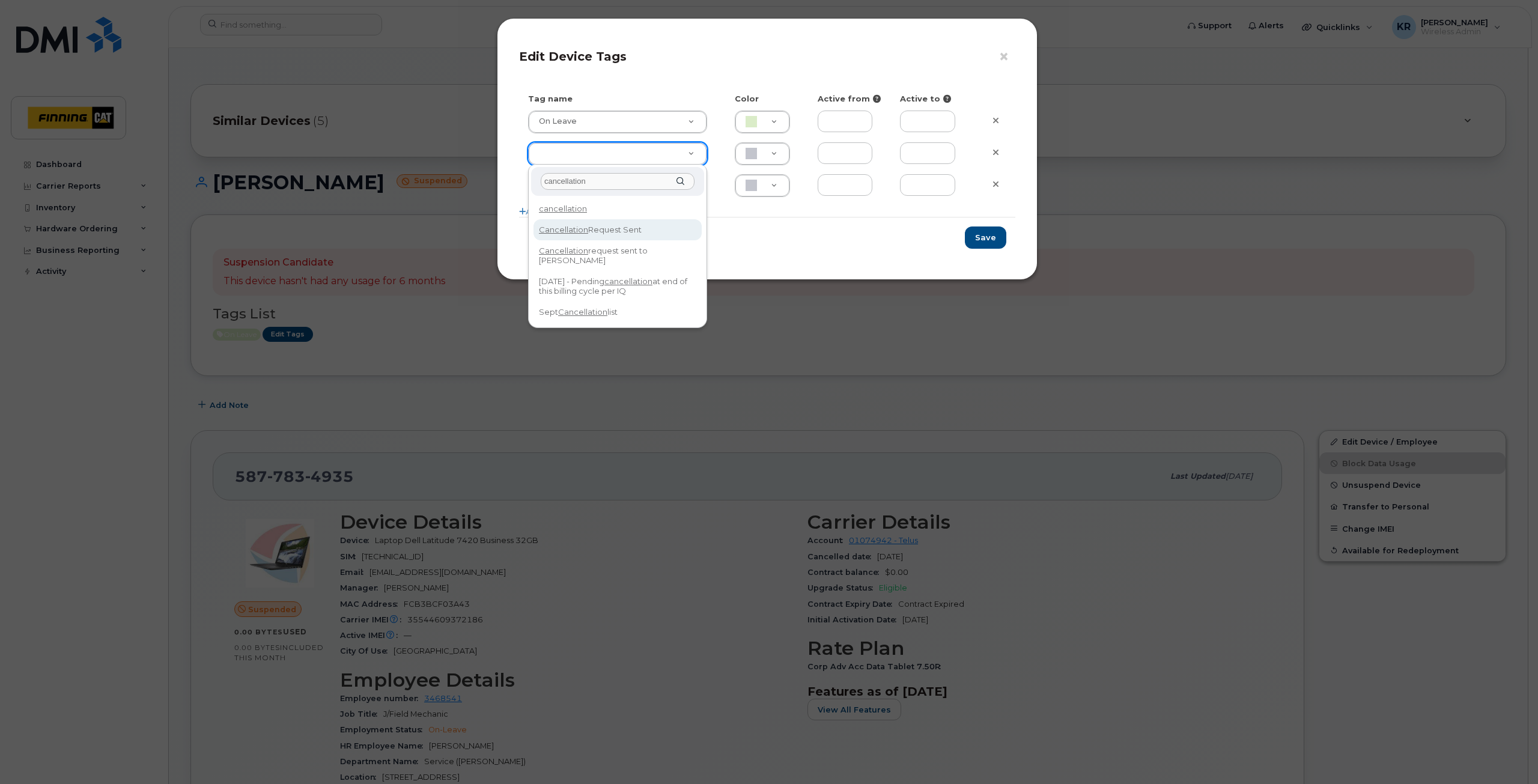
type input "cancellation"
type input "Cancellation Request Sent"
type input "FDDCC5"
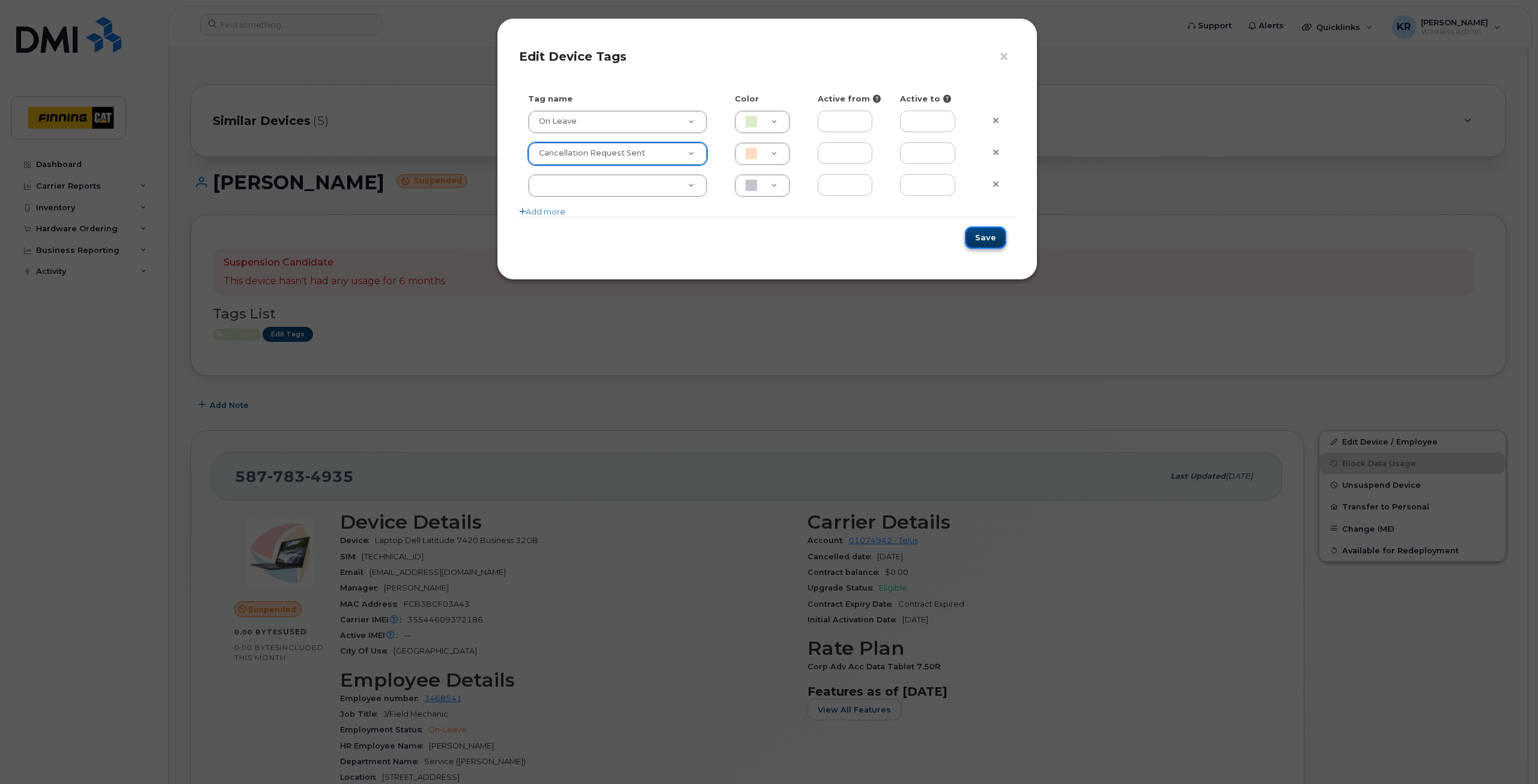
click at [990, 237] on button "Save" at bounding box center [986, 237] width 41 height 23
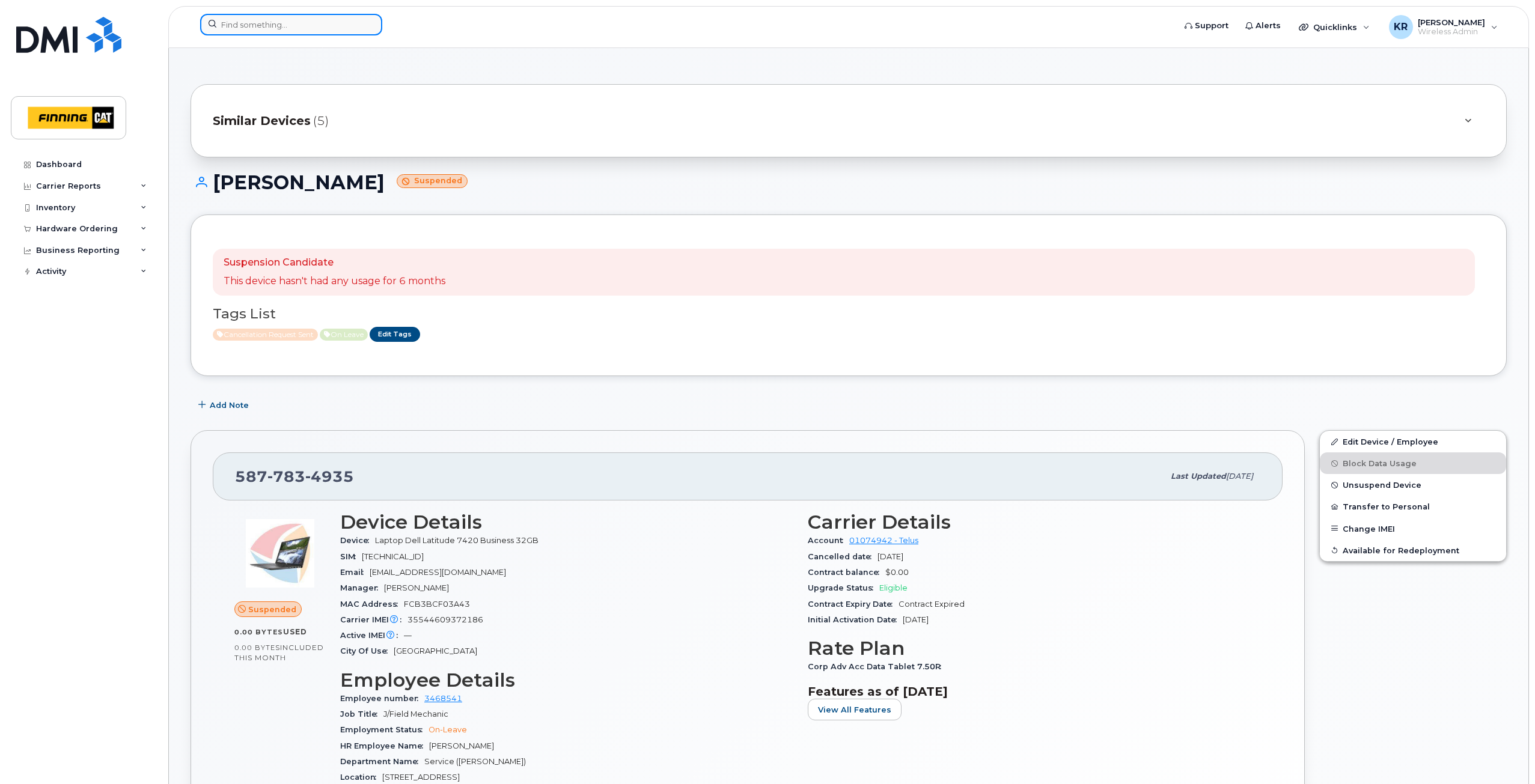
click at [248, 24] on input at bounding box center [290, 24] width 182 height 22
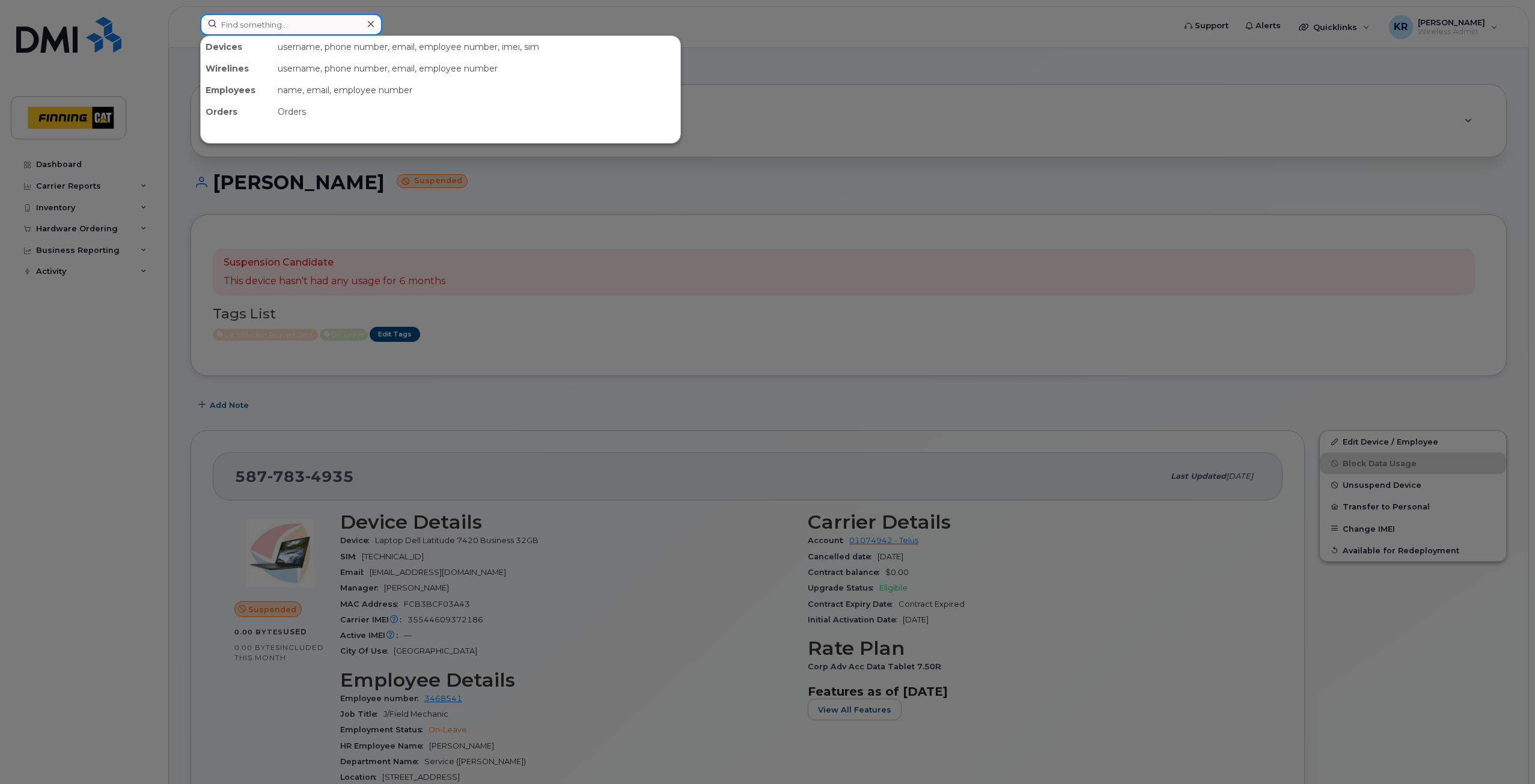
paste input "[PERSON_NAME]"
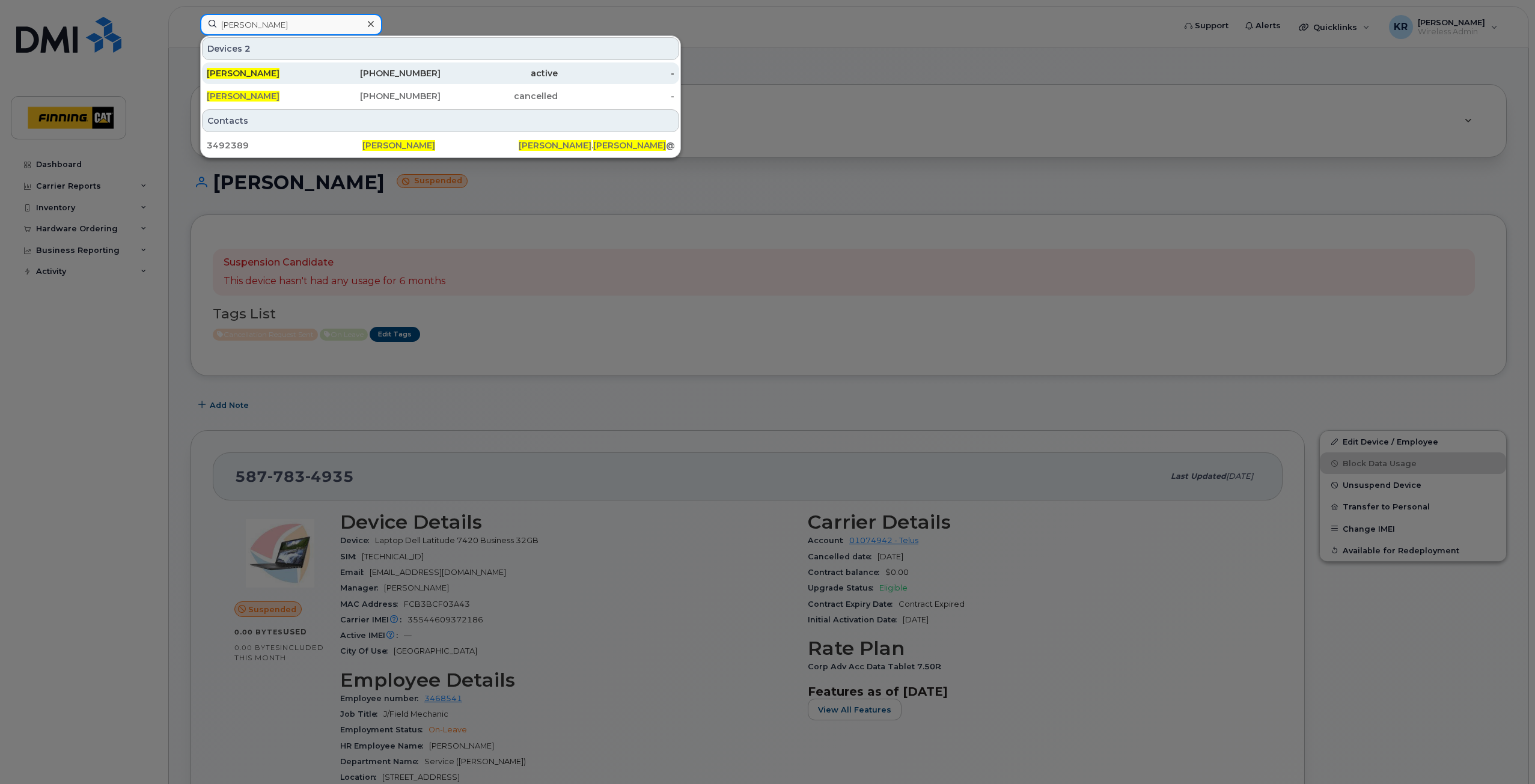
type input "[PERSON_NAME]"
drag, startPoint x: 405, startPoint y: 69, endPoint x: 401, endPoint y: 55, distance: 14.6
click at [405, 69] on div "236-597-0527" at bounding box center [383, 73] width 117 height 12
